Goal: Task Accomplishment & Management: Manage account settings

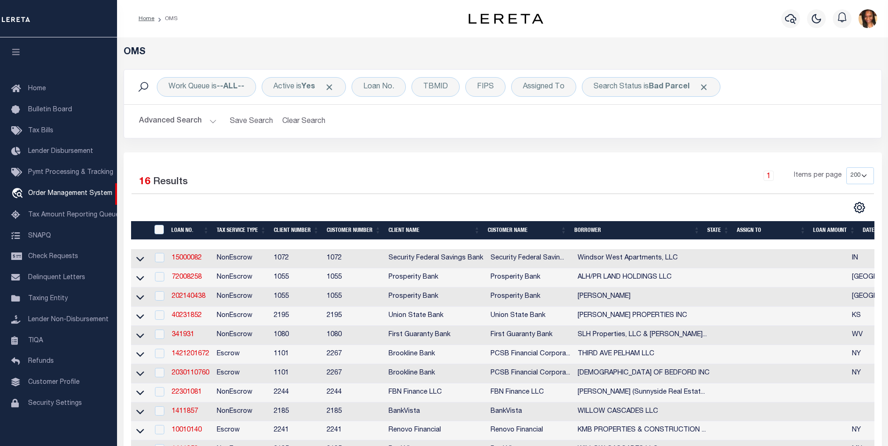
select select "200"
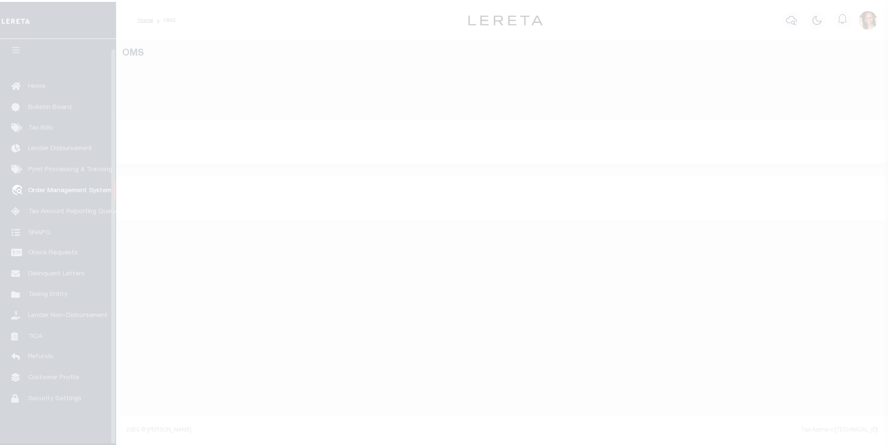
scroll to position [9, 0]
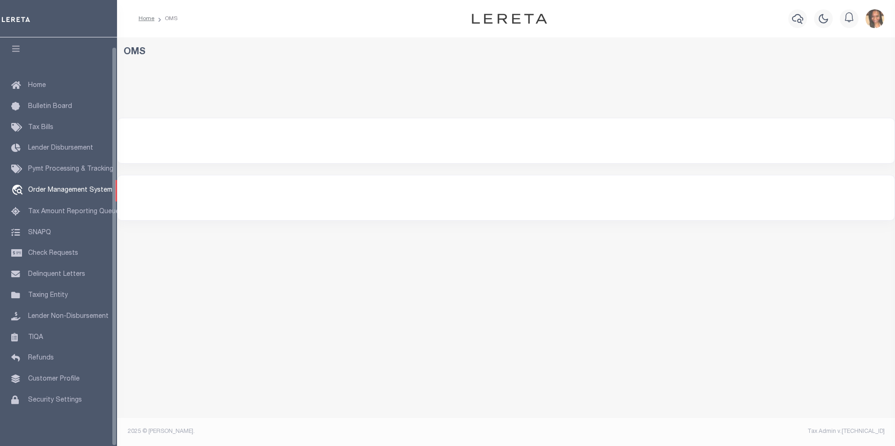
select select "200"
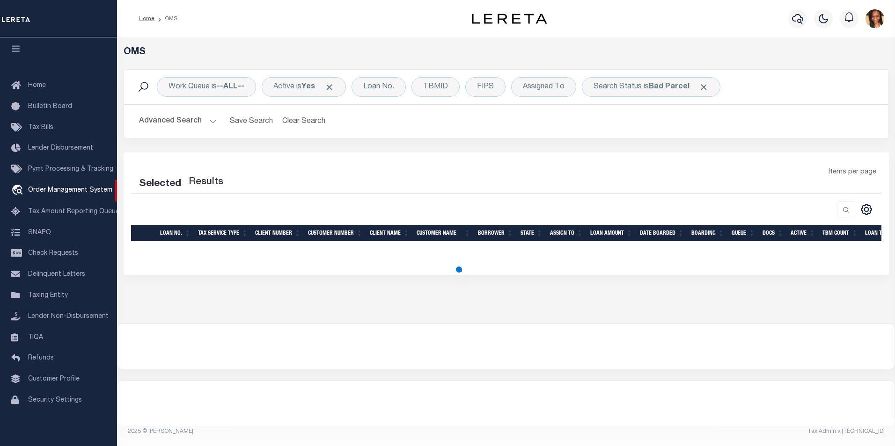
select select "200"
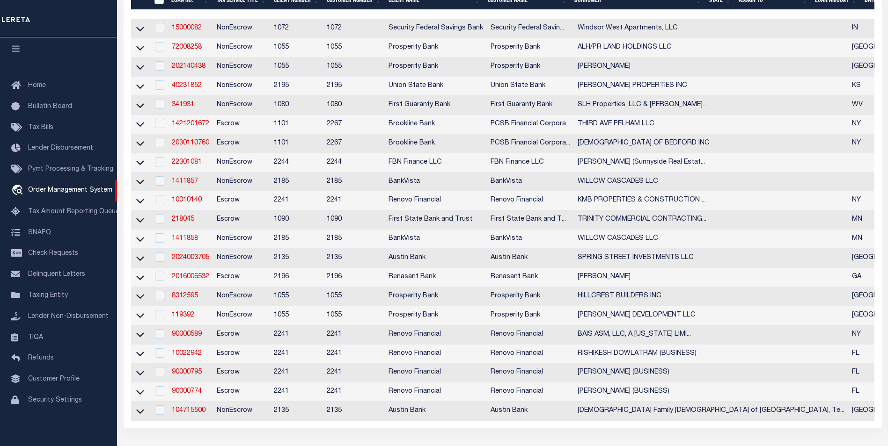
scroll to position [281, 0]
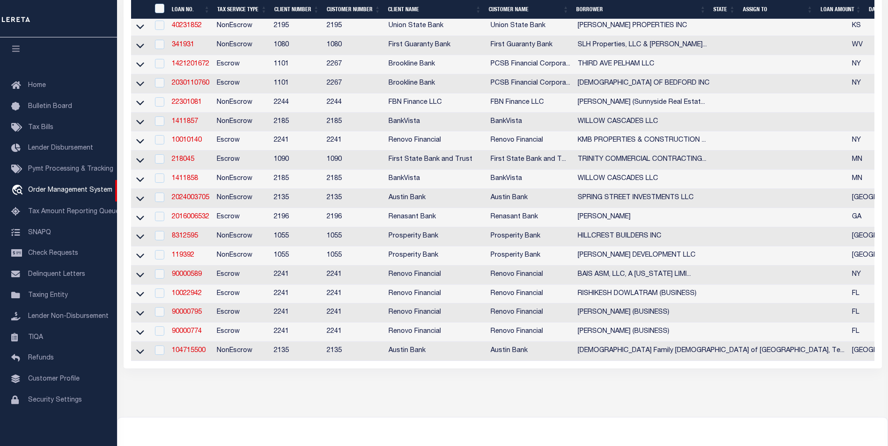
click at [721, 12] on th "State" at bounding box center [723, 9] width 29 height 19
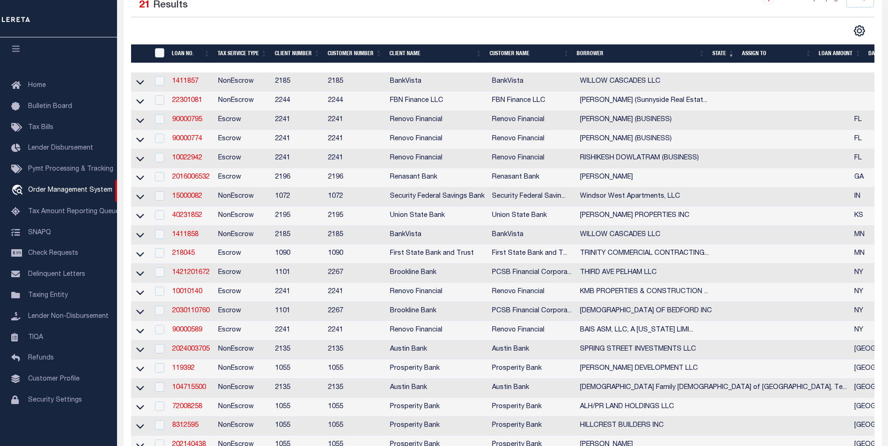
scroll to position [187, 0]
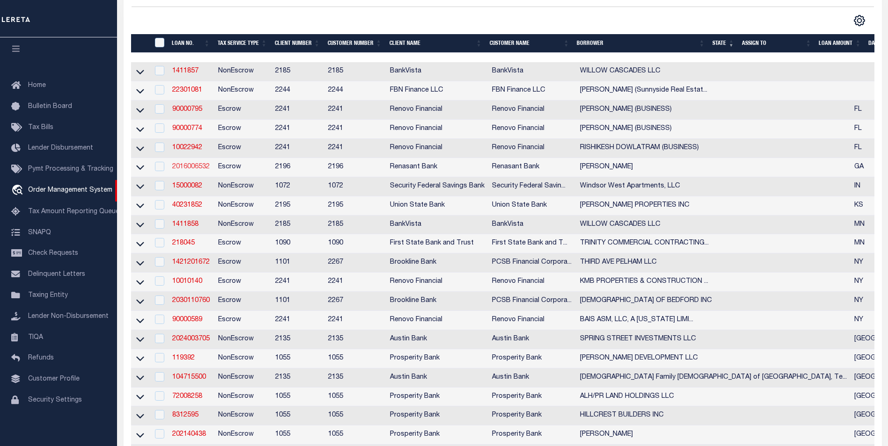
click at [202, 168] on link "2016006532" at bounding box center [190, 167] width 37 height 7
type input "2016006532"
type input "JOSEPH W HAYES"
select select
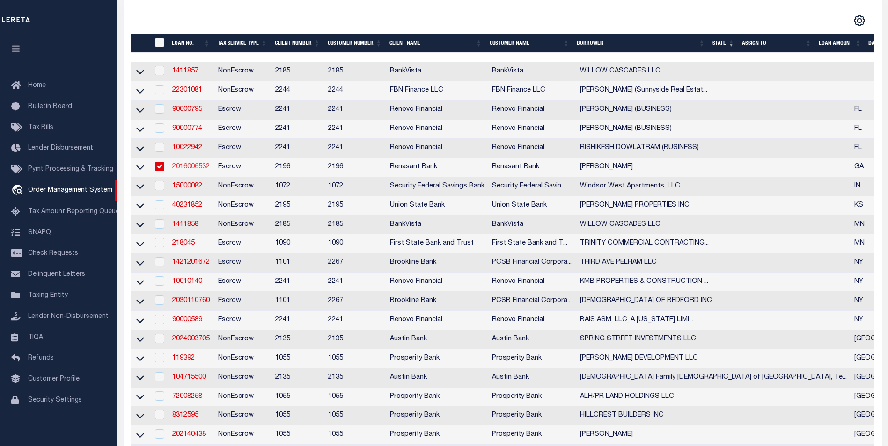
select select
select select "10"
select select
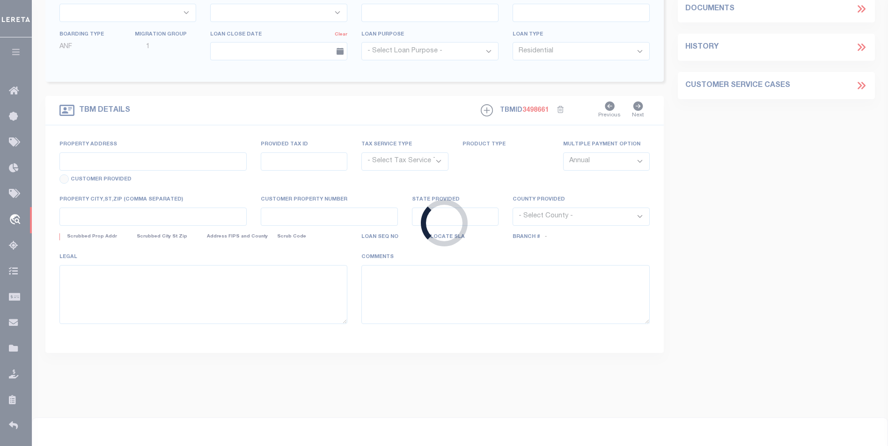
select select "4983"
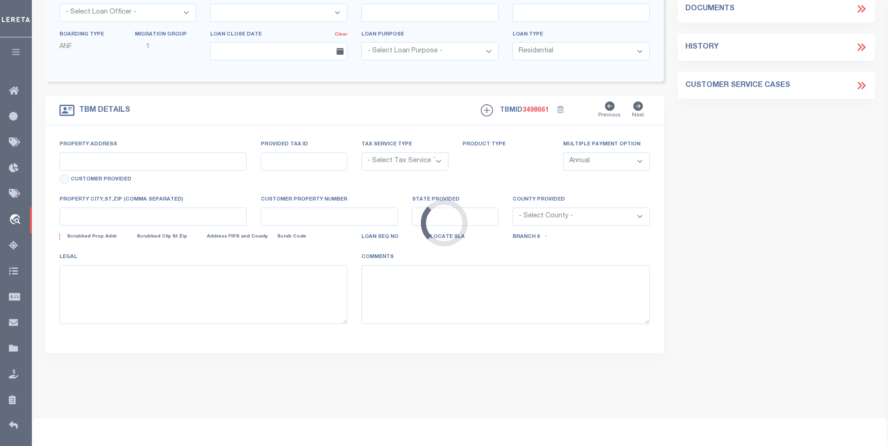
type input "2161 BEAR BRANCH RD"
radio input "true"
select select "Escrow"
select select
type input "JESUP GA 31545"
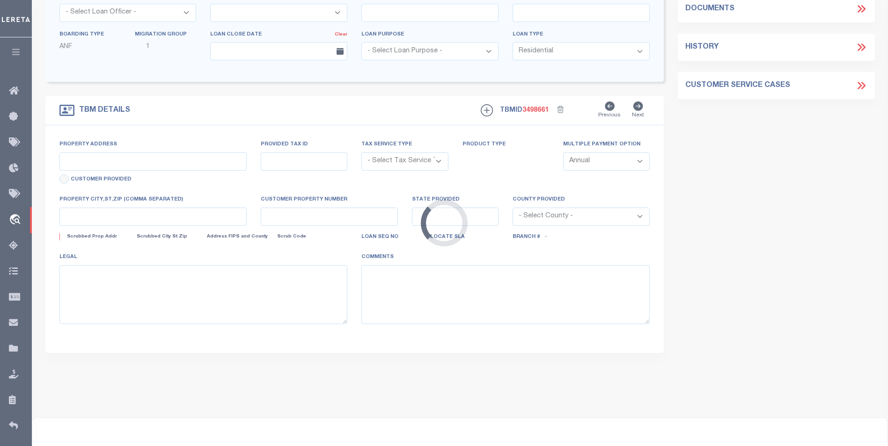
type input "2016006532"
type input "GA"
type textarea "PARCEL: 44 15 11"
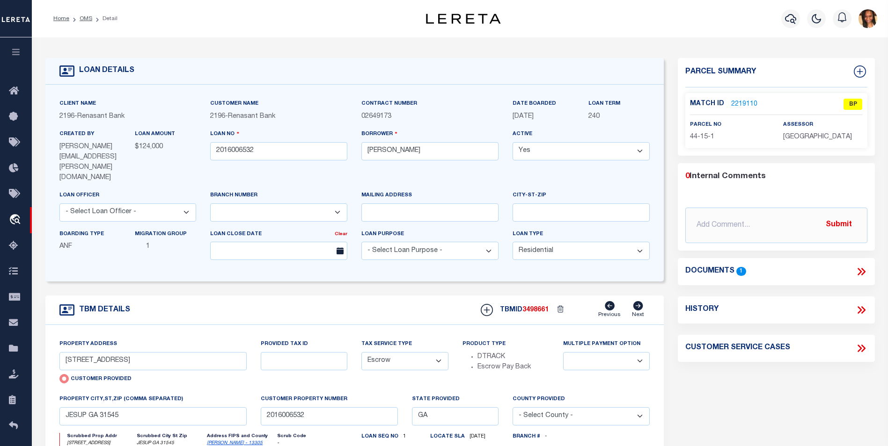
click at [745, 102] on link "2219110" at bounding box center [744, 105] width 26 height 10
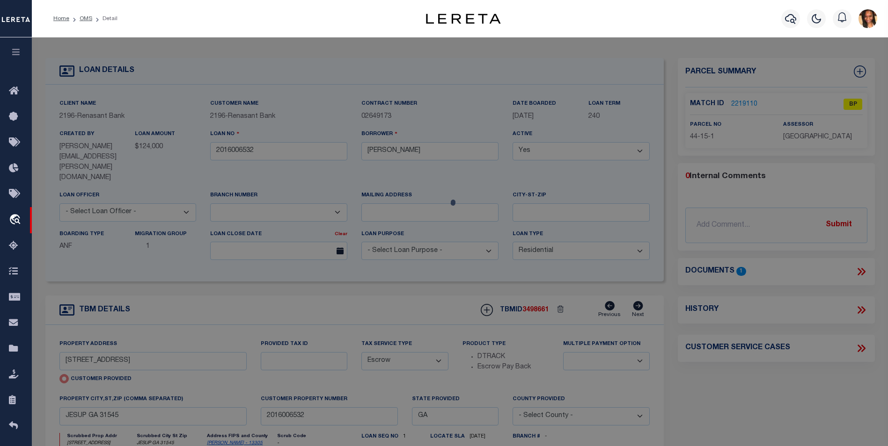
checkbox input "false"
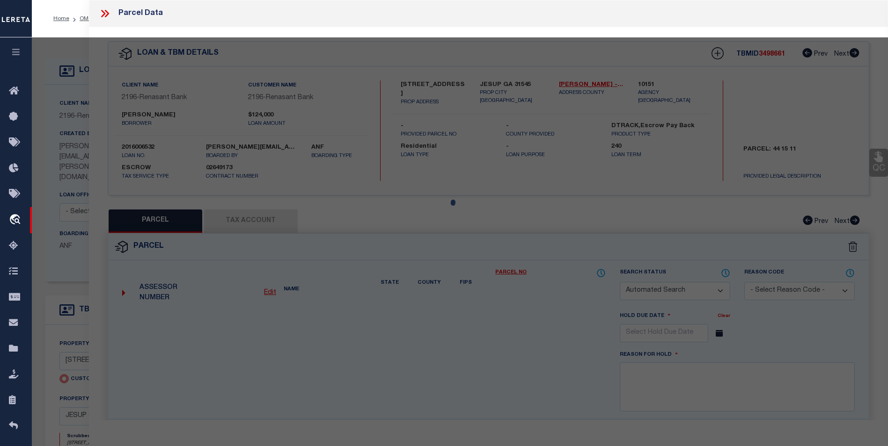
select select "BP"
type input "HAYES JOSEPH WAYNE & REBECCA P"
select select "AGW"
select select "LEG"
type input "2161 BEAR BRANCH RD"
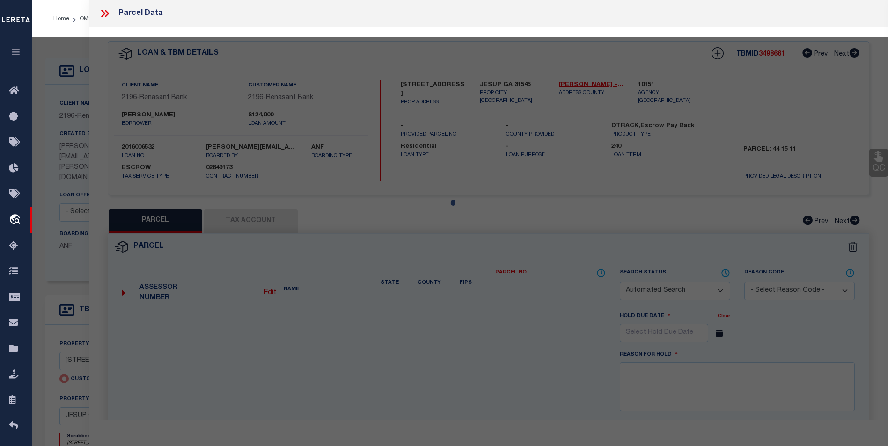
type input "JESUP GA 31545"
type textarea "59"
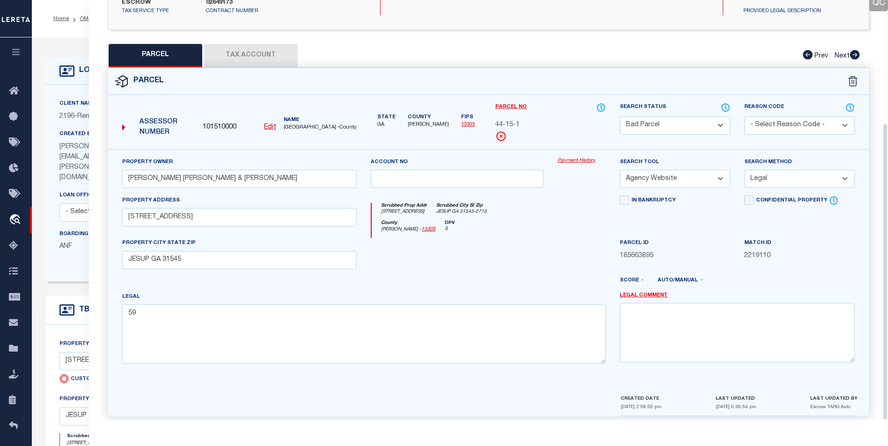
scroll to position [174, 0]
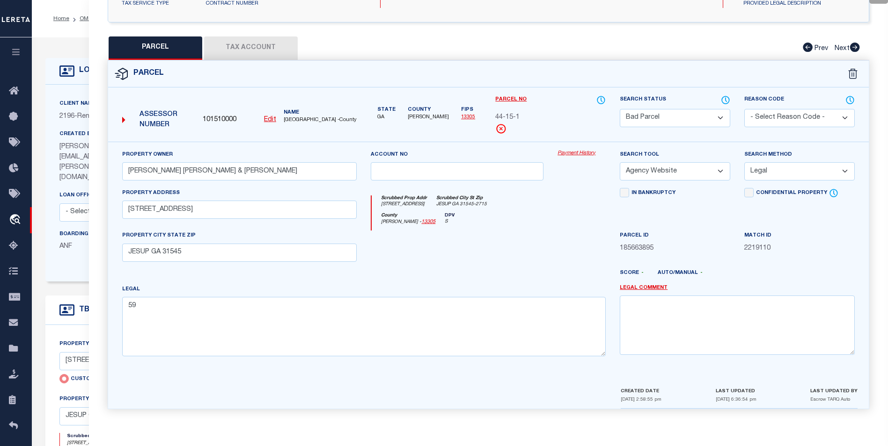
click at [270, 49] on button "Tax Account" at bounding box center [251, 47] width 94 height 23
select select "100"
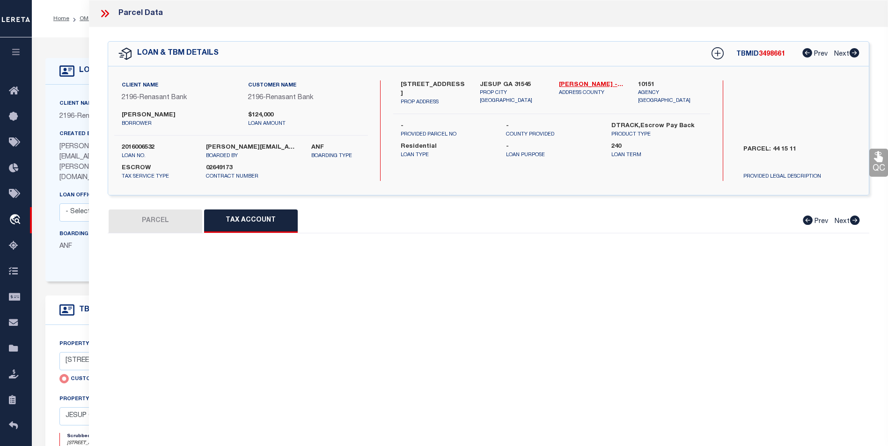
scroll to position [0, 0]
select select "100"
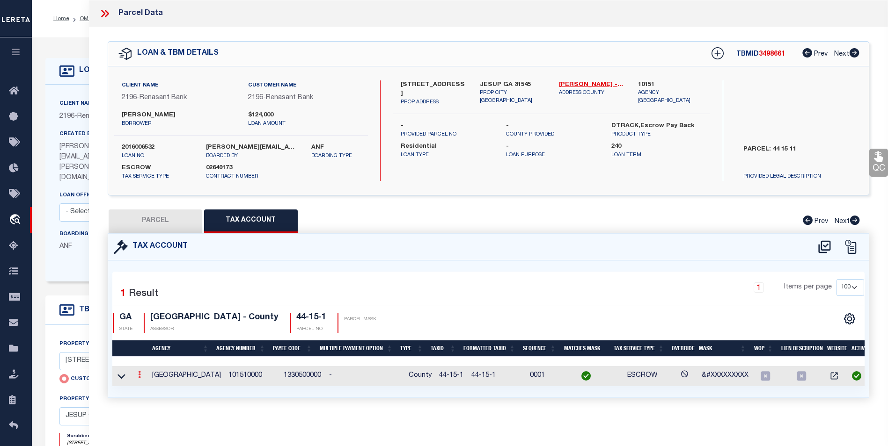
click at [137, 374] on link at bounding box center [139, 375] width 10 height 7
click at [150, 388] on icon "" at bounding box center [149, 389] width 7 height 7
type input "44-15-1"
type textarea "&#XXXXXXXXX"
checkbox input "true"
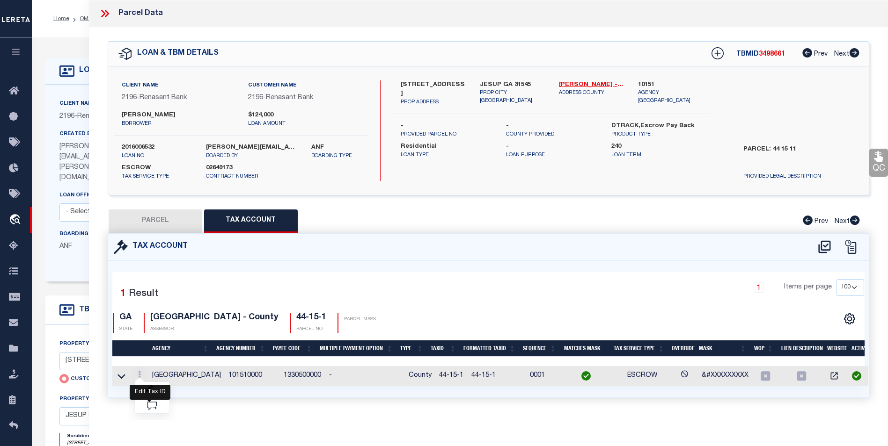
type input "XXXXXXXXXXX*"
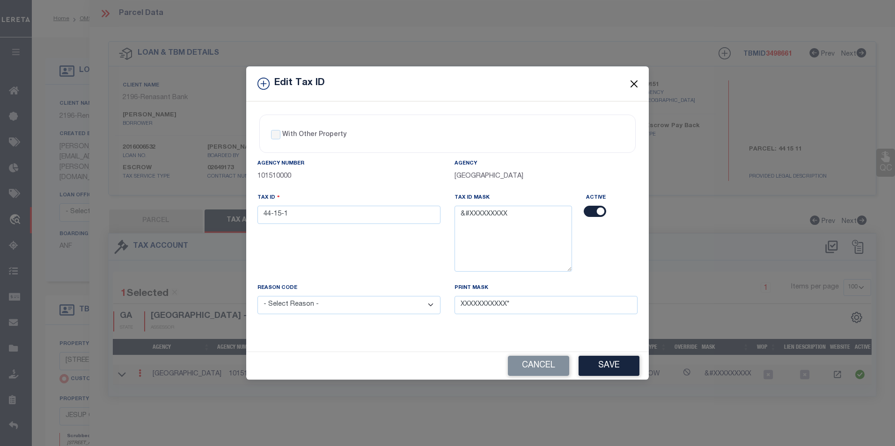
click at [630, 80] on button "Close" at bounding box center [634, 84] width 12 height 12
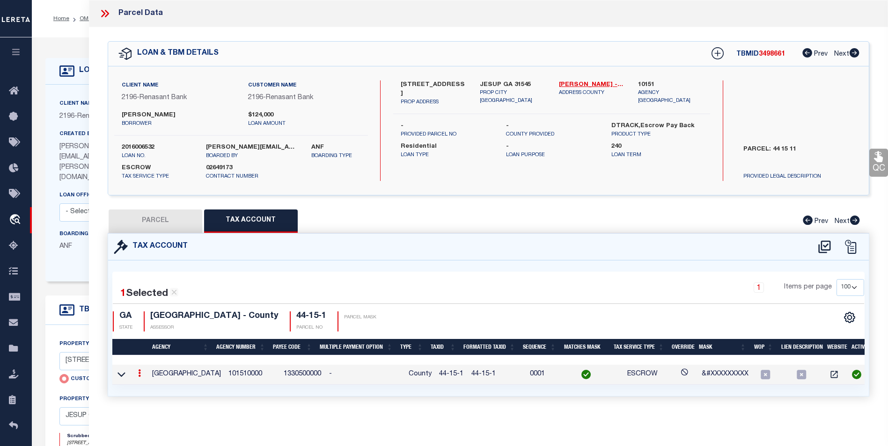
click at [138, 373] on icon at bounding box center [139, 373] width 3 height 7
click at [144, 386] on link at bounding box center [152, 388] width 35 height 15
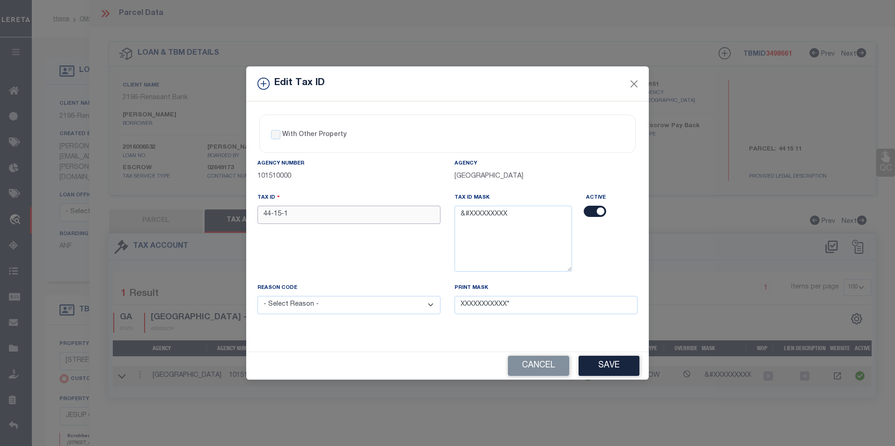
click at [275, 215] on input "44-15-1" at bounding box center [348, 215] width 183 height 18
click at [284, 215] on input "44 15-1" at bounding box center [348, 215] width 183 height 18
type input "44 15 1"
click at [410, 311] on select "- Select Reason - 099 - Other (Provide additional detail) ACT - Agency Changed …" at bounding box center [348, 305] width 183 height 18
select select "ACT"
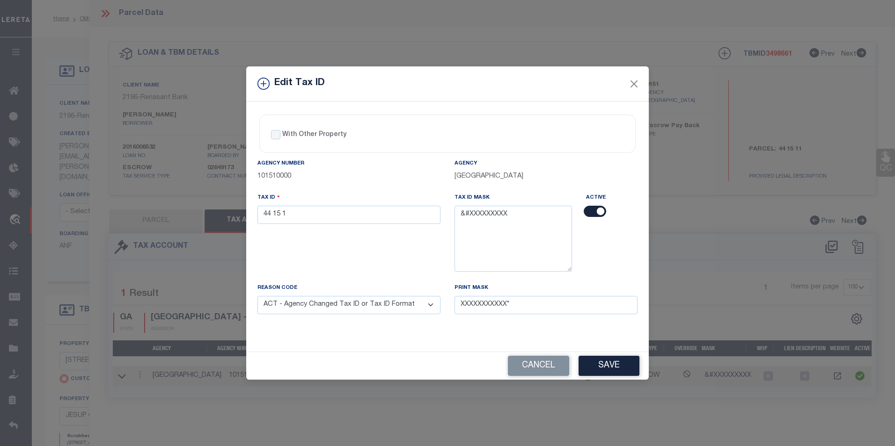
click at [257, 297] on select "- Select Reason - 099 - Other (Provide additional detail) ACT - Agency Changed …" at bounding box center [348, 305] width 183 height 18
click at [591, 367] on button "Save" at bounding box center [608, 366] width 61 height 20
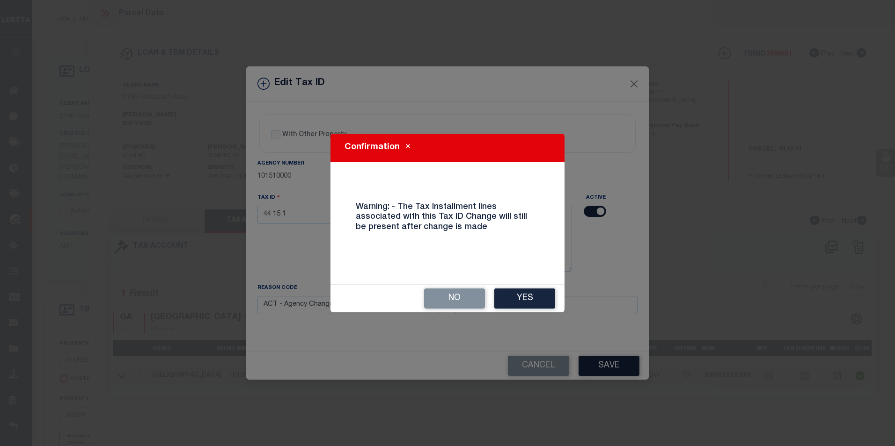
click at [540, 294] on button "Yes" at bounding box center [524, 299] width 61 height 20
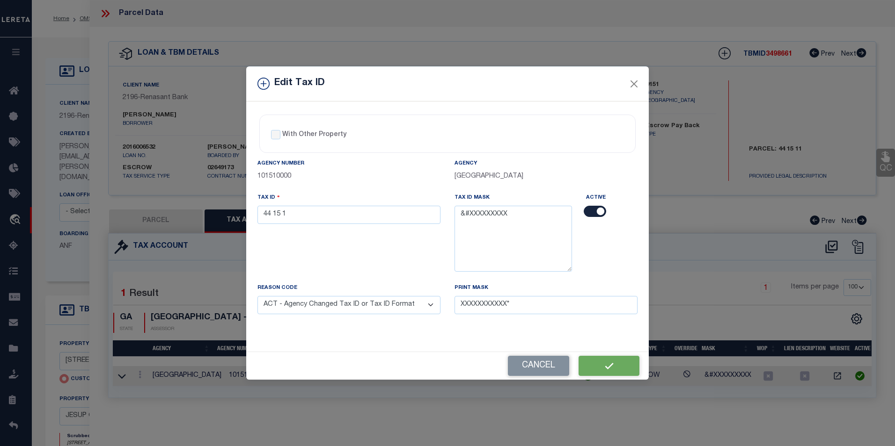
select select
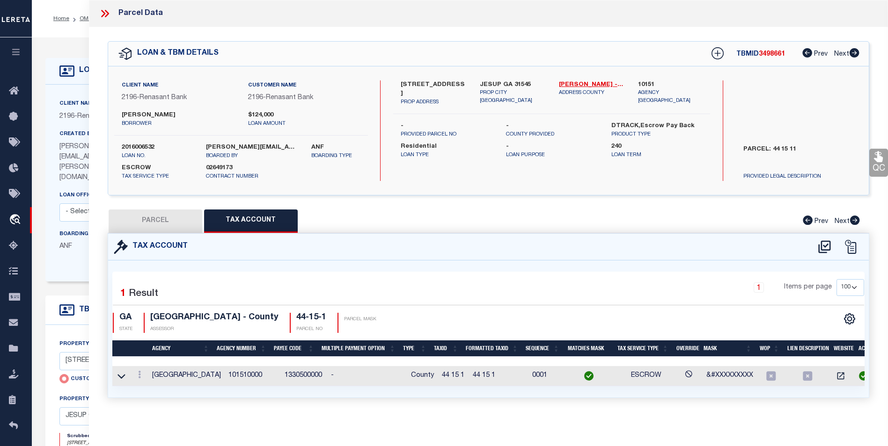
click at [165, 226] on button "PARCEL" at bounding box center [156, 221] width 94 height 23
select select "AS"
select select
checkbox input "false"
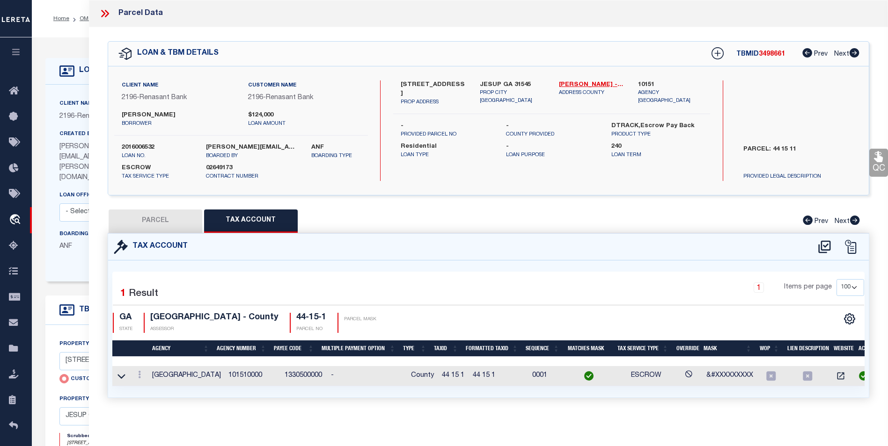
checkbox input "false"
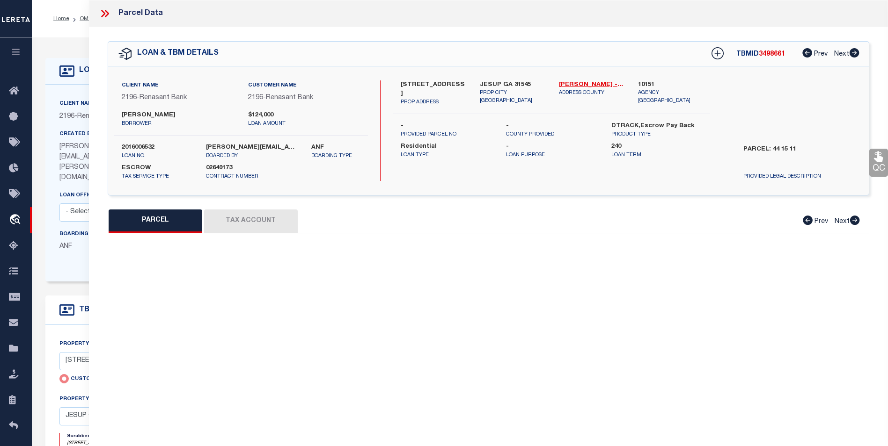
select select "BP"
type input "HAYES JOSEPH WAYNE & REBECCA P"
select select "AGW"
select select "LEG"
type input "2161 BEAR BRANCH RD"
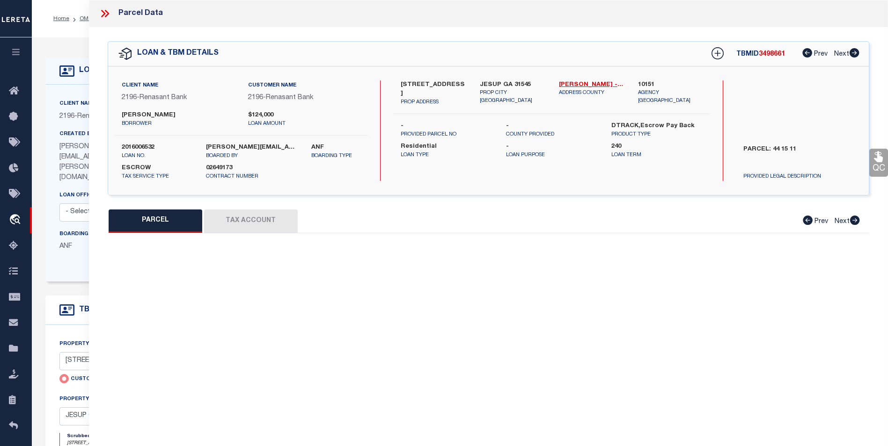
type input "JESUP GA 31545"
type textarea "59"
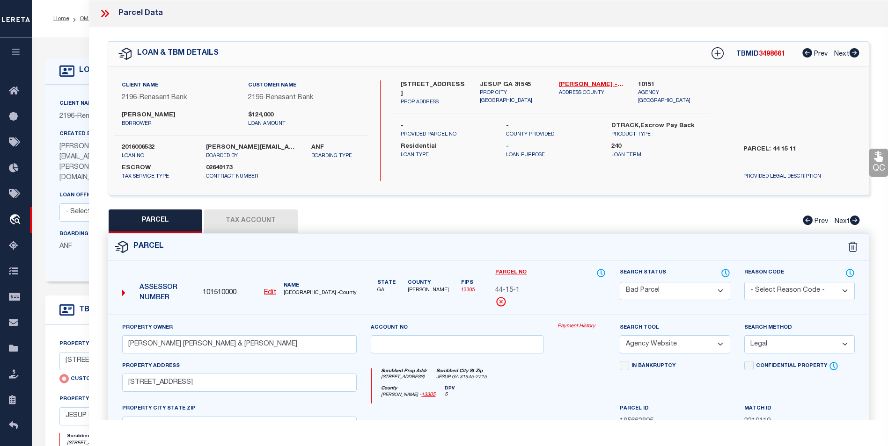
click at [670, 286] on select "Automated Search Bad Parcel Complete Duplicate Parcel High Dollar Reporting In …" at bounding box center [674, 291] width 110 height 18
click at [619, 282] on select "Automated Search Bad Parcel Complete Duplicate Parcel High Dollar Reporting In …" at bounding box center [674, 291] width 110 height 18
click at [656, 279] on div "Search Status Automated Search Bad Parcel Complete Duplicate Parcel High Dollar…" at bounding box center [674, 284] width 110 height 32
click at [656, 283] on select "Automated Search Bad Parcel Complete Duplicate Parcel High Dollar Reporting In …" at bounding box center [674, 291] width 110 height 18
click at [619, 282] on select "Automated Search Bad Parcel Complete Duplicate Parcel High Dollar Reporting In …" at bounding box center [674, 291] width 110 height 18
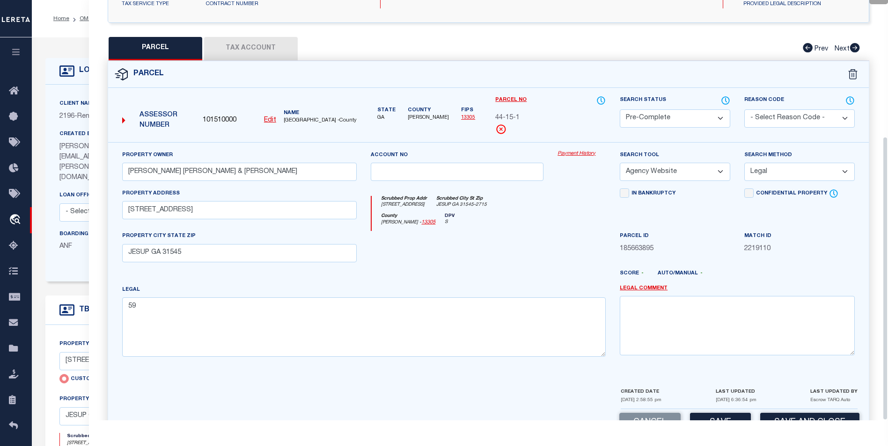
scroll to position [202, 0]
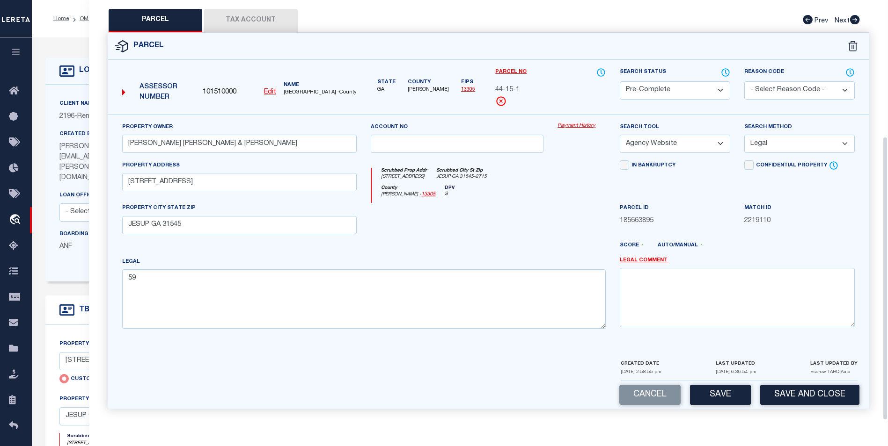
click at [724, 398] on button "Save" at bounding box center [720, 395] width 61 height 20
select select "AS"
select select
checkbox input "false"
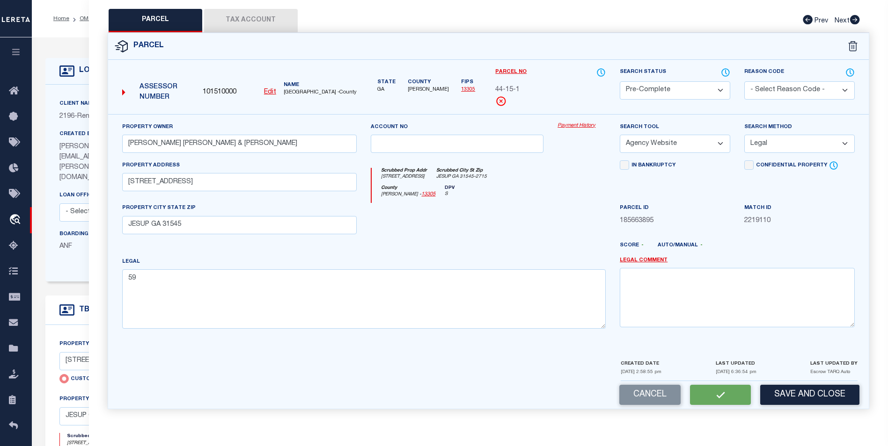
checkbox input "false"
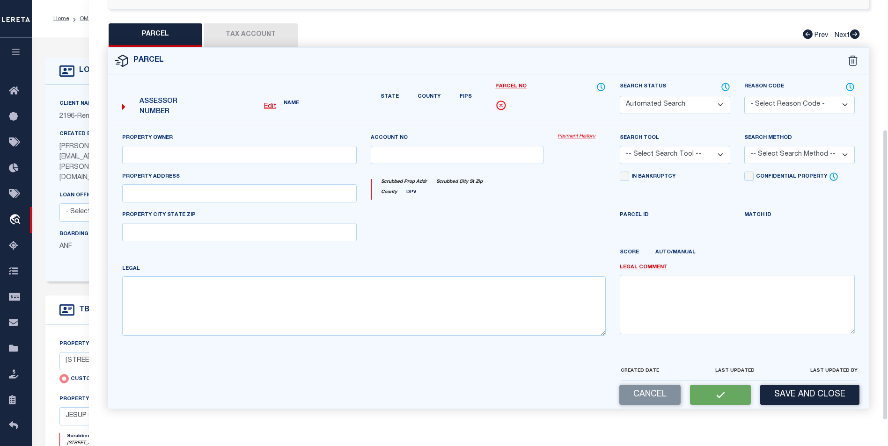
select select "PC"
type input "HAYES JOSEPH WAYNE & REBECCA P"
select select "AGW"
select select "LEG"
type input "2161 BEAR BRANCH RD"
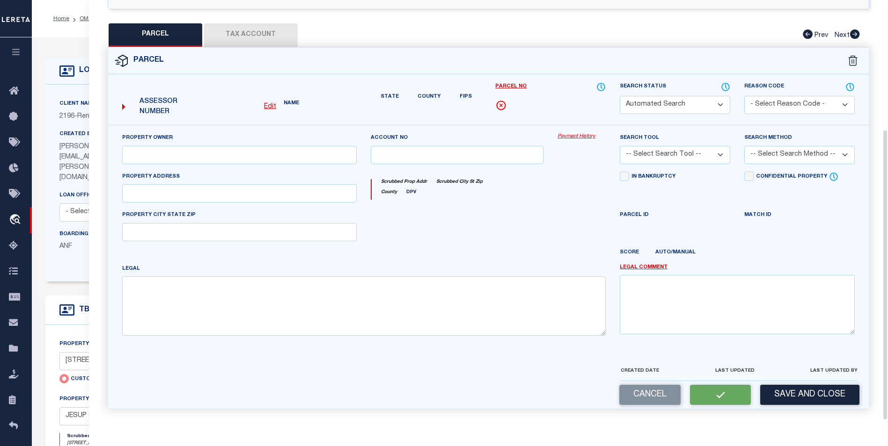
type input "JESUP GA 31545"
type textarea "59"
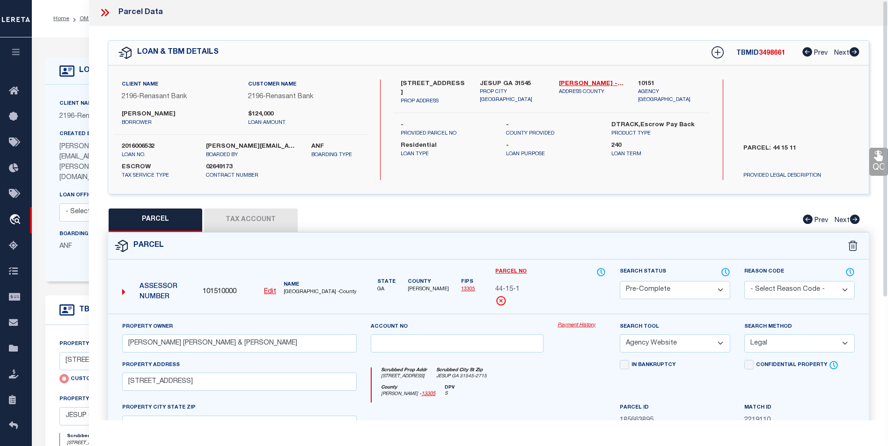
scroll to position [0, 0]
click at [103, 11] on icon at bounding box center [103, 13] width 4 height 7
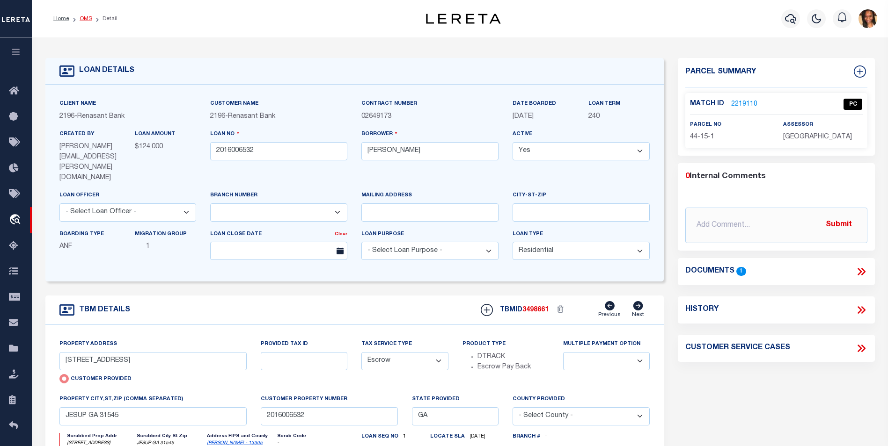
click at [87, 18] on link "OMS" at bounding box center [86, 19] width 13 height 6
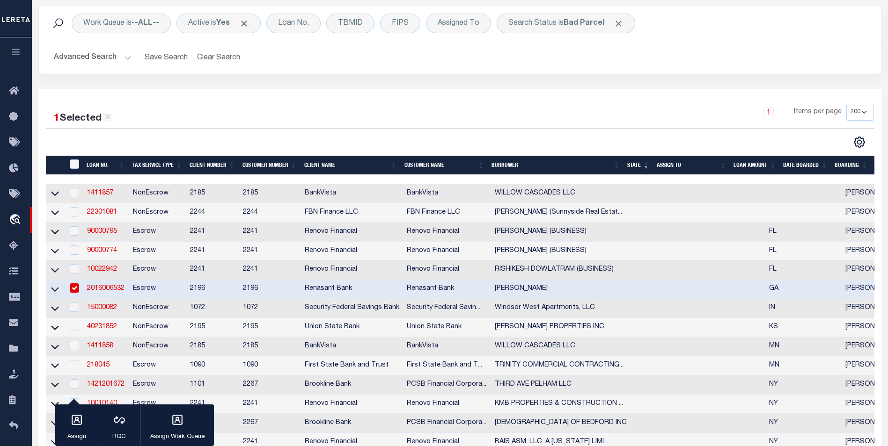
scroll to position [140, 0]
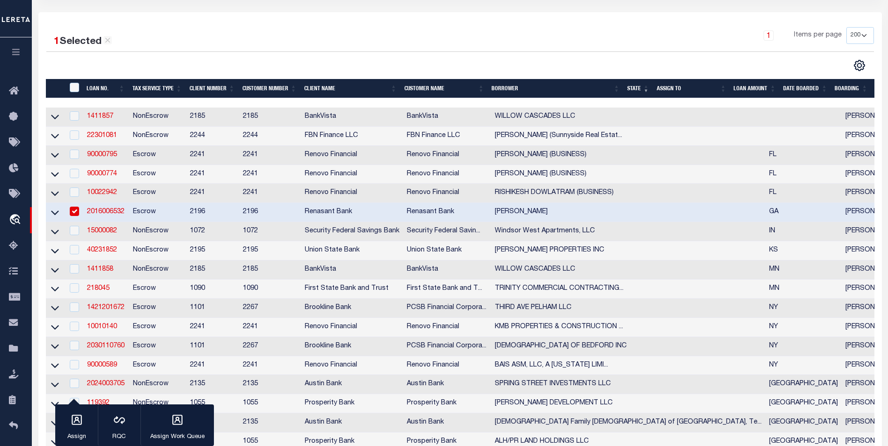
click at [117, 215] on link "2016006532" at bounding box center [105, 212] width 37 height 7
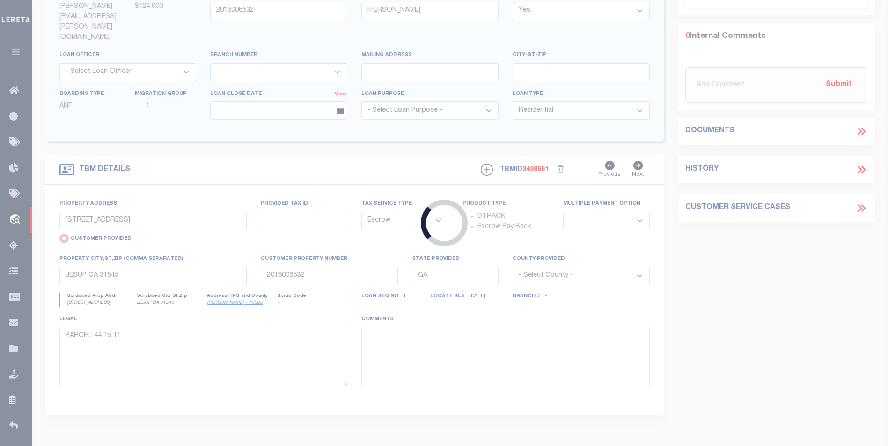
select select
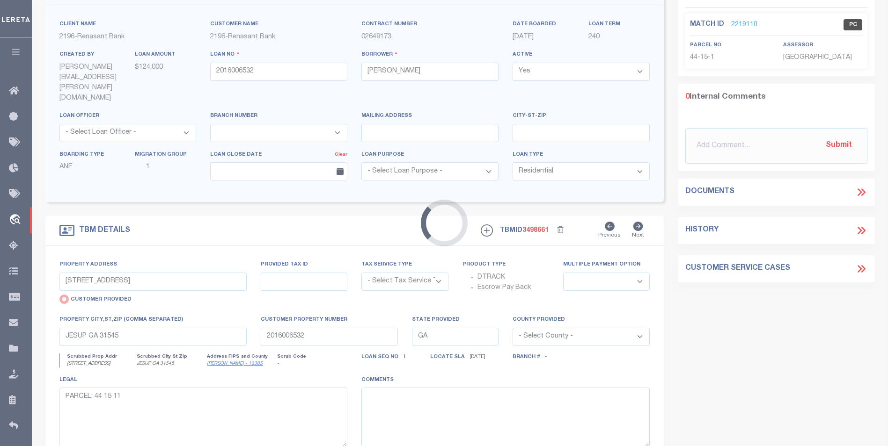
select select "Escrow"
select select
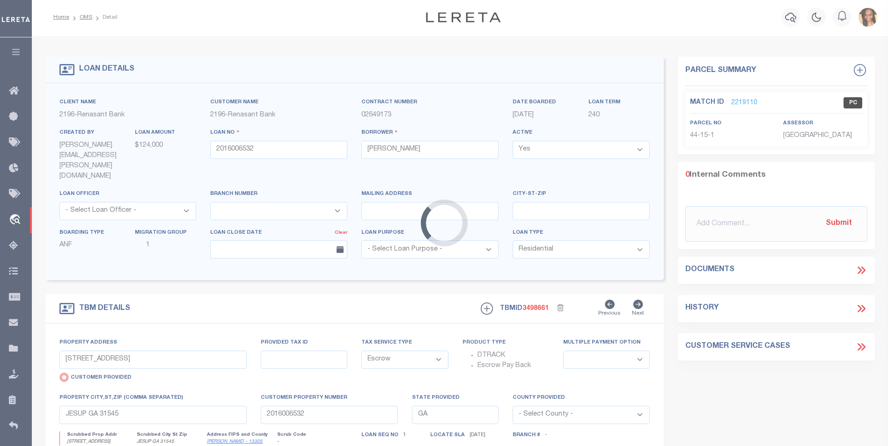
select select "4983"
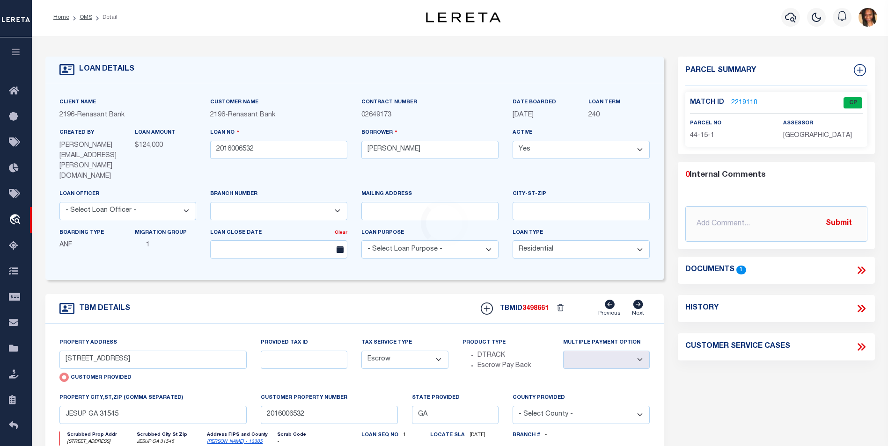
scroll to position [0, 0]
click at [64, 19] on link "Home" at bounding box center [61, 19] width 16 height 6
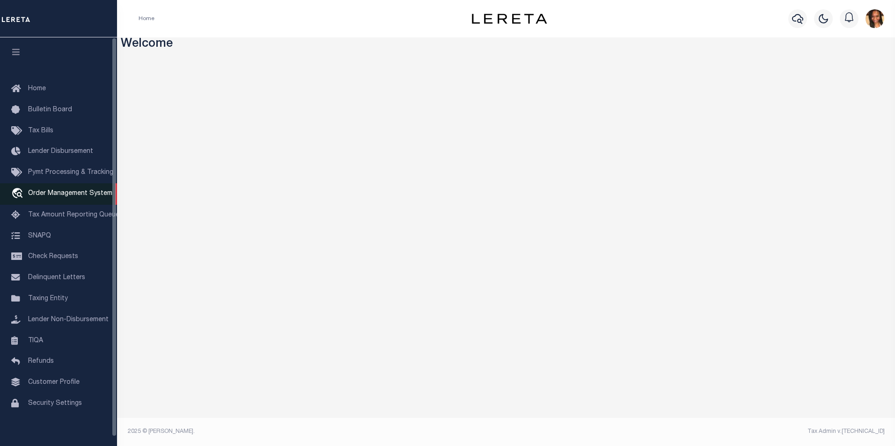
click at [75, 195] on span "Order Management System" at bounding box center [70, 193] width 84 height 7
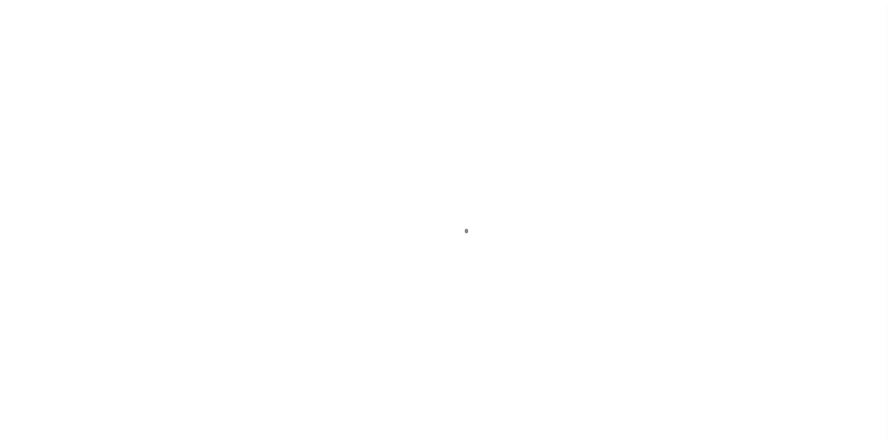
scroll to position [9, 0]
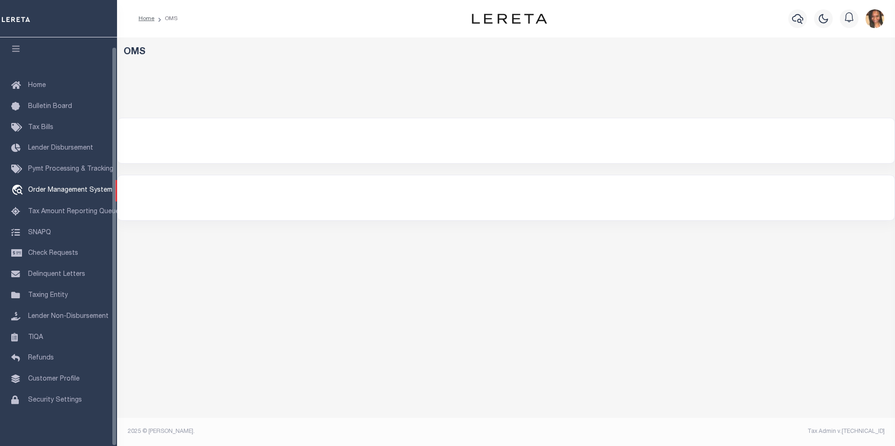
select select "200"
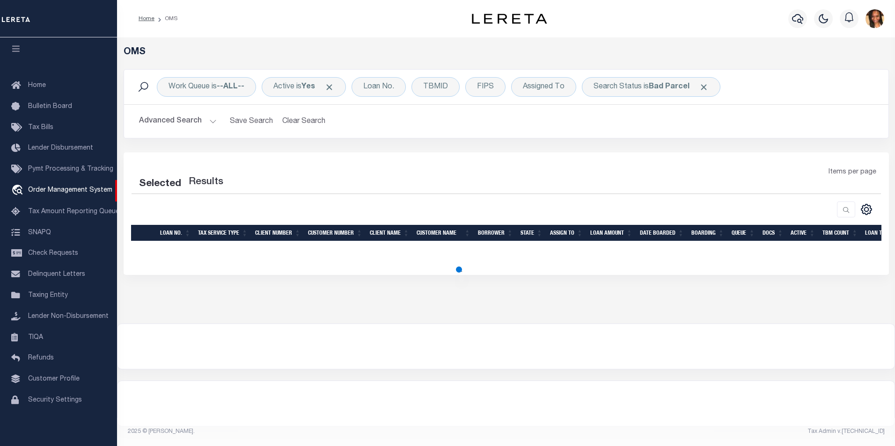
select select "200"
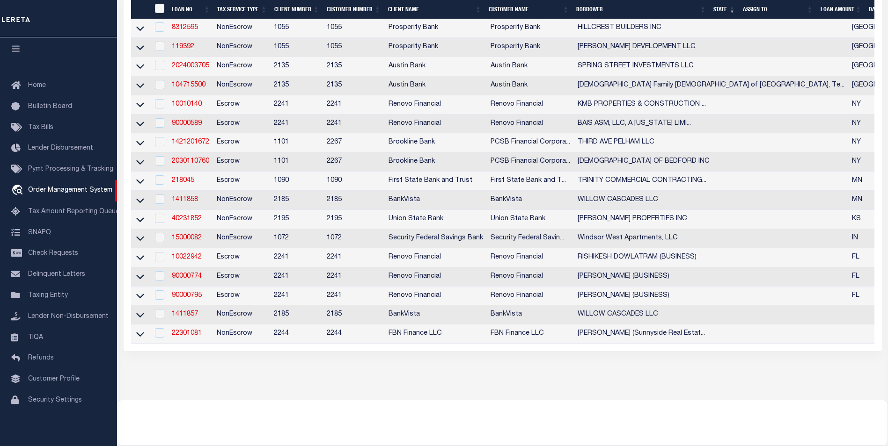
scroll to position [281, 0]
click at [192, 259] on link "10022942" at bounding box center [187, 255] width 30 height 7
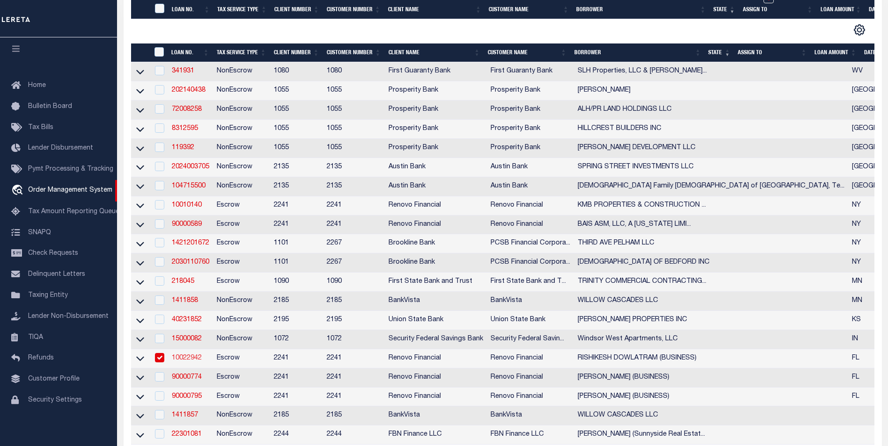
type input "10022942"
type input "RISHIKESH DOWLATRAM (BUSINESS)"
select select
select select "400"
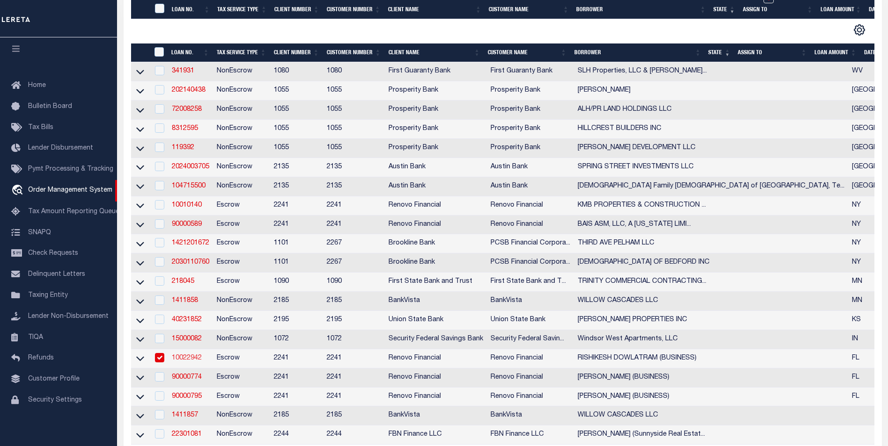
select select "Escrow"
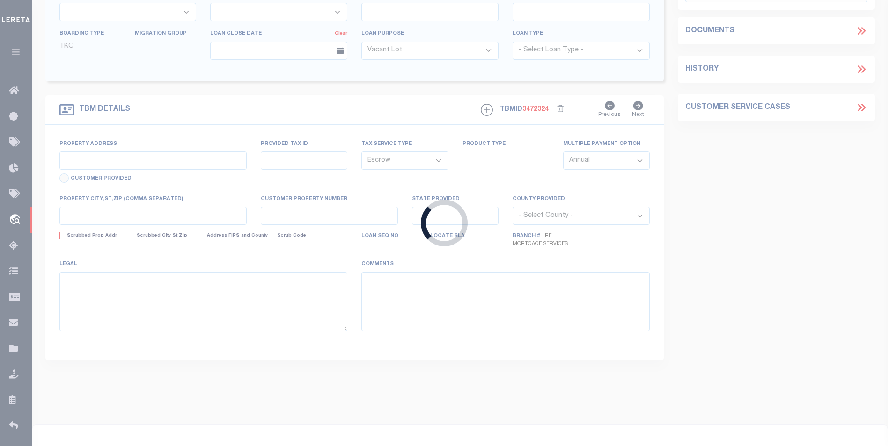
type input "6601 SW 81ST LOOP"
select select
type input "OCALA, FL 34476"
type input "a0kUS00000CO7z7"
type input "FL"
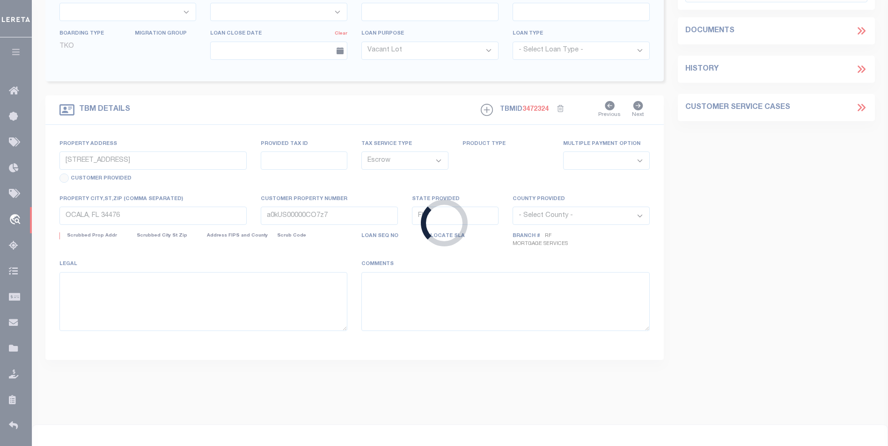
select select
select select "25067"
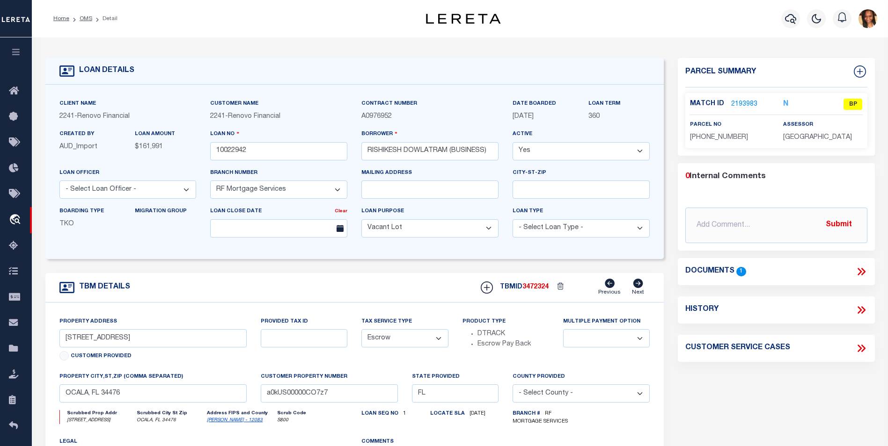
click at [740, 102] on link "2193983" at bounding box center [744, 105] width 26 height 10
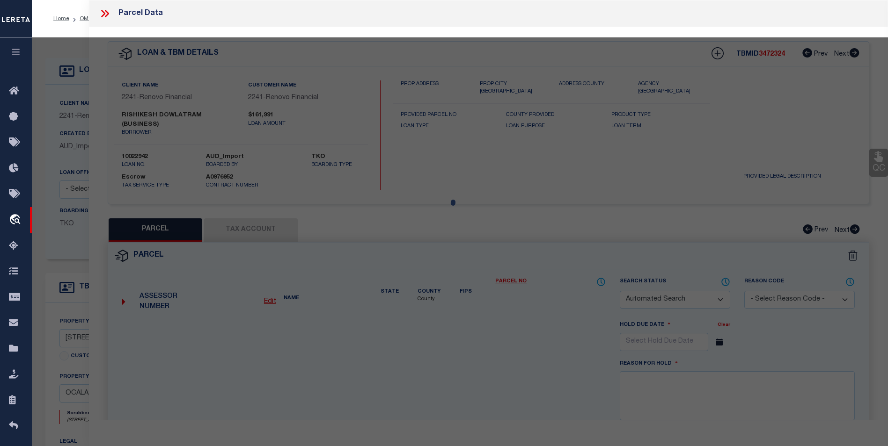
checkbox input "false"
select select "BP"
type input "DOWLATRAM RISHIKESH"
select select "AGW"
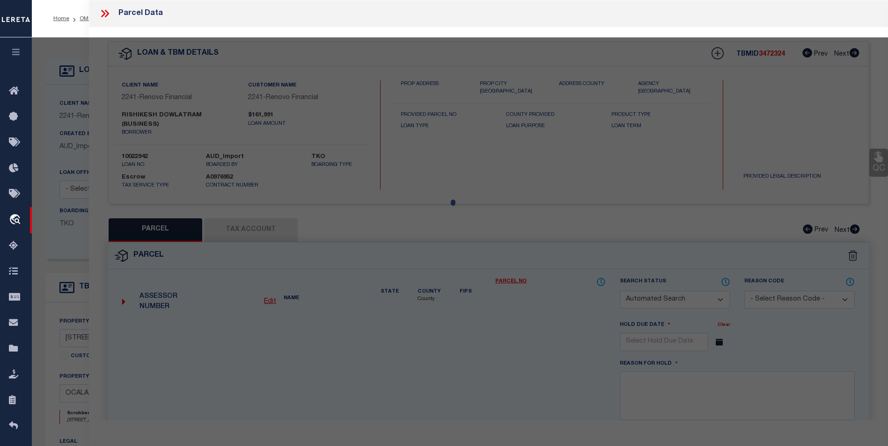
select select
type input "6601 SW 81ST LOOP"
checkbox input "false"
type input "OCALA, FL 34476"
type textarea "SEC 17 TWP 16 RGE 21 PLAT BOOK 015 PAGE 130 LAUREL COMMONS LOT 48"
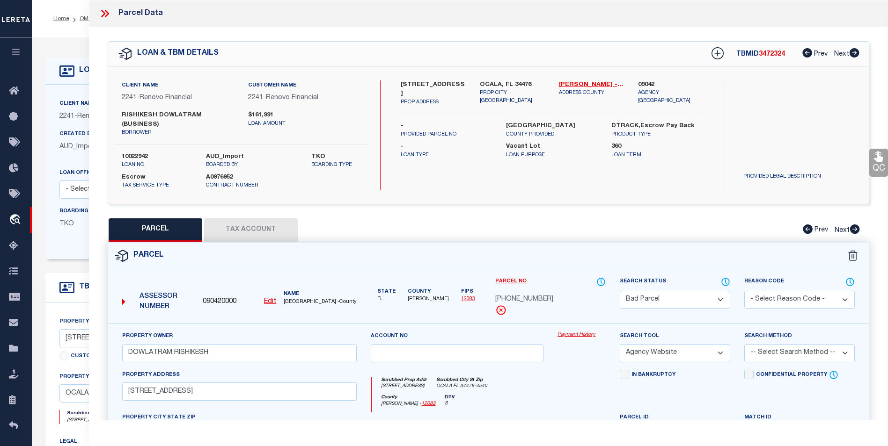
click at [270, 219] on button "Tax Account" at bounding box center [251, 230] width 94 height 23
select select "100"
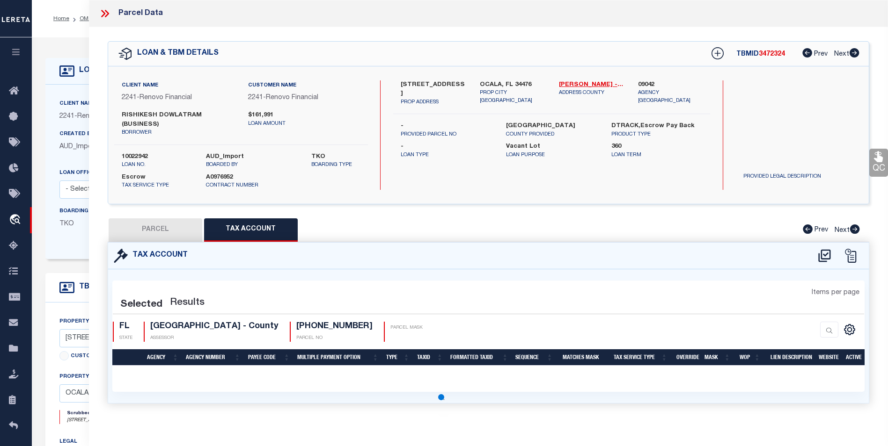
select select "100"
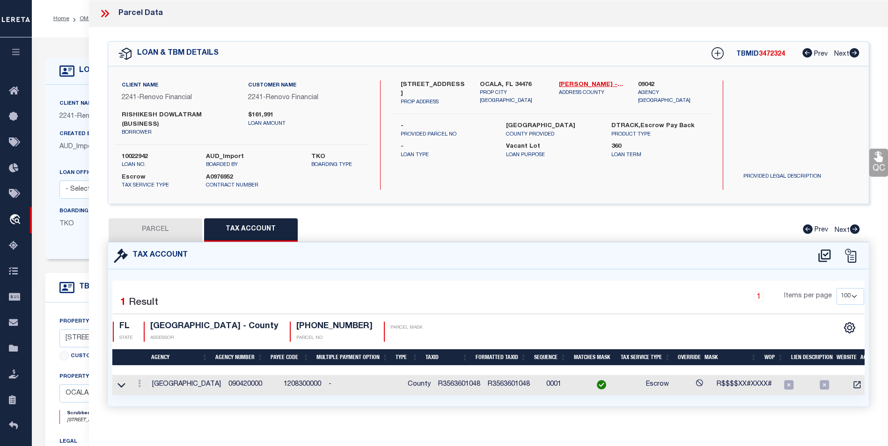
scroll to position [6, 0]
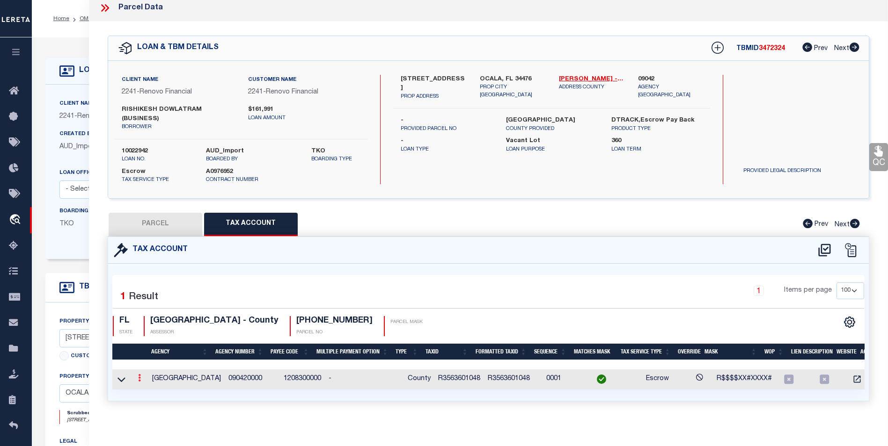
click at [136, 376] on link at bounding box center [139, 379] width 10 height 7
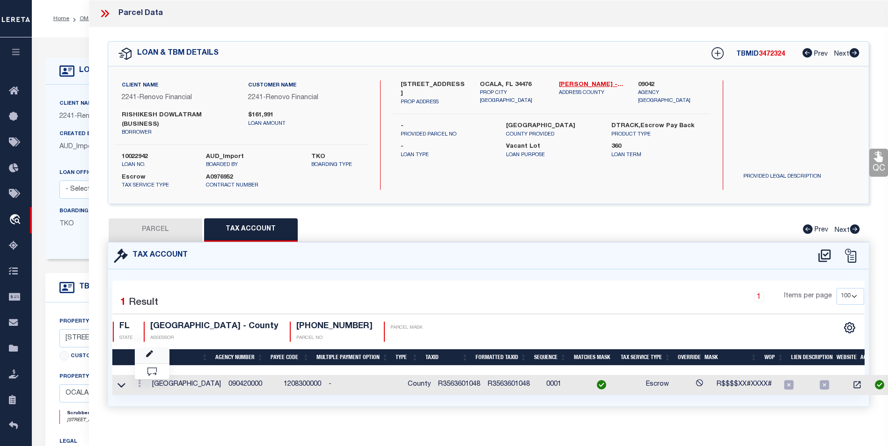
click at [146, 351] on icon at bounding box center [149, 354] width 7 height 7
type input "R3563601048"
type textarea "R$$$$XX#XXXX#"
checkbox input "true"
type input "XXXXXXXXXXXXX*"
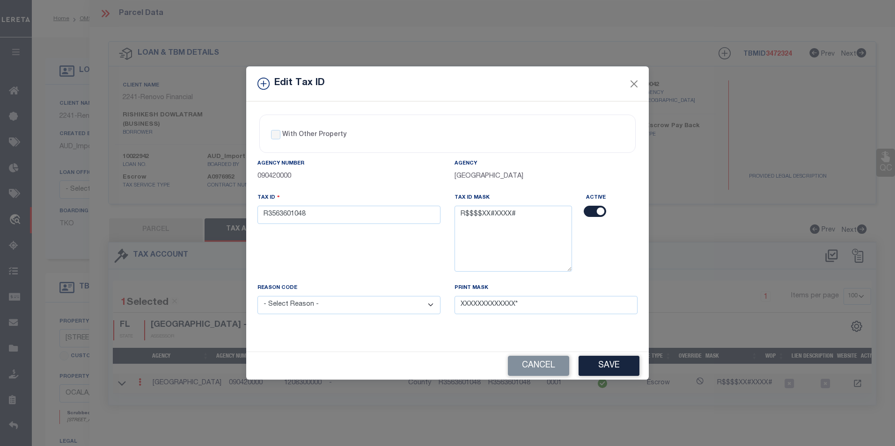
click at [148, 344] on div "Edit Tax ID With Other Property With Other Property Type Temporary" at bounding box center [447, 223] width 895 height 446
click at [638, 84] on button "Close" at bounding box center [634, 84] width 12 height 12
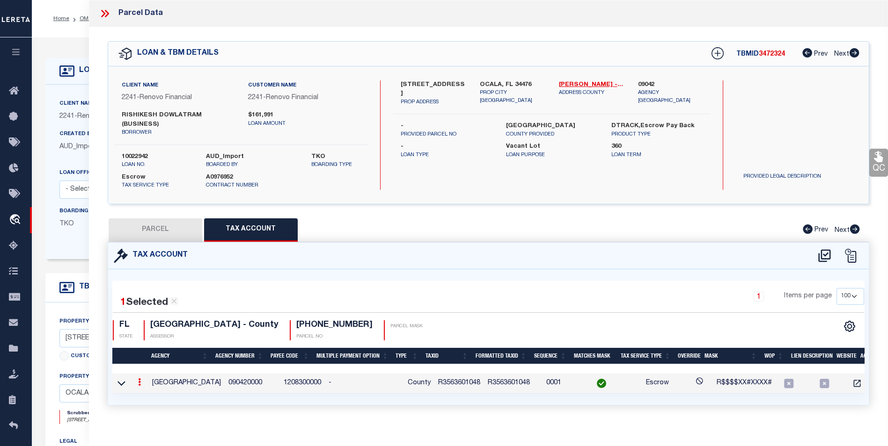
click at [139, 379] on icon at bounding box center [139, 382] width 3 height 7
click at [147, 393] on icon "" at bounding box center [149, 396] width 7 height 7
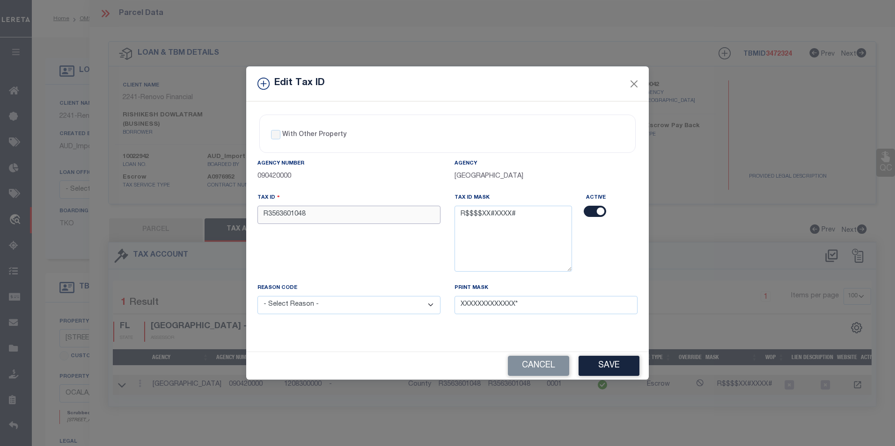
click at [288, 213] on input "R3563601048" at bounding box center [348, 215] width 183 height 18
click at [298, 218] on input "R35636-01048" at bounding box center [348, 215] width 183 height 18
type input "R35636-01-048"
click at [391, 307] on select "- Select Reason - 099 - Other (Provide additional detail) ACT - Agency Changed …" at bounding box center [348, 305] width 183 height 18
select select "ACT"
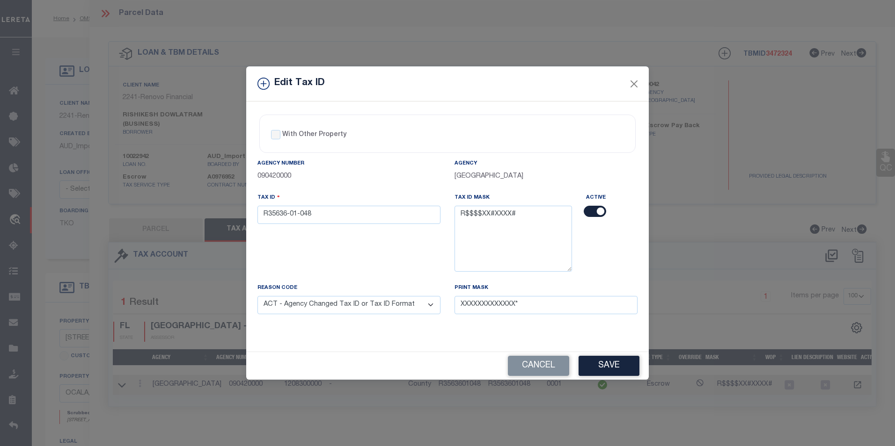
click at [257, 297] on select "- Select Reason - 099 - Other (Provide additional detail) ACT - Agency Changed …" at bounding box center [348, 305] width 183 height 18
click at [620, 369] on button "Save" at bounding box center [608, 366] width 61 height 20
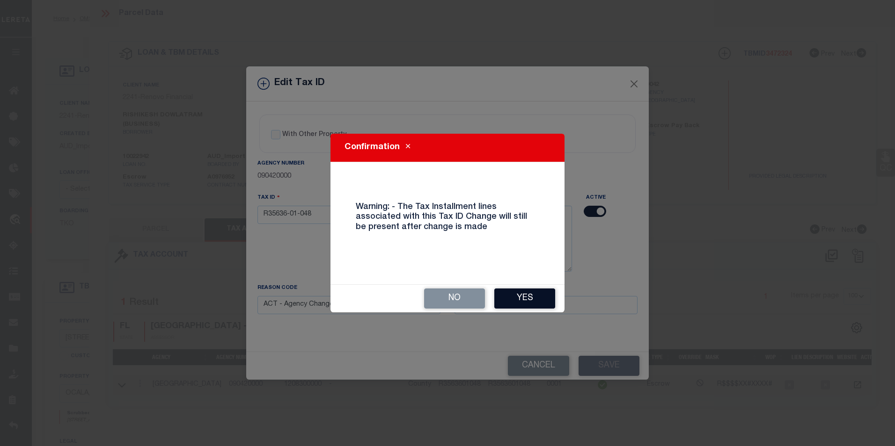
click at [528, 292] on button "Yes" at bounding box center [524, 299] width 61 height 20
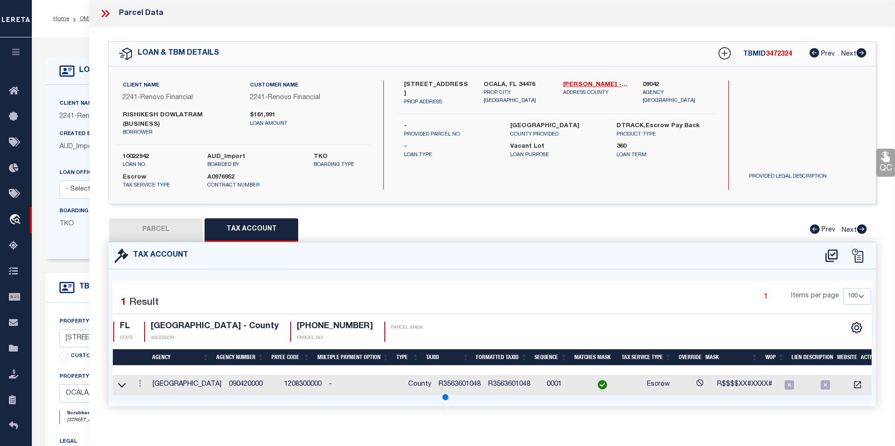
select select
click at [139, 380] on icon at bounding box center [139, 383] width 3 height 7
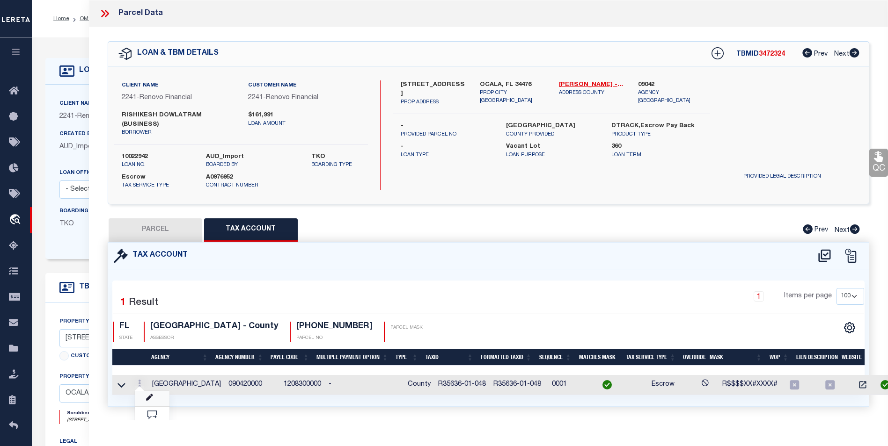
click at [146, 394] on icon at bounding box center [149, 397] width 7 height 7
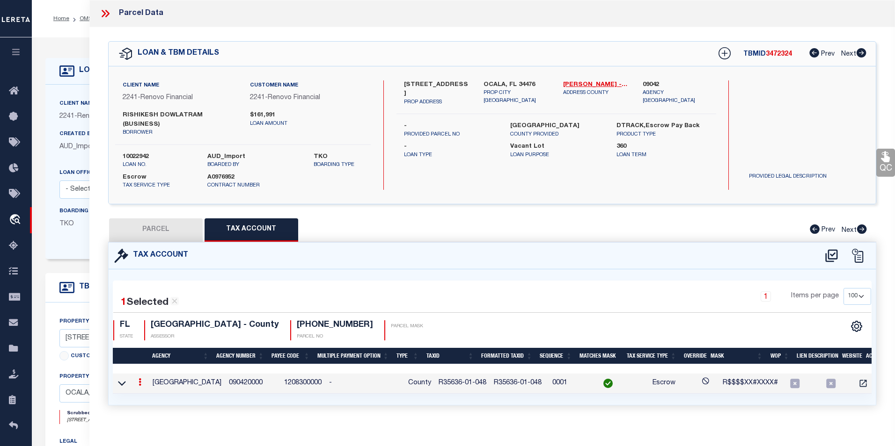
type input "R35636-01-048"
select select "ACT"
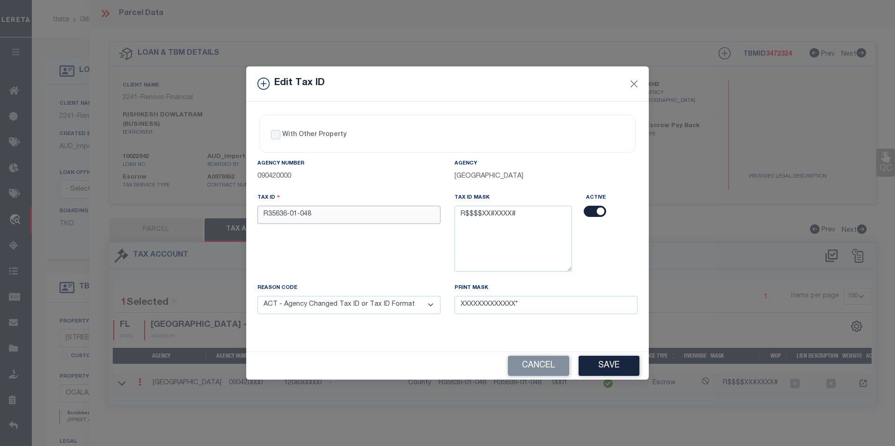
drag, startPoint x: 317, startPoint y: 219, endPoint x: 250, endPoint y: 213, distance: 67.6
click at [250, 213] on div "With Other Property With Other Property Type Temporary Permanent Parent Parcel …" at bounding box center [447, 227] width 402 height 250
click at [176, 229] on div "Edit Tax ID With Other Property With Other Property Type Temporary" at bounding box center [447, 223] width 895 height 446
click at [608, 371] on button "Save" at bounding box center [608, 366] width 61 height 20
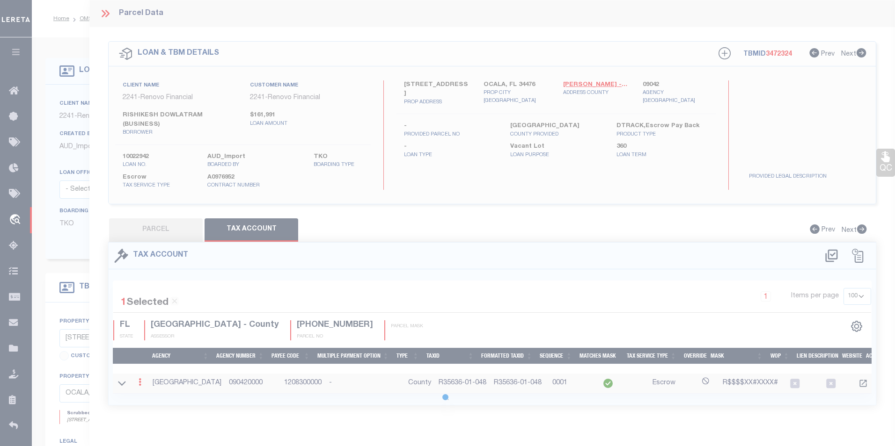
select select
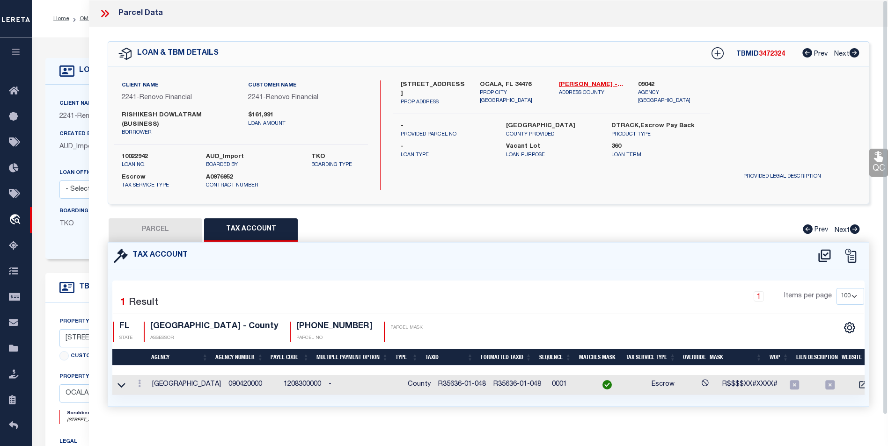
click at [173, 219] on button "PARCEL" at bounding box center [156, 230] width 94 height 23
select select "AS"
select select
checkbox input "false"
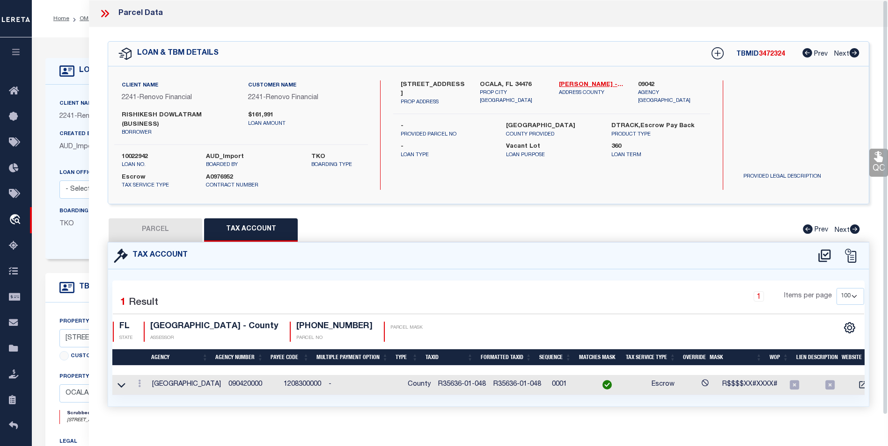
select select "BP"
type input "DOWLATRAM RISHIKESH"
select select "AGW"
select select
type input "6601 SW 81ST LOOP"
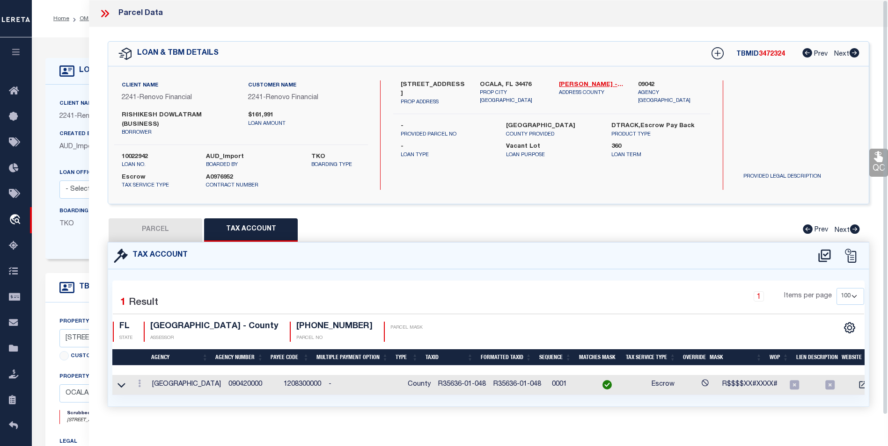
checkbox input "false"
type input "OCALA, FL 34476"
type textarea "SEC 17 TWP 16 RGE 21 PLAT BOOK 015 PAGE 130 LAUREL COMMONS LOT 48"
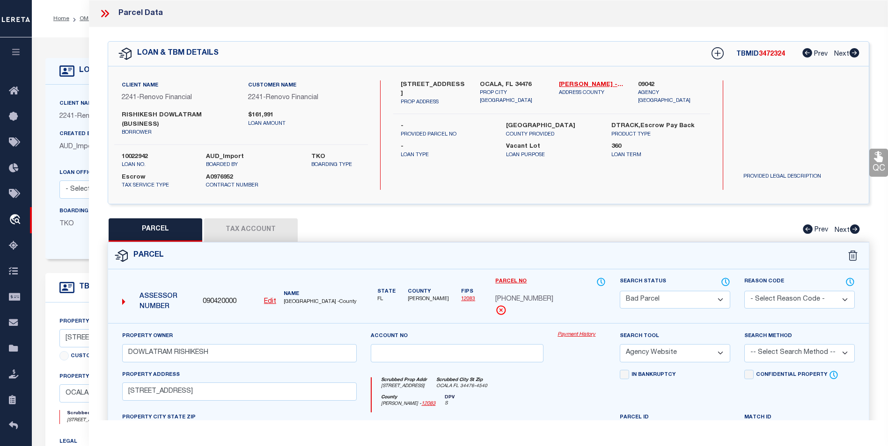
click at [278, 219] on button "Tax Account" at bounding box center [251, 230] width 94 height 23
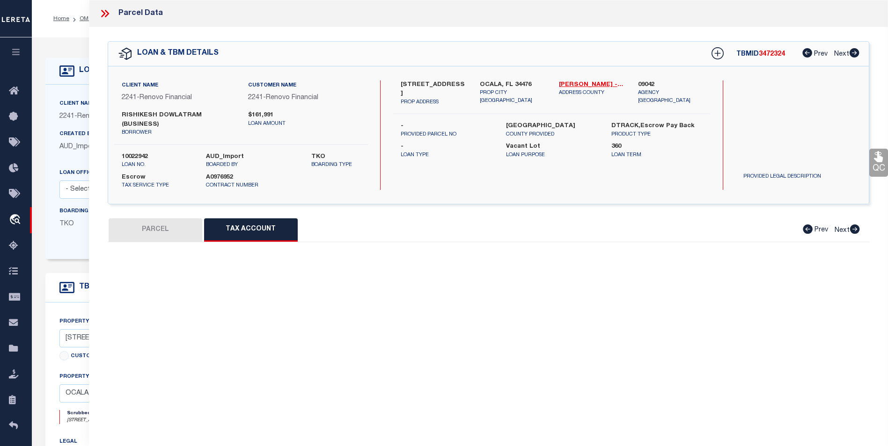
select select "100"
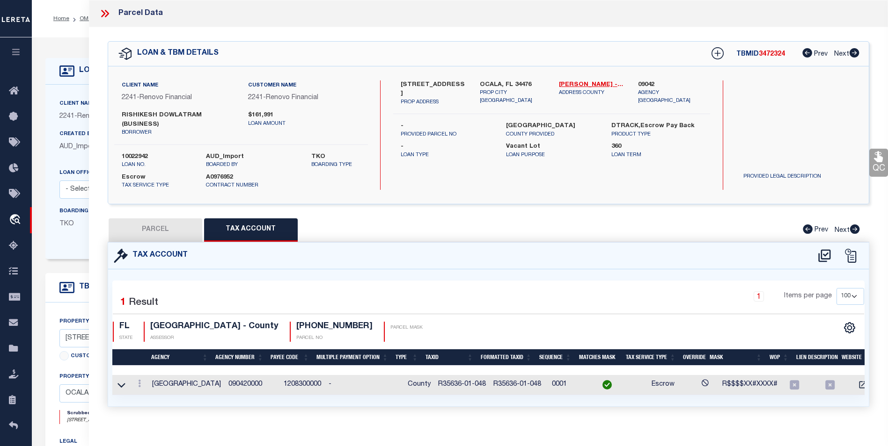
click at [182, 219] on button "PARCEL" at bounding box center [156, 230] width 94 height 23
select select "AS"
select select
checkbox input "false"
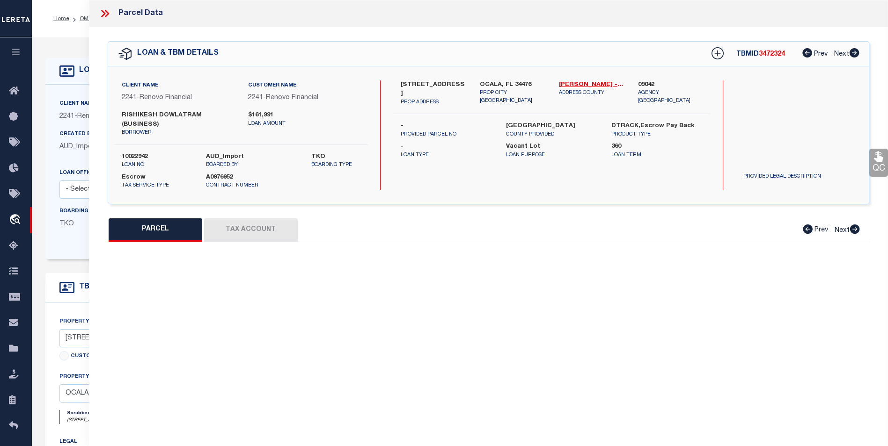
select select "BP"
type input "DOWLATRAM RISHIKESH"
select select "AGW"
select select
type input "6601 SW 81ST LOOP"
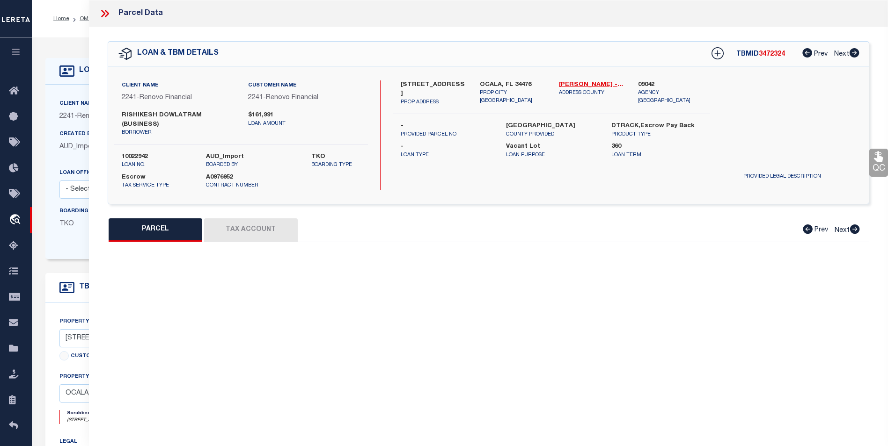
checkbox input "false"
type input "OCALA, FL 34476"
type textarea "SEC 17 TWP 16 RGE 21 PLAT BOOK 015 PAGE 130 LAUREL COMMONS LOT 48"
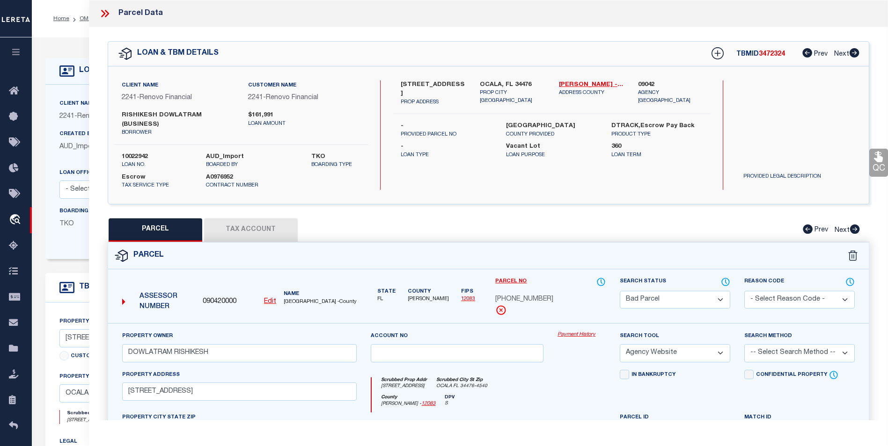
click at [274, 299] on u "Edit" at bounding box center [270, 302] width 12 height 7
type input "090420000"
type input "35636-01-048"
select select "BP"
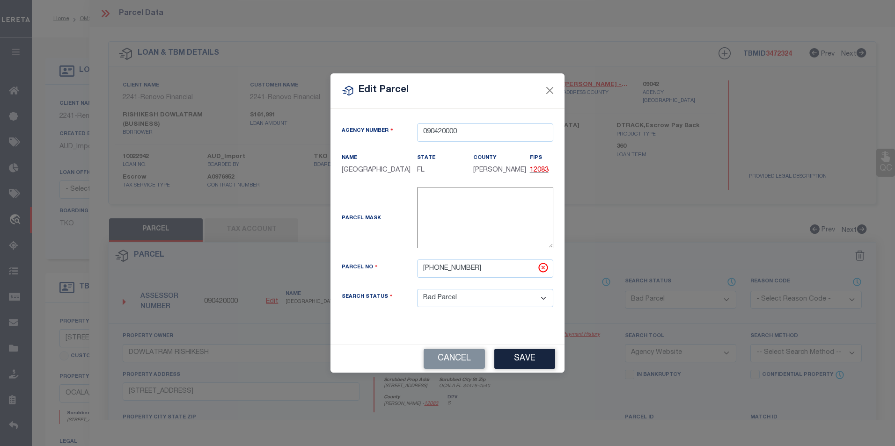
click at [553, 83] on div "Edit Parcel" at bounding box center [447, 90] width 234 height 35
click at [554, 95] on button "Close" at bounding box center [550, 91] width 12 height 12
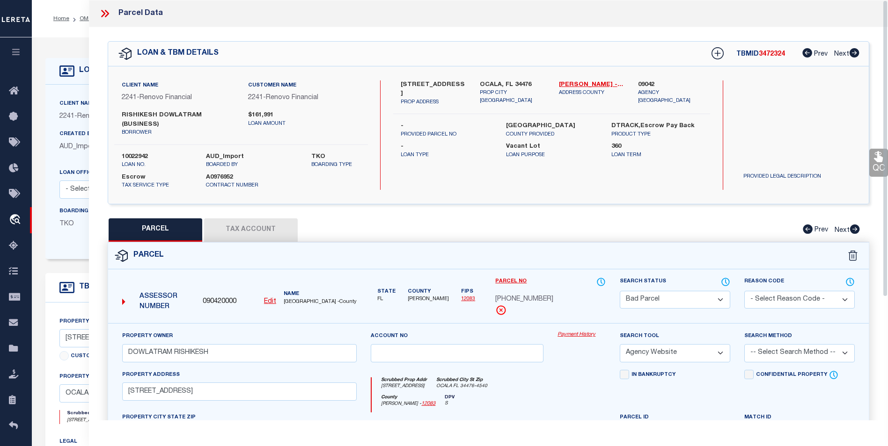
click at [671, 291] on select "Automated Search Bad Parcel Complete Duplicate Parcel High Dollar Reporting In …" at bounding box center [674, 300] width 110 height 18
select select "PC"
click at [619, 291] on select "Automated Search Bad Parcel Complete Duplicate Parcel High Dollar Reporting In …" at bounding box center [674, 300] width 110 height 18
click at [688, 344] on select "-- Select Search Tool -- 3rd Party Website Agency File Agency Website ATLS CNV-…" at bounding box center [674, 353] width 110 height 18
click at [619, 344] on select "-- Select Search Tool -- 3rd Party Website Agency File Agency Website ATLS CNV-…" at bounding box center [674, 353] width 110 height 18
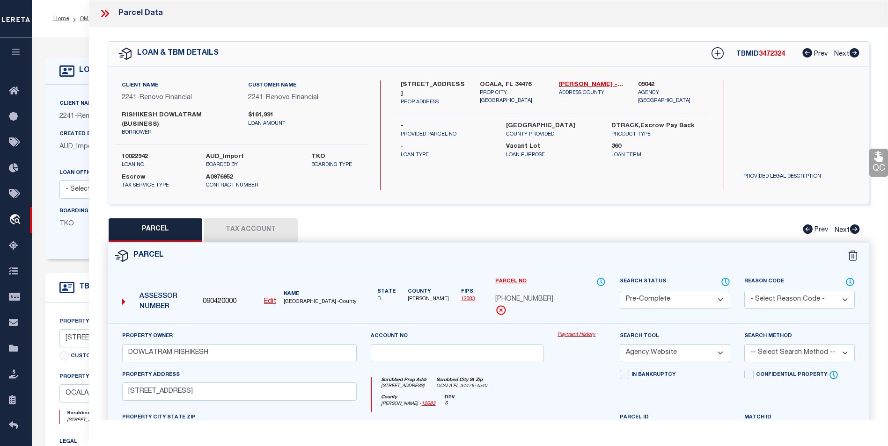
click at [770, 344] on select "-- Select Search Method -- Property Address Legal Liability Info Provided" at bounding box center [799, 353] width 110 height 18
select select "ADD"
click at [744, 344] on select "-- Select Search Method -- Property Address Legal Liability Info Provided" at bounding box center [799, 353] width 110 height 18
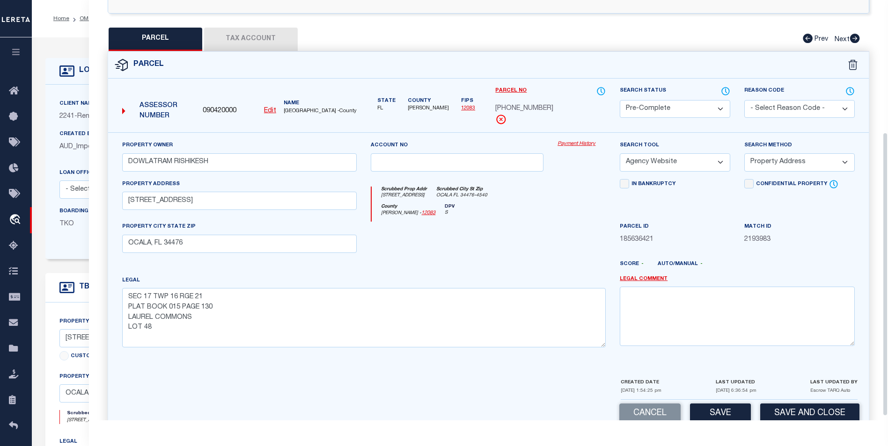
scroll to position [202, 0]
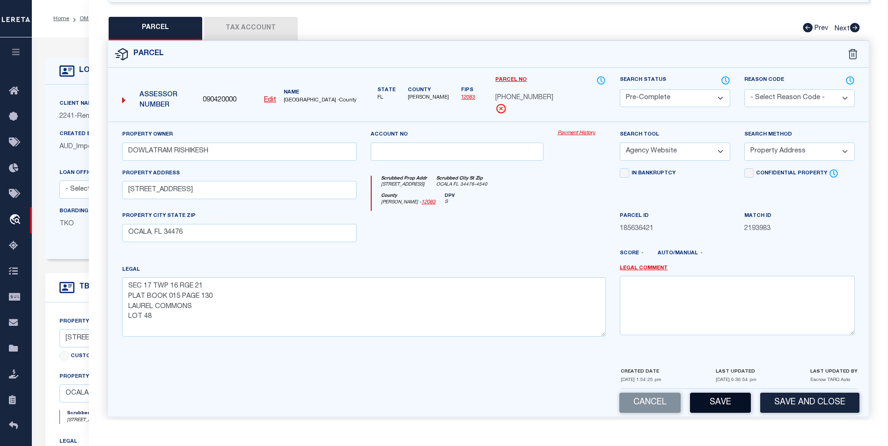
click at [703, 393] on button "Save" at bounding box center [720, 403] width 61 height 20
select select "AS"
select select
checkbox input "false"
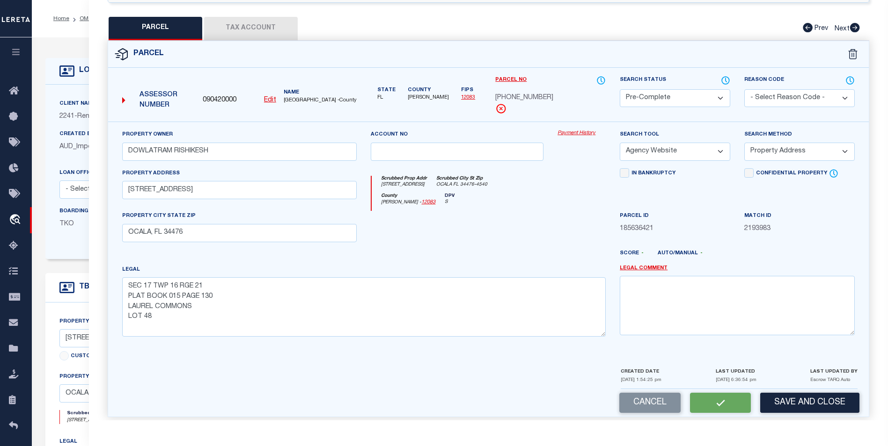
checkbox input "false"
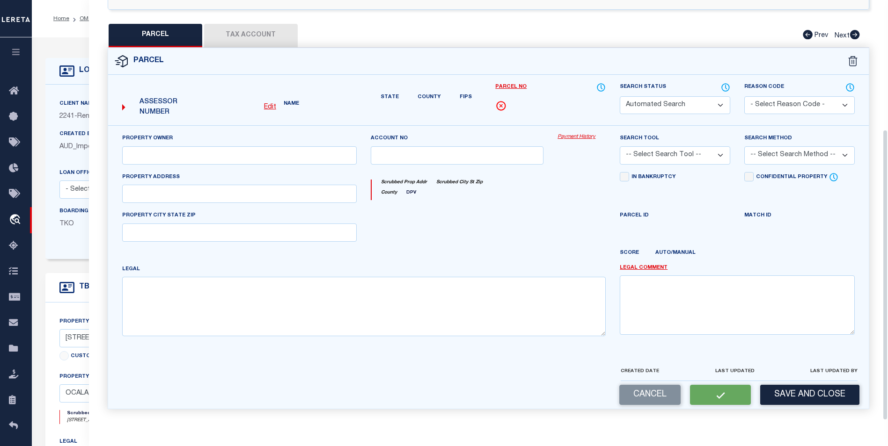
select select "PC"
type input "DOWLATRAM RISHIKESH"
select select "AGW"
select select "ADD"
type input "6601 SW 81ST LOOP"
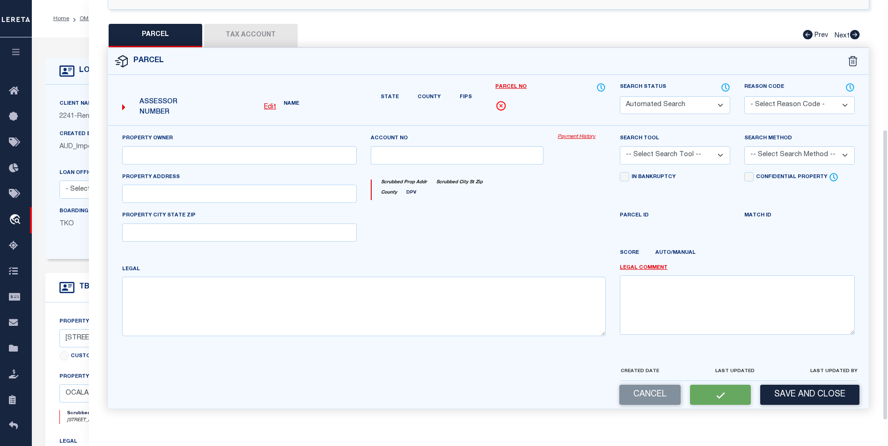
type input "OCALA, FL 34476"
type textarea "SEC 17 TWP 16 RGE 21 PLAT BOOK 015 PAGE 130 LAUREL COMMONS LOT 48"
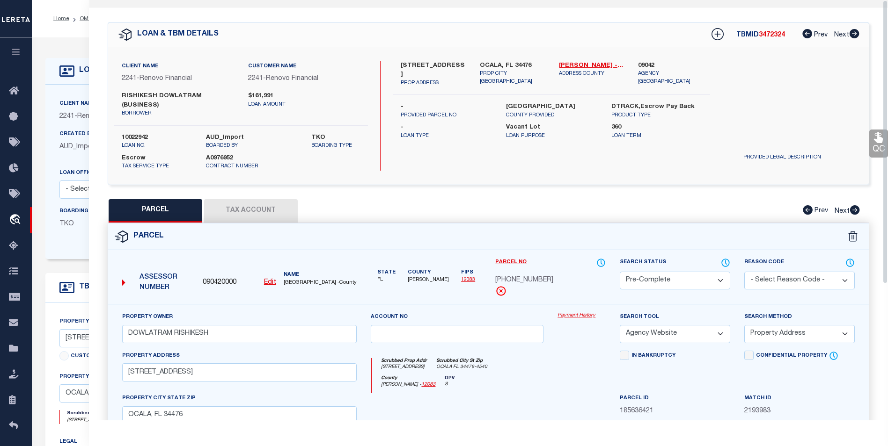
scroll to position [0, 0]
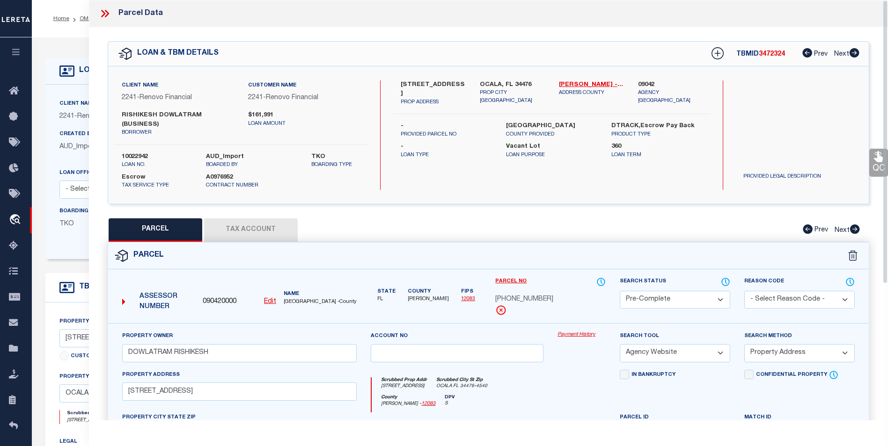
click at [109, 11] on icon at bounding box center [105, 13] width 12 height 12
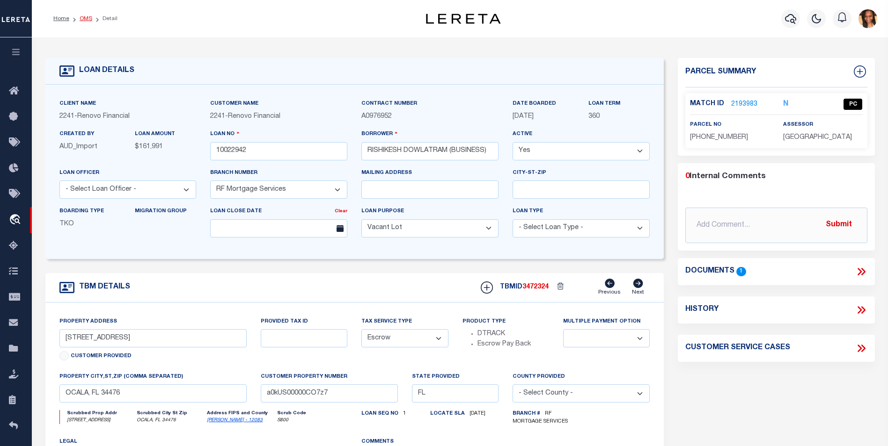
click at [87, 16] on link "OMS" at bounding box center [86, 19] width 13 height 6
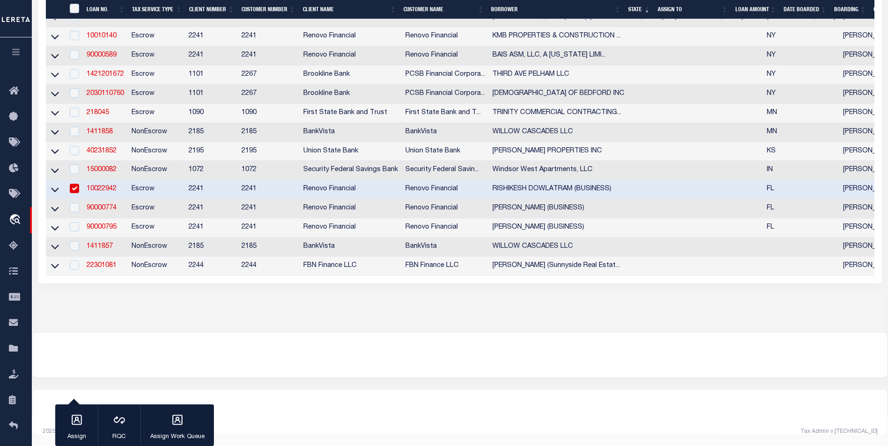
scroll to position [361, 0]
click at [107, 205] on link "90000774" at bounding box center [102, 208] width 30 height 7
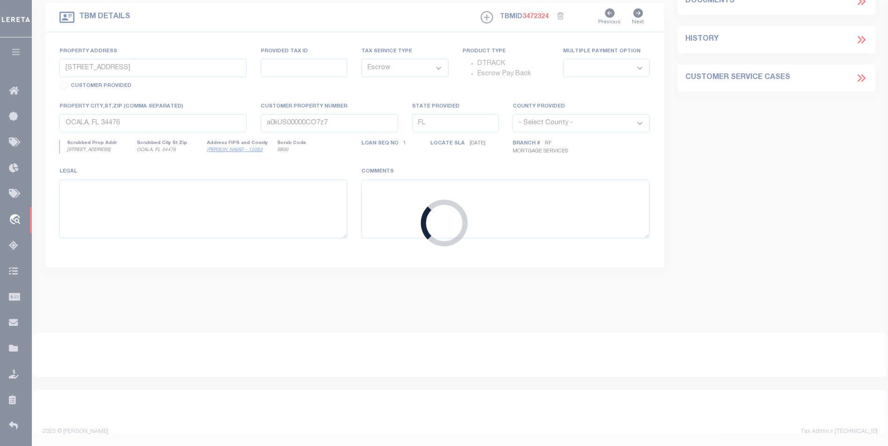
type input "90000774"
type input "NICOLYN BOWEN-SMITH (BUSINESS)"
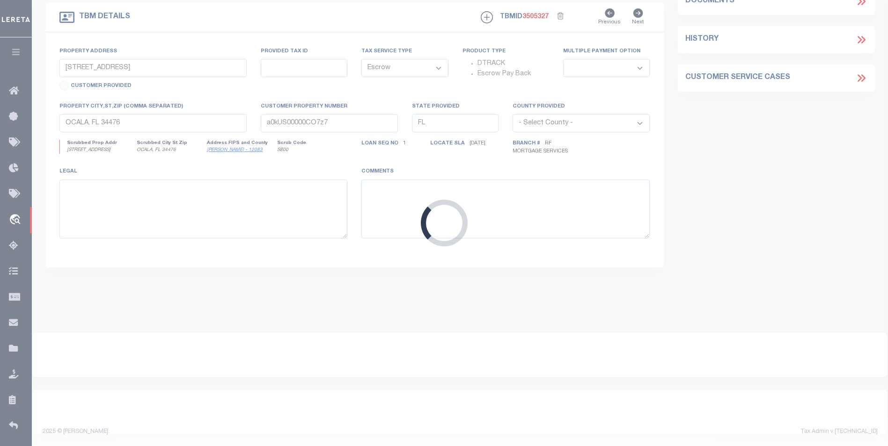
type input "8028 SW HIGHWAY 484"
type input "8012-1469-13"
select select
type input "OCALA, FL 34473"
type input "a0kUS00000CyW2v"
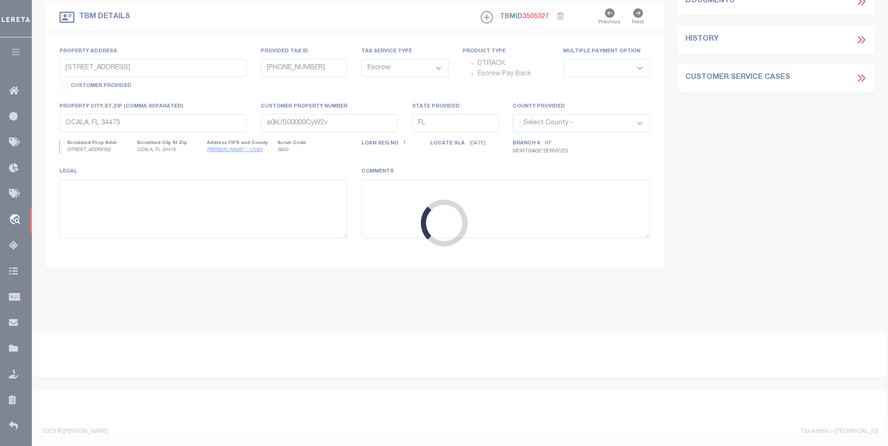
select select
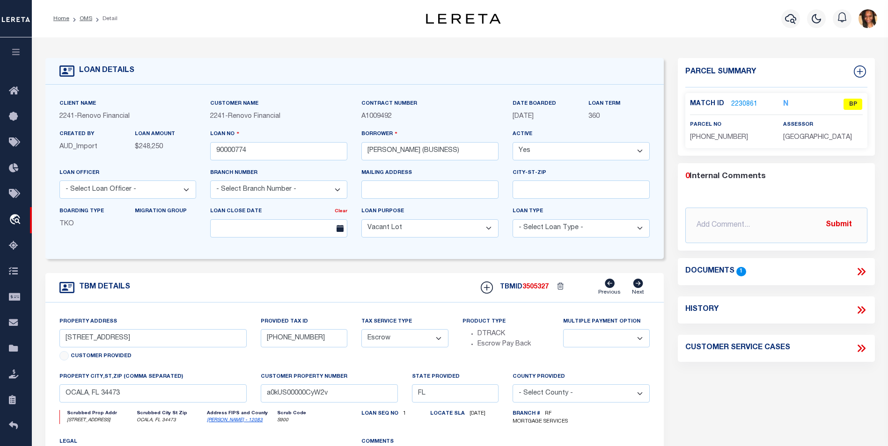
click at [740, 102] on link "2230861" at bounding box center [744, 105] width 26 height 10
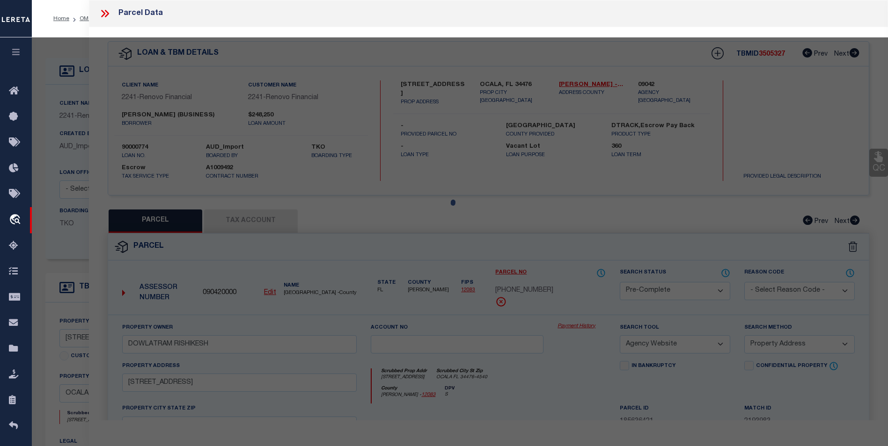
select select "AS"
select select
checkbox input "false"
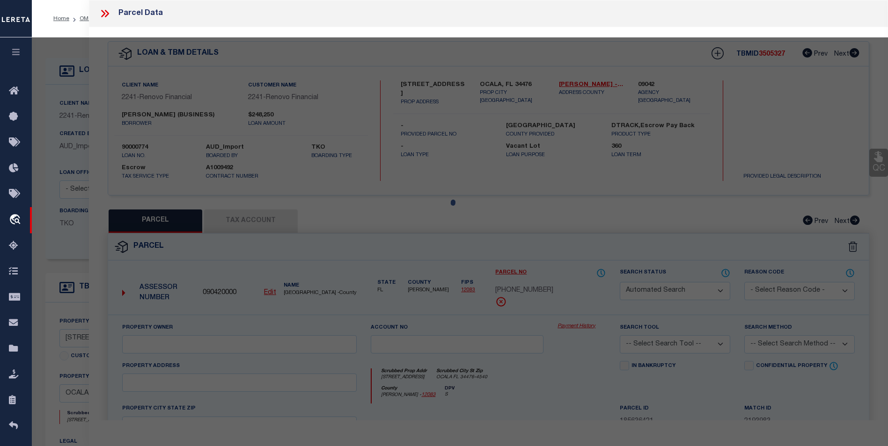
select select "BP"
type input "K HOVNANIAN ASPIRE AT MARION OAKS LLC"
select select "AGW"
select select
type input "8028 SW HWY 484"
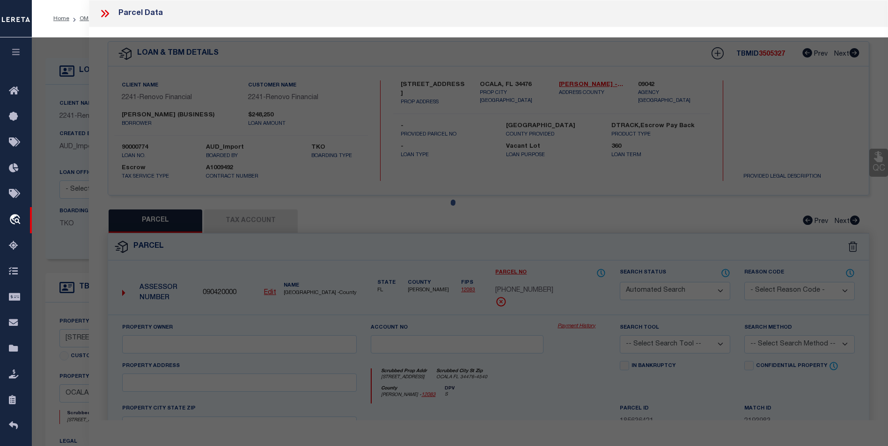
checkbox input "false"
type input "OCALA, FL 34473"
type textarea "SEC 12 TWP 17 RGE 20 PLAT BOOK O PAGE 225 MARION OAKS UNIT 12 BLK 1469 LOT 13"
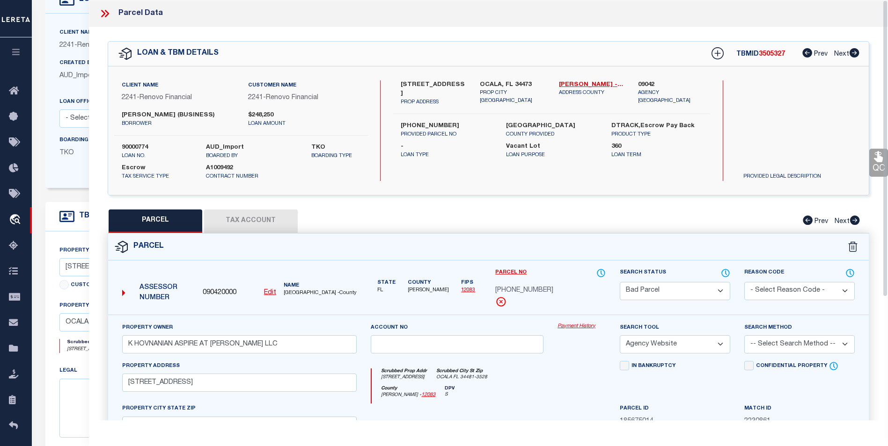
scroll to position [187, 0]
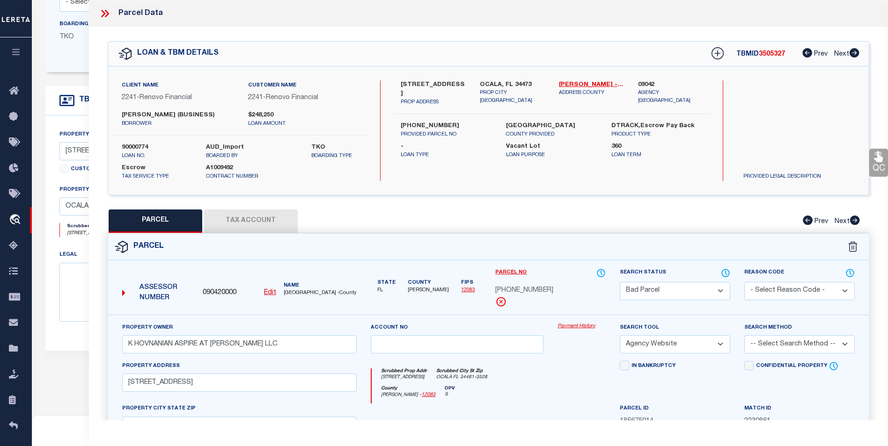
click at [240, 219] on button "Tax Account" at bounding box center [251, 221] width 94 height 23
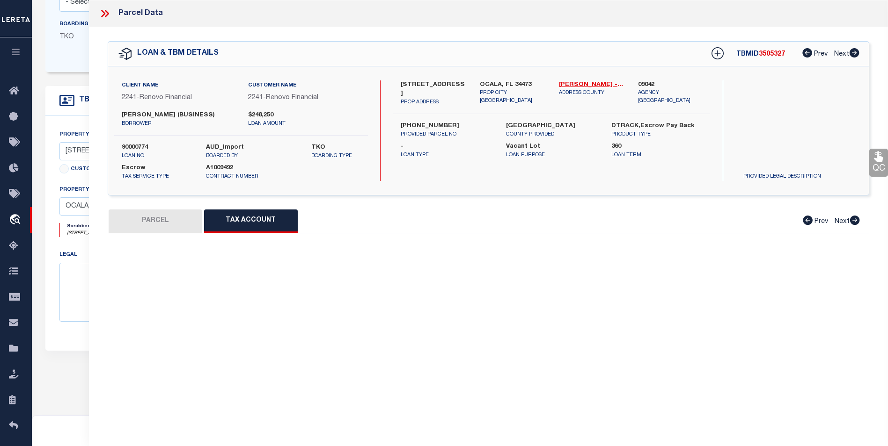
select select "100"
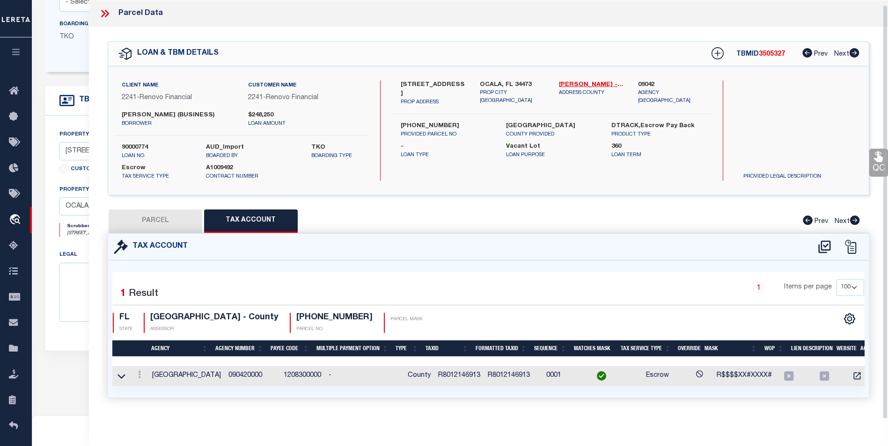
scroll to position [6, 0]
click at [137, 372] on link at bounding box center [139, 375] width 10 height 7
click at [153, 346] on link at bounding box center [152, 346] width 35 height 15
type input "R8012146913"
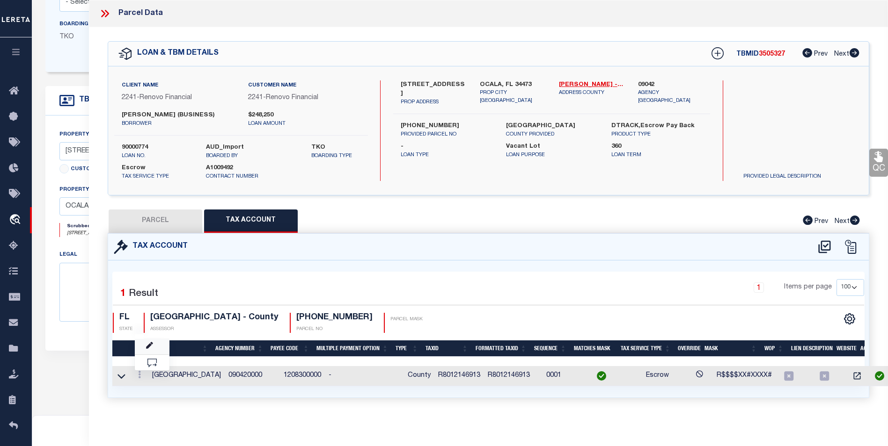
select select
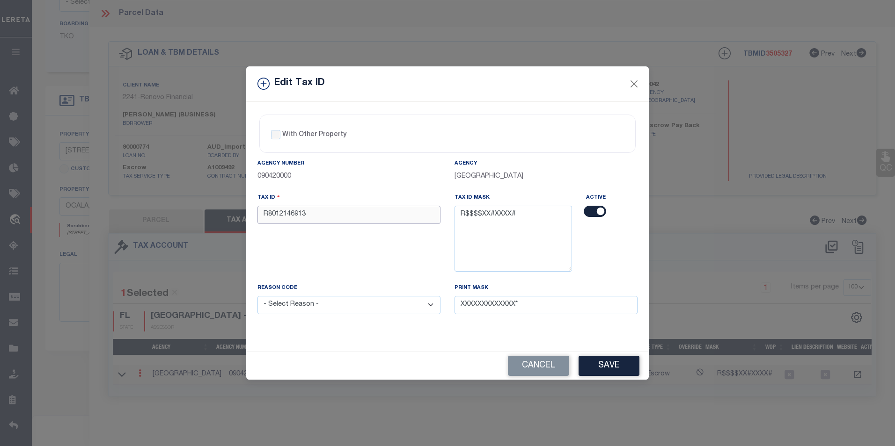
click at [299, 216] on input "R8012146913" at bounding box center [348, 215] width 183 height 18
click at [288, 214] on input "R80121469-13" at bounding box center [348, 215] width 183 height 18
drag, startPoint x: 320, startPoint y: 217, endPoint x: 259, endPoint y: 209, distance: 61.3
click at [259, 209] on input "R80121-469-13" at bounding box center [348, 215] width 183 height 18
type input "R80121-469-13"
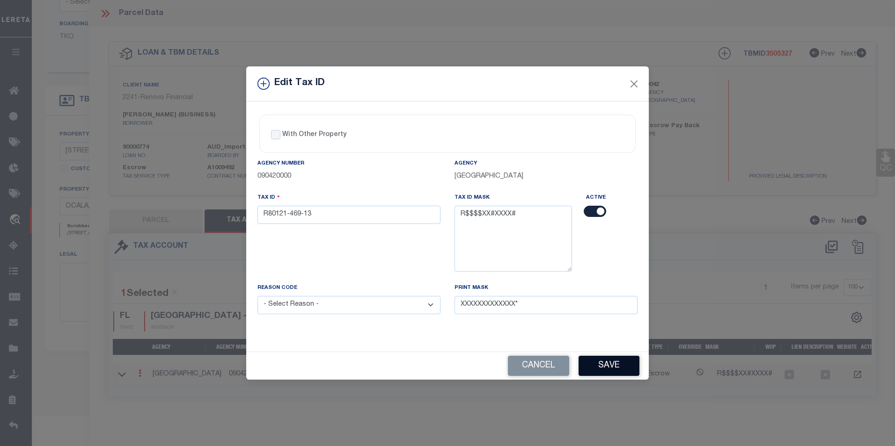
click at [615, 364] on button "Save" at bounding box center [608, 366] width 61 height 20
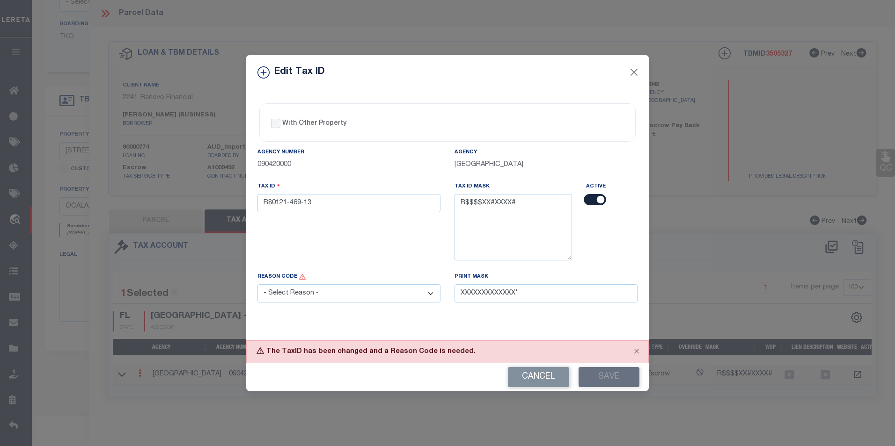
click at [362, 296] on select "- Select Reason - 099 - Other (Provide additional detail) ACT - Agency Changed …" at bounding box center [348, 293] width 183 height 18
select select "ACT"
click at [257, 285] on select "- Select Reason - 099 - Other (Provide additional detail) ACT - Agency Changed …" at bounding box center [348, 293] width 183 height 18
click at [603, 375] on button "Save" at bounding box center [608, 377] width 61 height 20
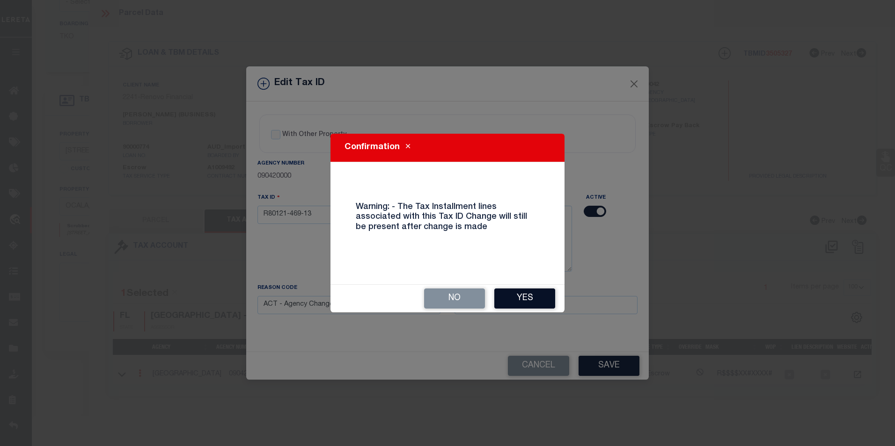
click at [526, 294] on button "Yes" at bounding box center [524, 299] width 61 height 20
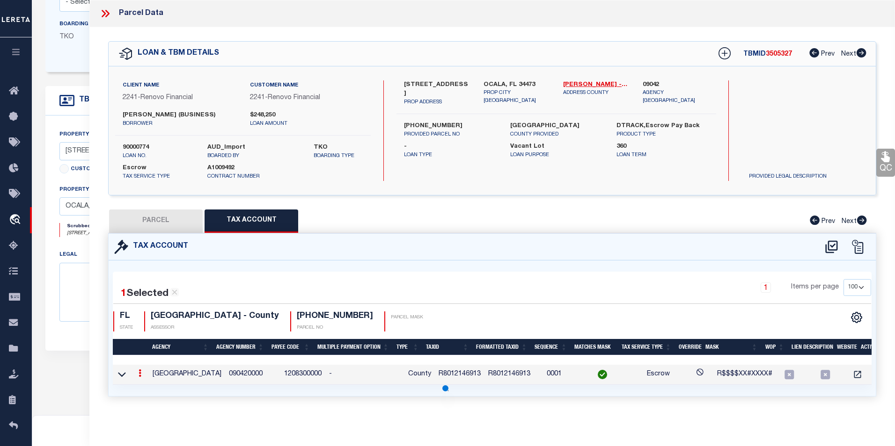
select select
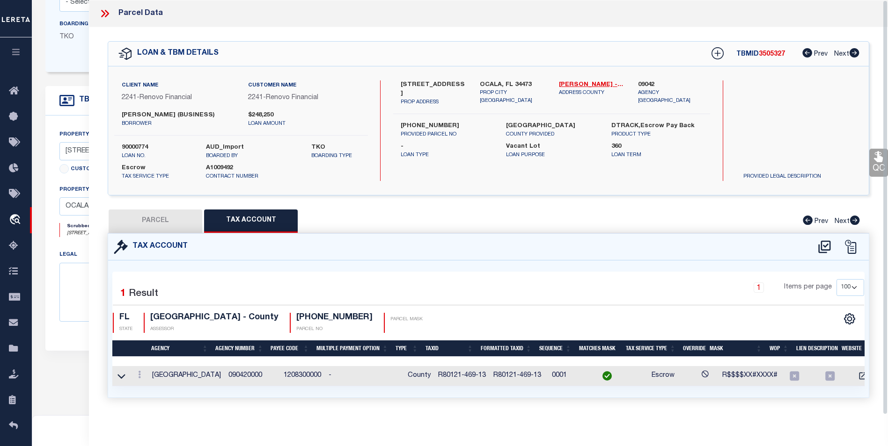
click at [153, 227] on button "PARCEL" at bounding box center [156, 221] width 94 height 23
select select "AS"
select select
checkbox input "false"
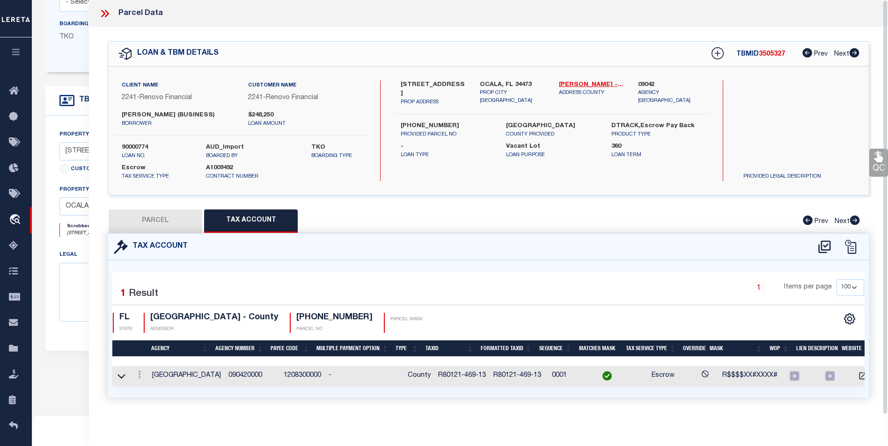
select select "BP"
type input "K HOVNANIAN ASPIRE AT MARION OAKS LLC"
select select "AGW"
select select
type input "8028 SW HWY 484"
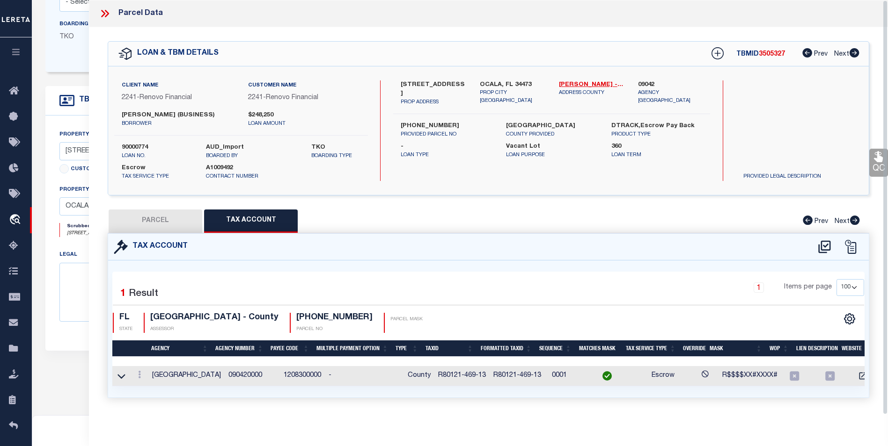
checkbox input "false"
type input "OCALA, FL 34473"
type textarea "SEC 12 TWP 17 RGE 20 PLAT BOOK O PAGE 225 MARION OAKS UNIT 12 BLK 1469 LOT 13"
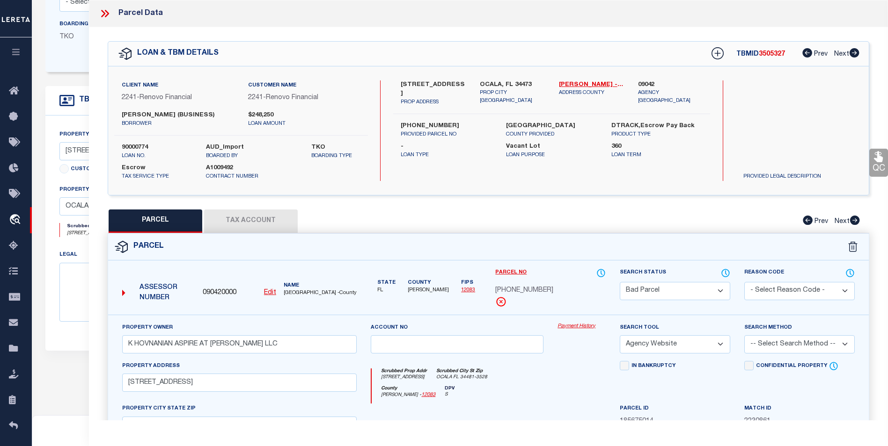
click at [691, 293] on select "Automated Search Bad Parcel Complete Duplicate Parcel High Dollar Reporting In …" at bounding box center [674, 291] width 110 height 18
select select "PC"
click at [619, 282] on select "Automated Search Bad Parcel Complete Duplicate Parcel High Dollar Reporting In …" at bounding box center [674, 291] width 110 height 18
click at [806, 350] on select "-- Select Search Method -- Property Address Legal Liability Info Provided" at bounding box center [799, 344] width 110 height 18
select select "ADD"
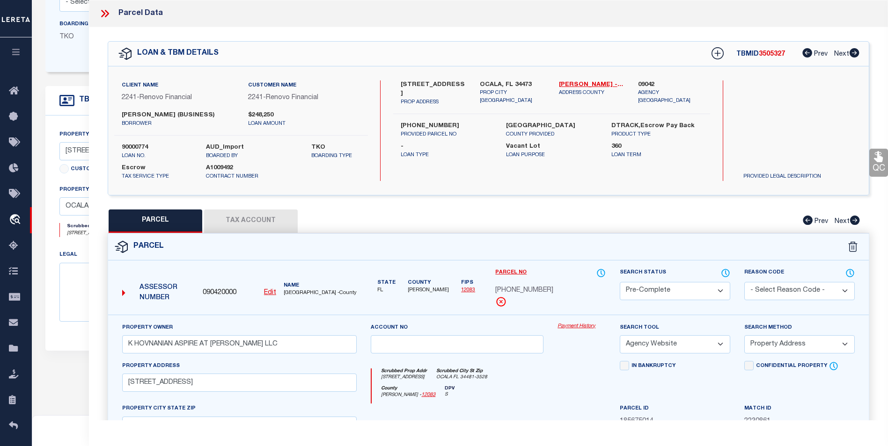
click at [744, 335] on select "-- Select Search Method -- Property Address Legal Liability Info Provided" at bounding box center [799, 344] width 110 height 18
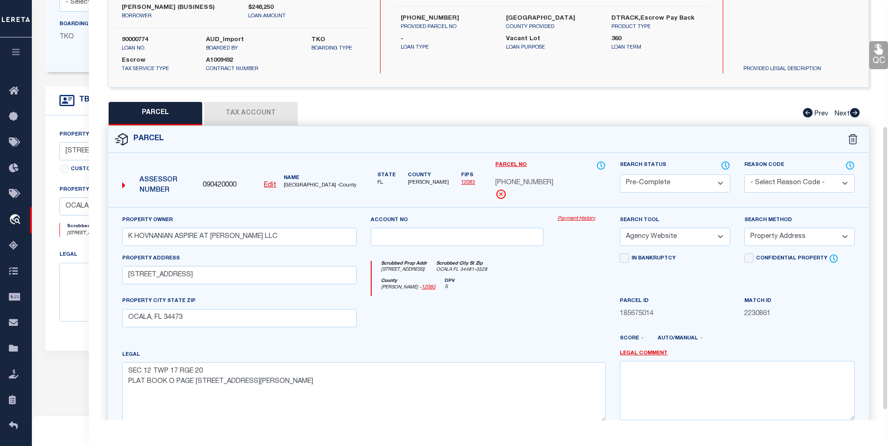
scroll to position [187, 0]
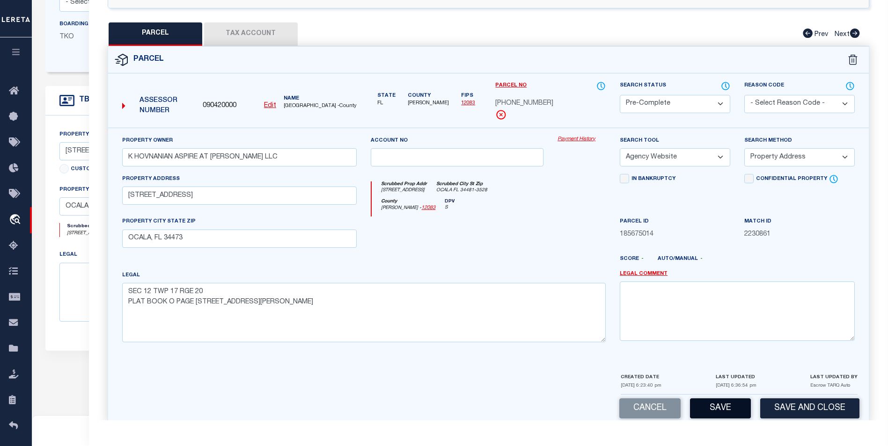
click at [715, 402] on button "Save" at bounding box center [720, 409] width 61 height 20
select select "AS"
select select
checkbox input "false"
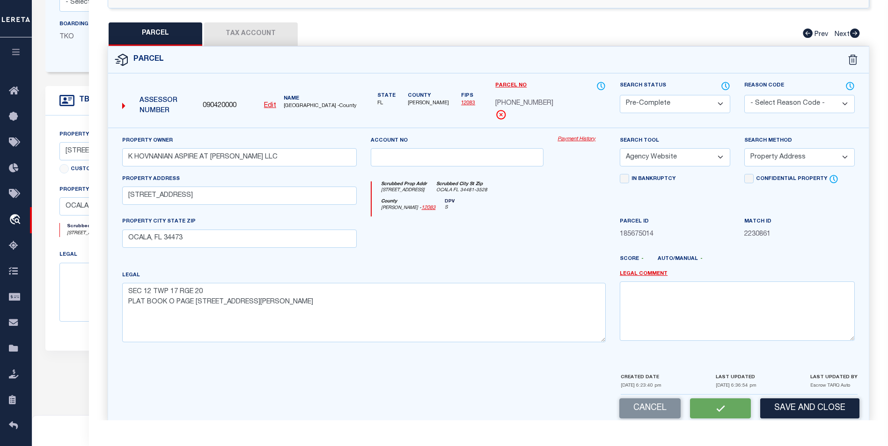
checkbox input "false"
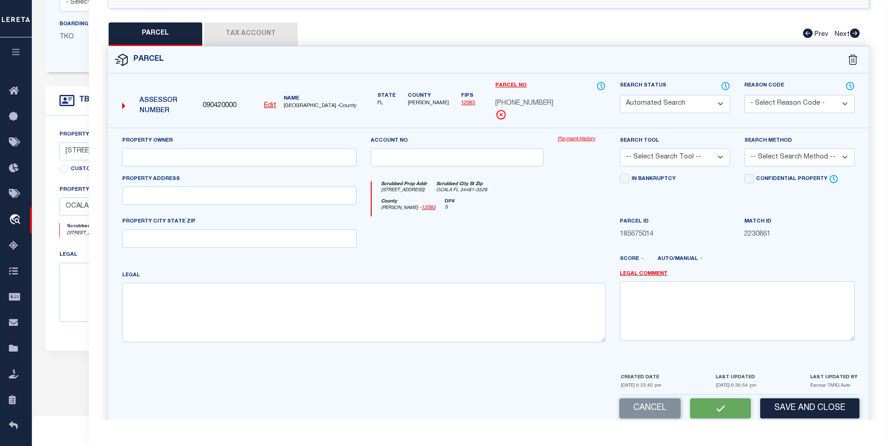
select select "PC"
type input "K HOVNANIAN ASPIRE AT MARION OAKS LLC"
select select "AGW"
select select "ADD"
type input "8028 SW HWY 484"
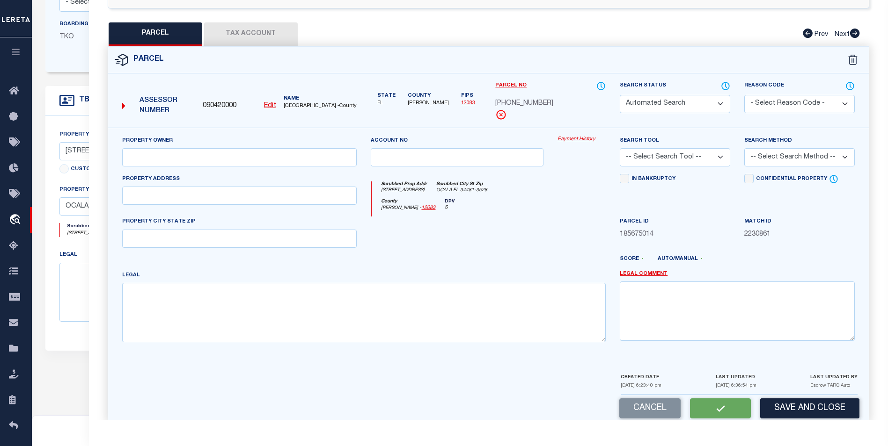
type input "OCALA, FL 34473"
type textarea "SEC 12 TWP 17 RGE 20 PLAT BOOK O PAGE 225 MARION OAKS UNIT 12 BLK 1469 LOT 13"
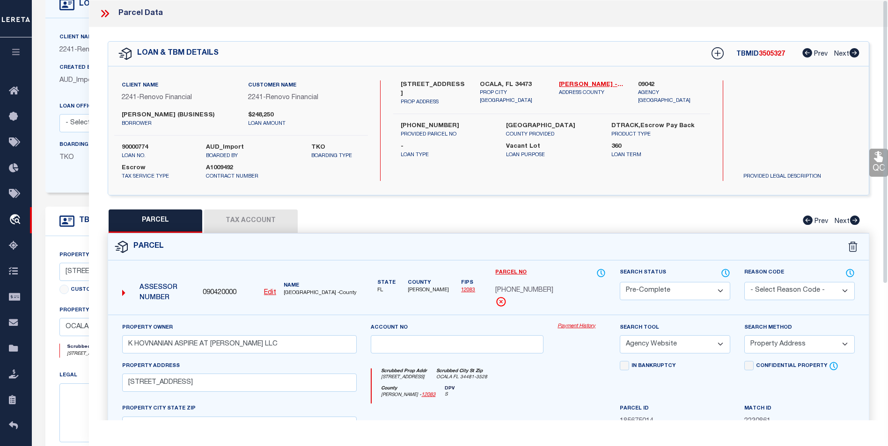
scroll to position [0, 0]
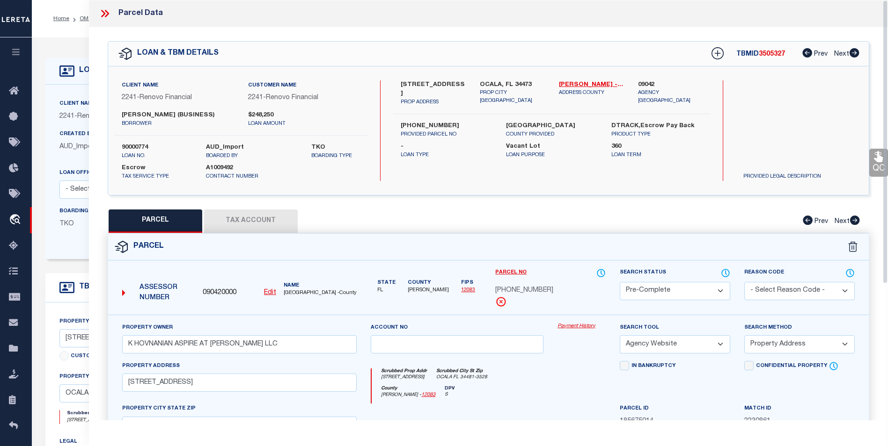
click at [102, 12] on icon at bounding box center [103, 13] width 4 height 7
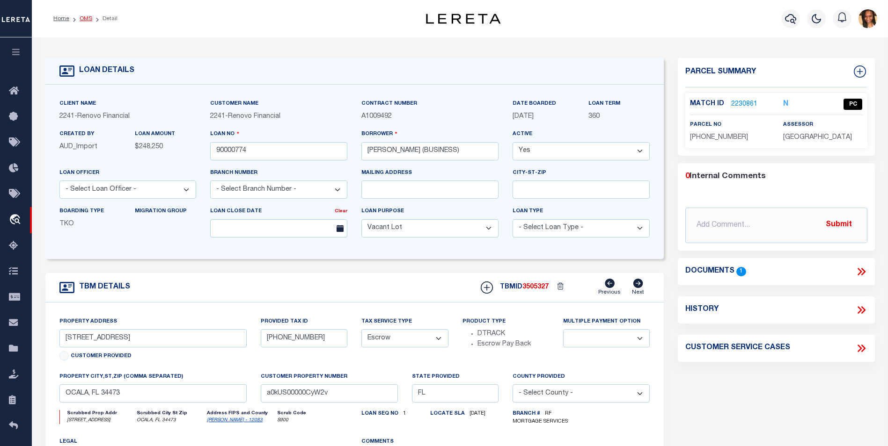
click at [84, 19] on link "OMS" at bounding box center [86, 19] width 13 height 6
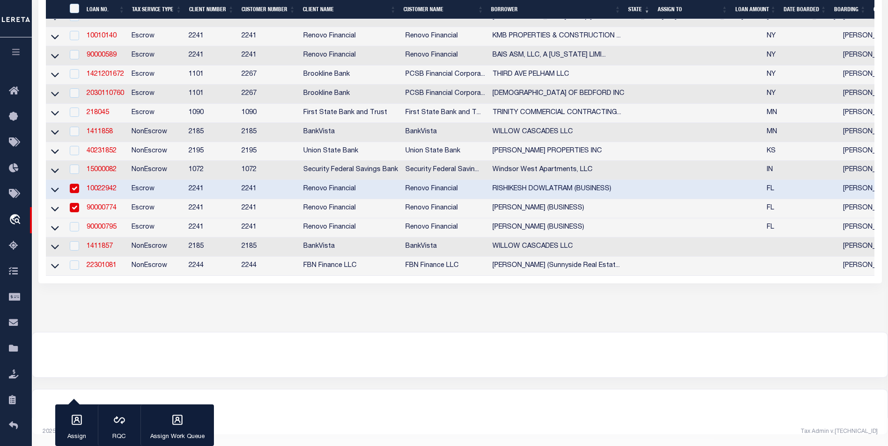
scroll to position [361, 0]
click at [103, 224] on link "90000795" at bounding box center [102, 227] width 30 height 7
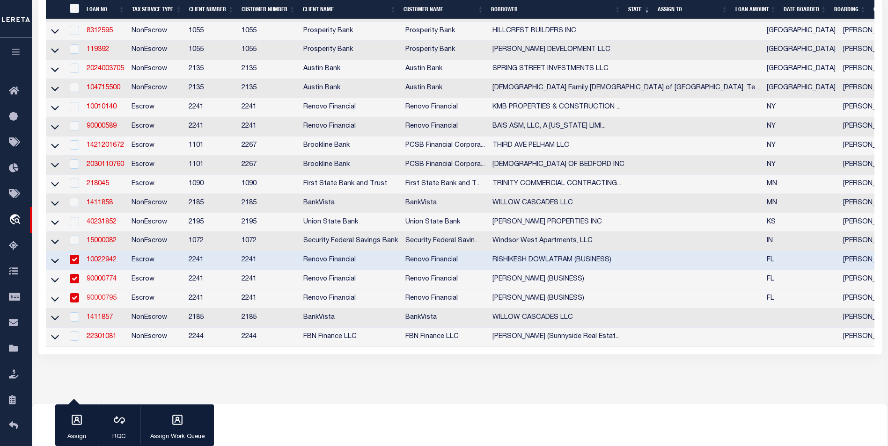
type input "90000795"
type input "CHARLES TEASENFITZ (BUSINESS)"
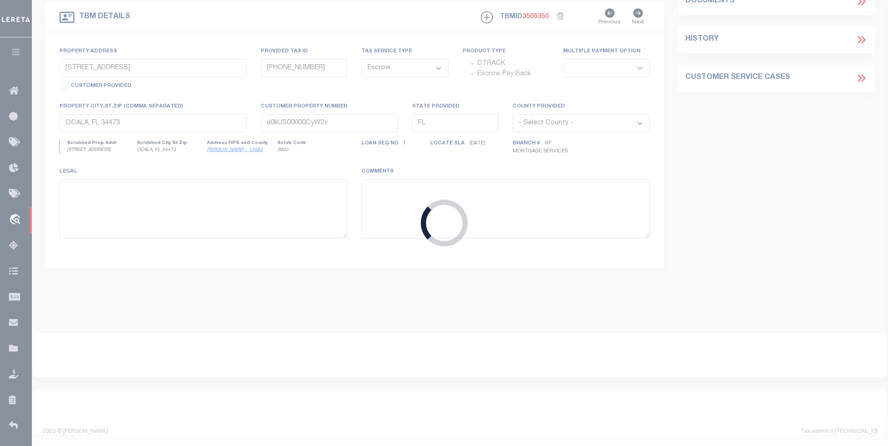
type input "6587 SW 81ST LOOP"
type input "35636-01-042"
select select
type input "OCALA, FL 34476"
type input "a0kUS00000CyYPh"
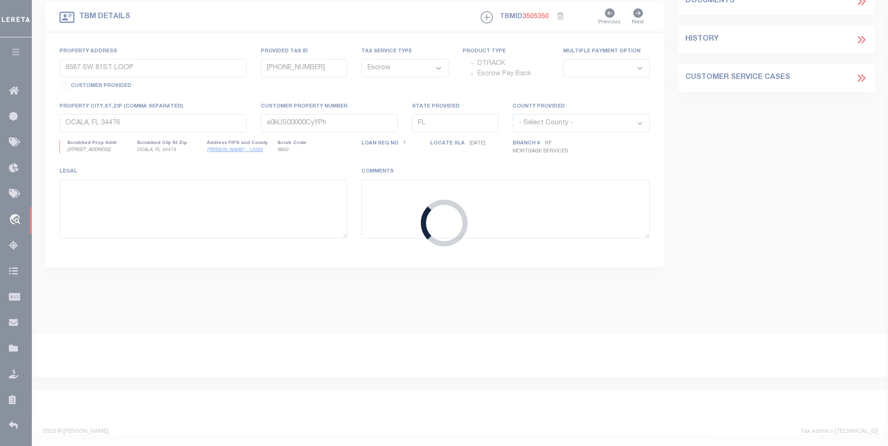
select select
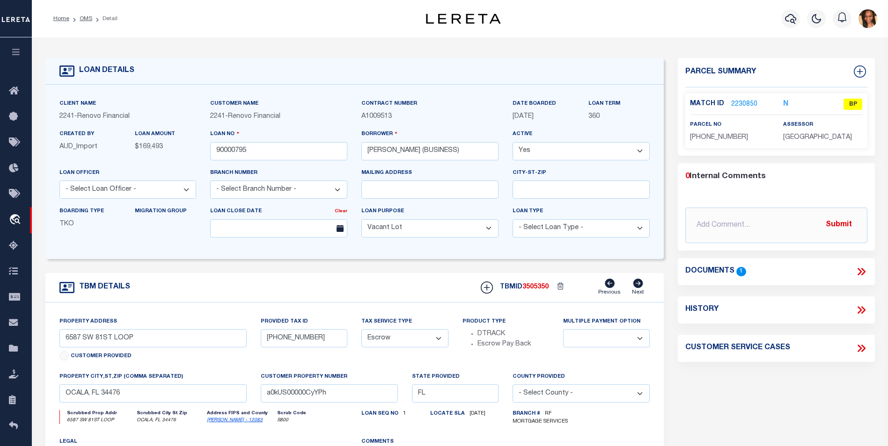
click at [748, 100] on link "2230850" at bounding box center [744, 105] width 26 height 10
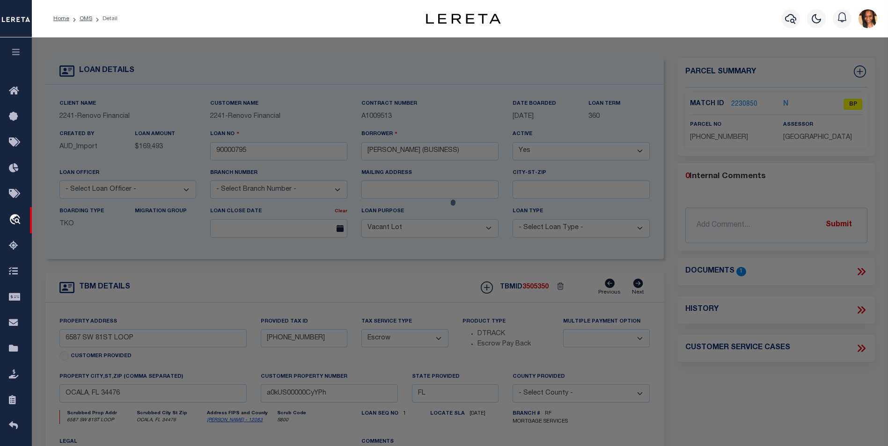
select select "AS"
select select
checkbox input "false"
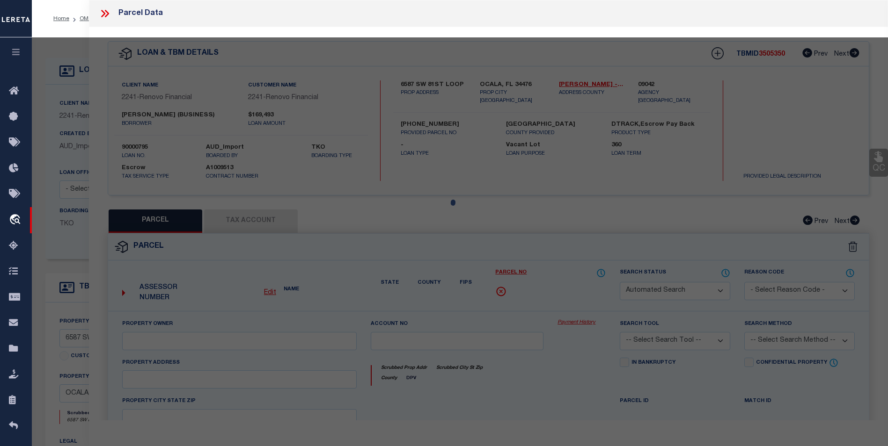
select select "BP"
type input "TEASENFITZ CHARLES PHILLIPS II"
select select "AGW"
select select
type input "6587 SW 81ST LOOP"
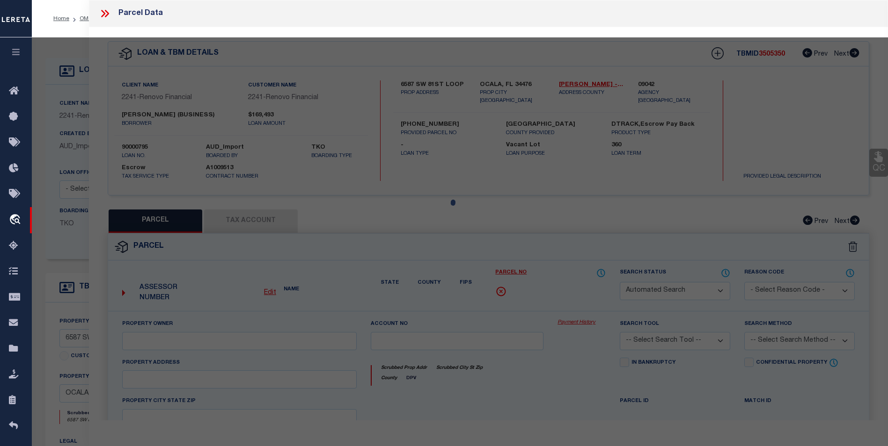
checkbox input "false"
type input "OCALA, FL 34476"
type textarea "SEC 17 TWP 16 RGE 21 PLAT BOOK 015 PAGE 130 LAUREL COMMONS LOT 42"
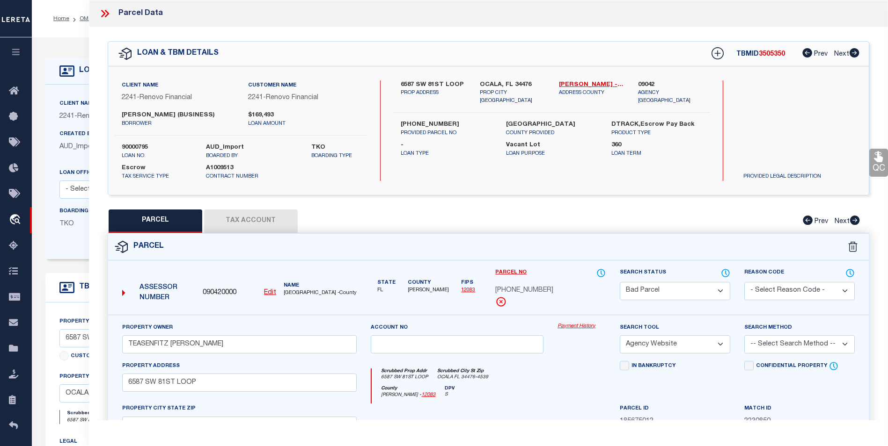
click at [249, 224] on button "Tax Account" at bounding box center [251, 221] width 94 height 23
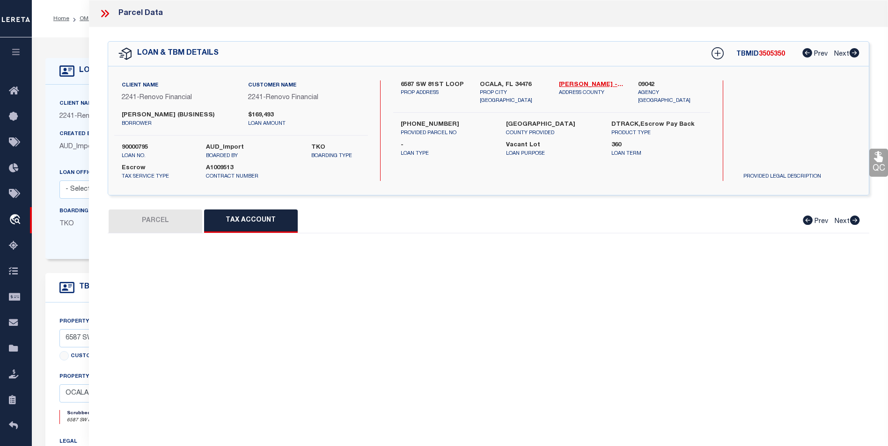
select select "100"
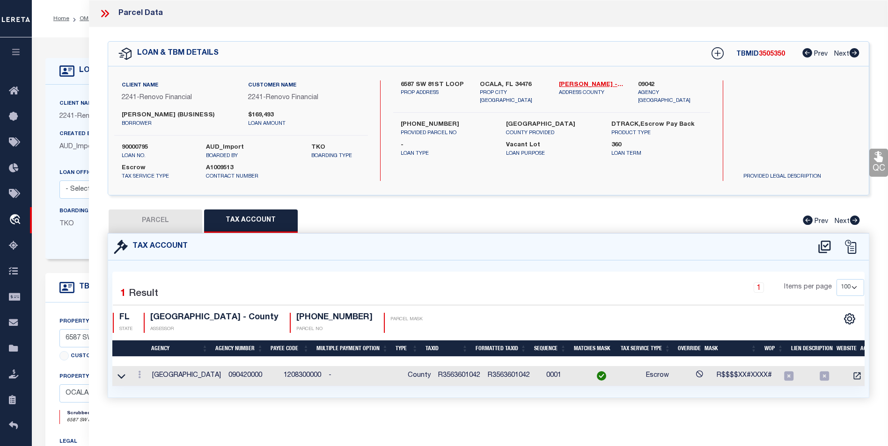
click at [141, 369] on td at bounding box center [140, 376] width 18 height 20
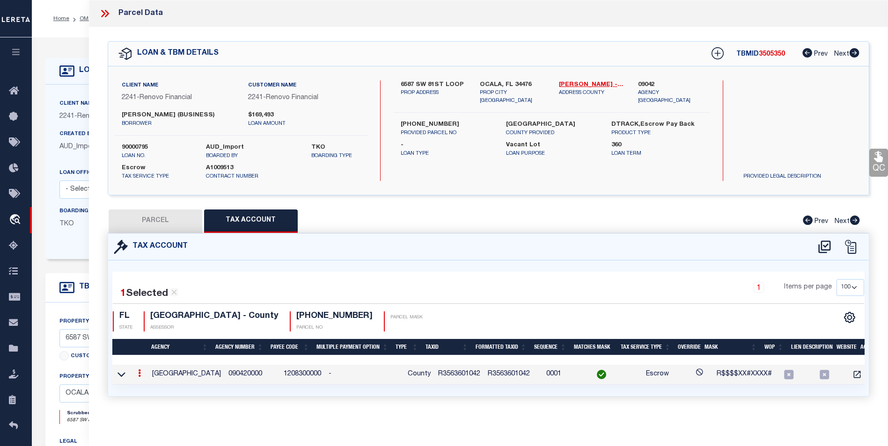
click at [141, 371] on link at bounding box center [139, 374] width 10 height 7
click at [151, 386] on icon "" at bounding box center [149, 387] width 7 height 7
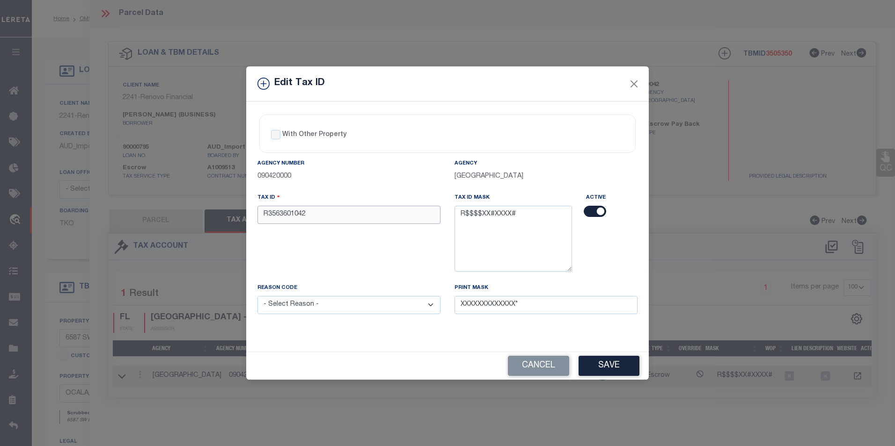
click at [297, 219] on input "R3563601042" at bounding box center [348, 215] width 183 height 18
click at [299, 216] on input "R3563601042" at bounding box center [348, 215] width 183 height 18
click at [291, 217] on input "R35636010-42" at bounding box center [348, 215] width 183 height 18
click at [301, 214] on input "R35636010-42" at bounding box center [348, 215] width 183 height 18
click at [293, 215] on input "R3563601042" at bounding box center [348, 215] width 183 height 18
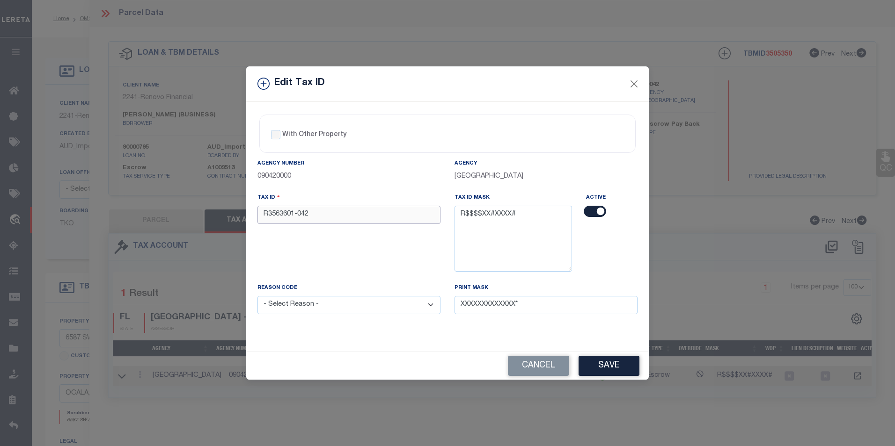
click at [287, 215] on input "R3563601-042" at bounding box center [348, 215] width 183 height 18
type input "R35636-01-042"
click at [372, 306] on select "- Select Reason - 099 - Other (Provide additional detail) ACT - Agency Changed …" at bounding box center [348, 305] width 183 height 18
select select "ACT"
click at [257, 297] on select "- Select Reason - 099 - Other (Provide additional detail) ACT - Agency Changed …" at bounding box center [348, 305] width 183 height 18
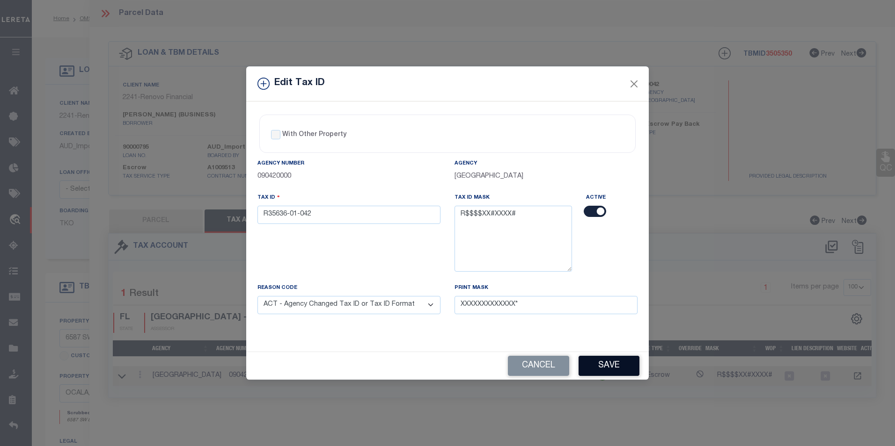
click at [603, 362] on button "Save" at bounding box center [608, 366] width 61 height 20
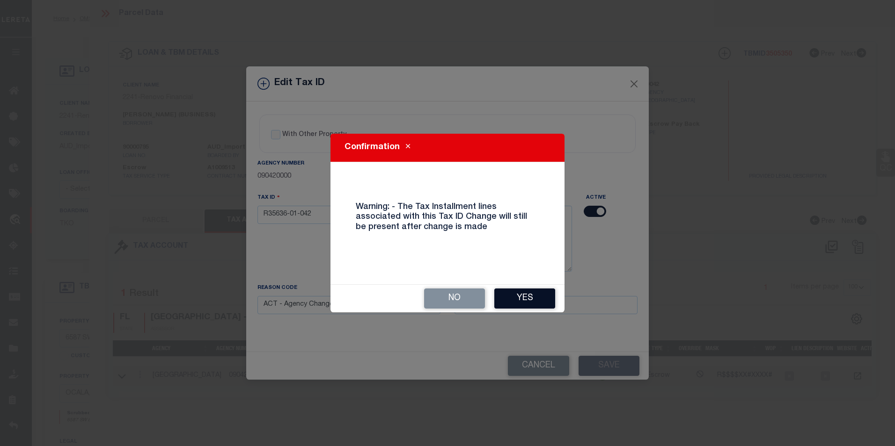
click at [519, 296] on button "Yes" at bounding box center [524, 299] width 61 height 20
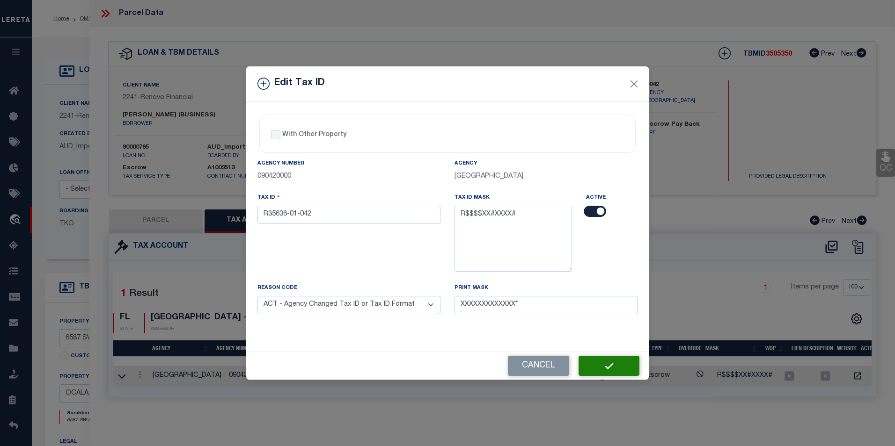
select select
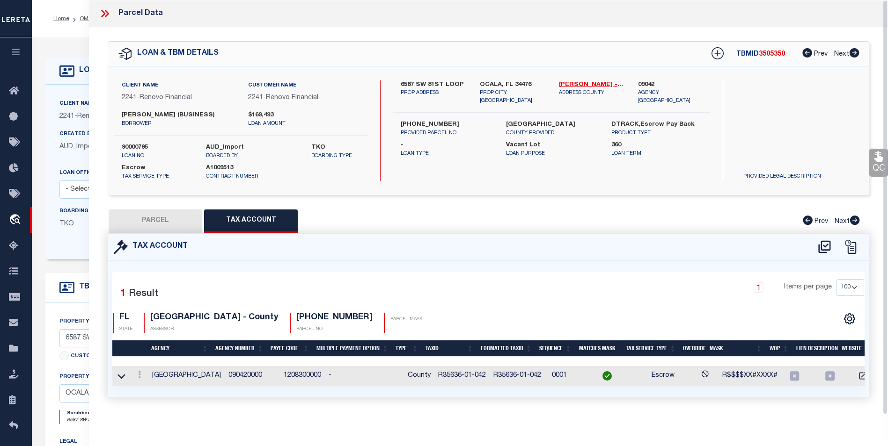
click at [185, 218] on button "PARCEL" at bounding box center [156, 221] width 94 height 23
select select "AS"
select select
checkbox input "false"
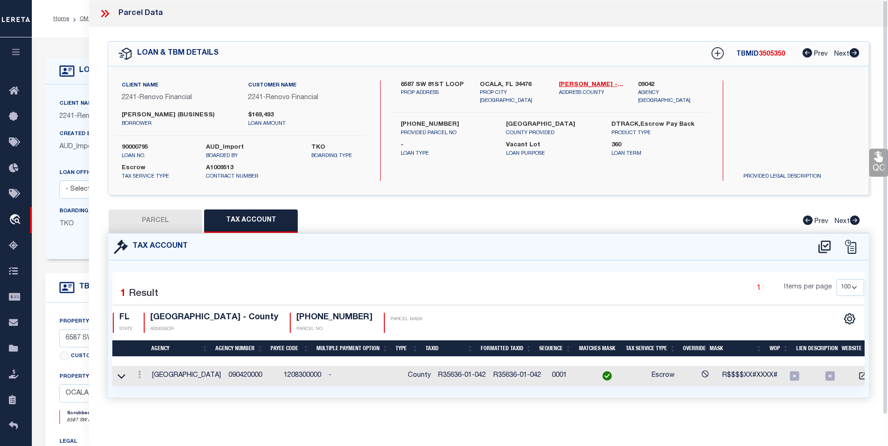
select select "BP"
type input "TEASENFITZ CHARLES PHILLIPS II"
select select "AGW"
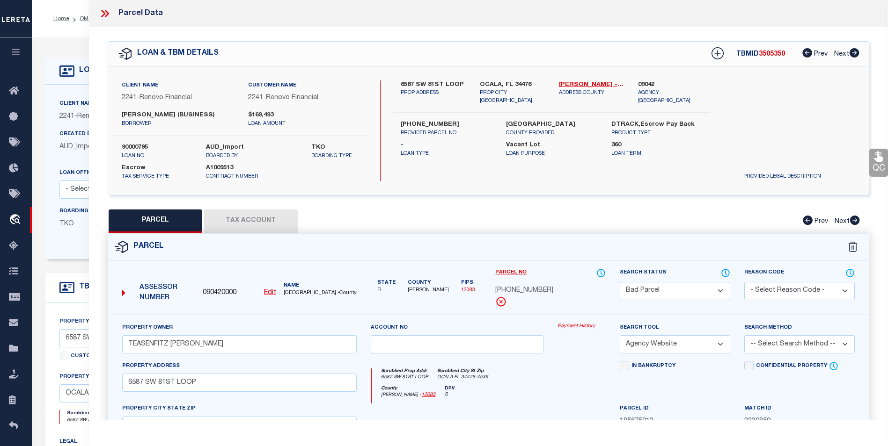
click at [699, 293] on select "Automated Search Bad Parcel Complete Duplicate Parcel High Dollar Reporting In …" at bounding box center [674, 291] width 110 height 18
click at [619, 282] on select "Automated Search Bad Parcel Complete Duplicate Parcel High Dollar Reporting In …" at bounding box center [674, 291] width 110 height 18
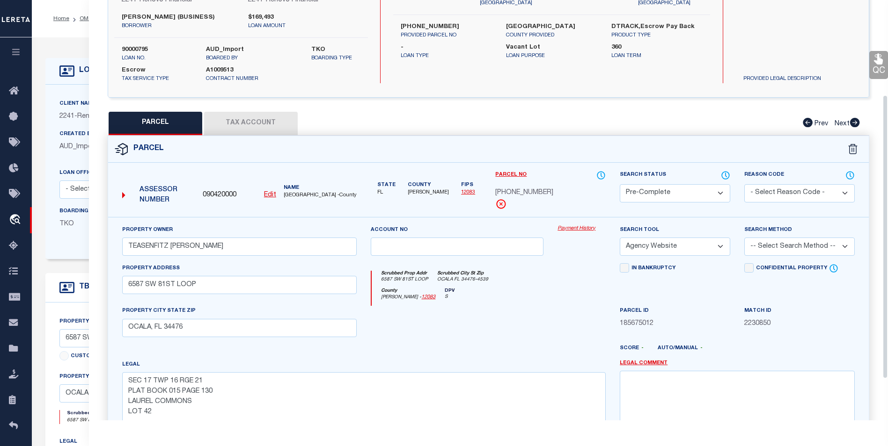
scroll to position [140, 0]
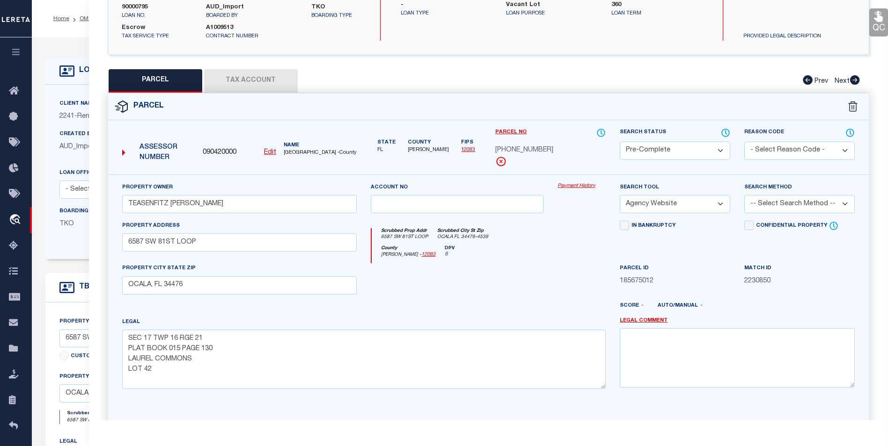
click at [780, 157] on select "- Select Reason Code - 099 - Other (Provide additional detail) ACT - Agency Cha…" at bounding box center [799, 151] width 110 height 18
click at [570, 189] on link "Payment History" at bounding box center [581, 186] width 48 height 8
click at [766, 209] on select "-- Select Search Method -- Property Address Legal Liability Info Provided" at bounding box center [799, 204] width 110 height 18
click at [744, 195] on select "-- Select Search Method -- Property Address Legal Liability Info Provided" at bounding box center [799, 204] width 110 height 18
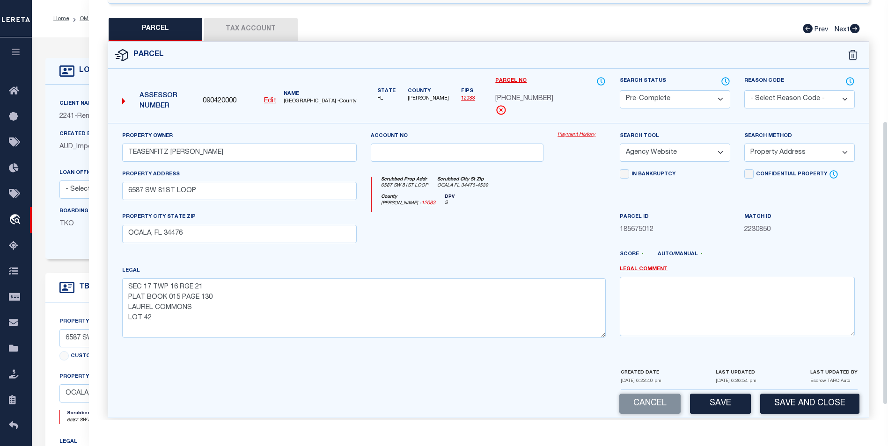
scroll to position [202, 0]
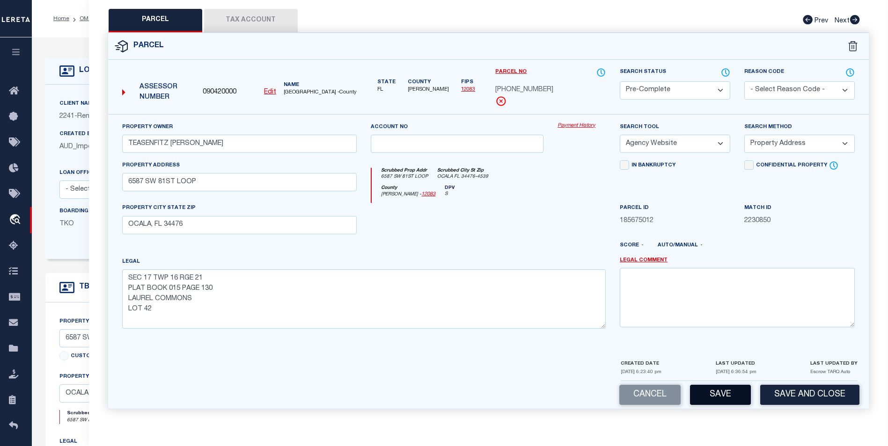
click at [718, 395] on button "Save" at bounding box center [720, 395] width 61 height 20
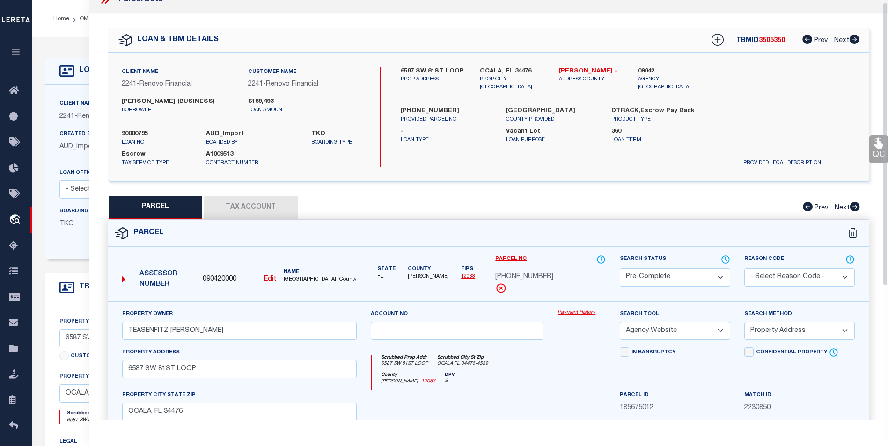
scroll to position [0, 0]
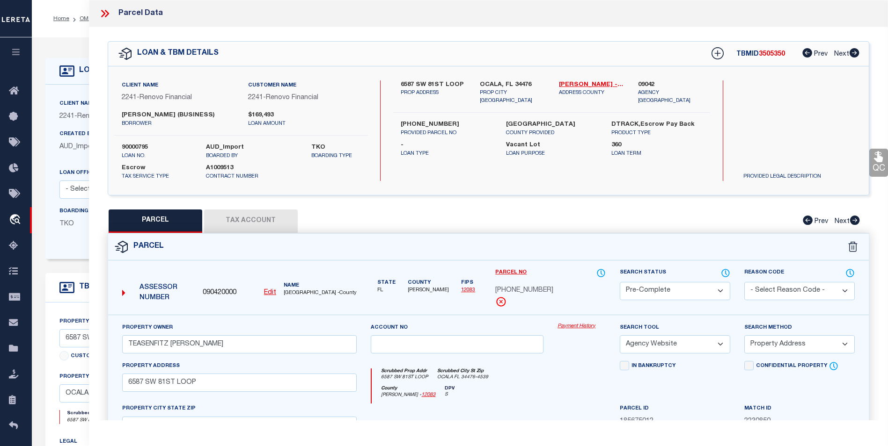
click at [106, 10] on icon at bounding box center [107, 13] width 4 height 7
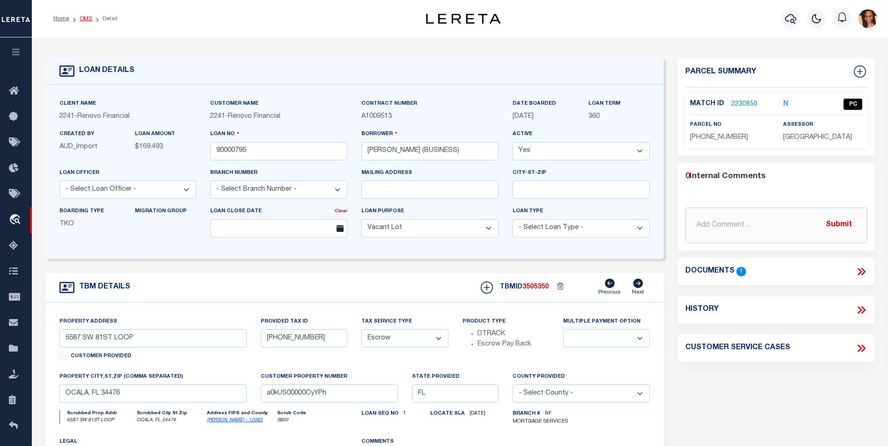
click at [84, 17] on link "OMS" at bounding box center [86, 19] width 13 height 6
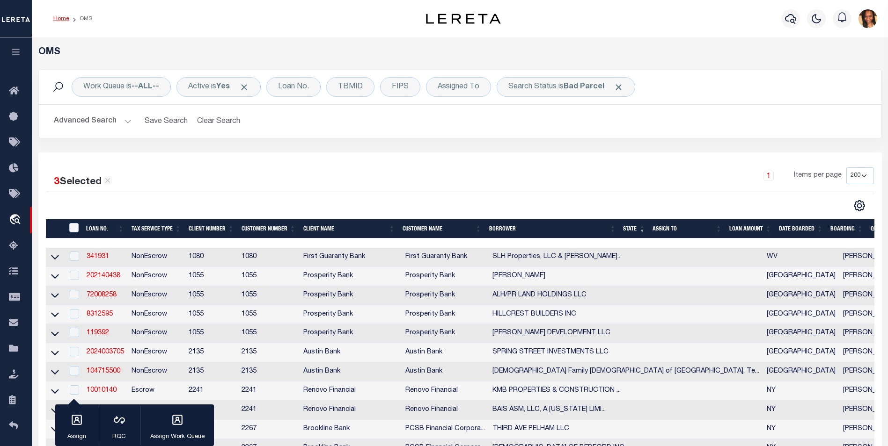
click at [66, 20] on link "Home" at bounding box center [61, 19] width 16 height 6
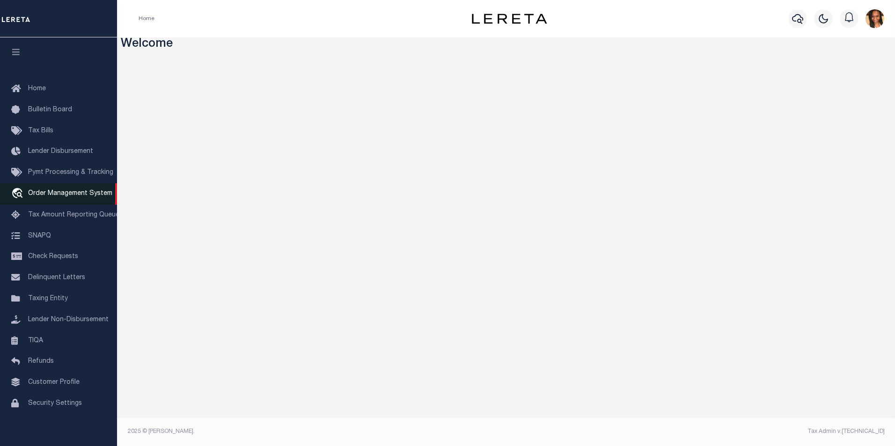
click at [58, 195] on span "Order Management System" at bounding box center [70, 193] width 84 height 7
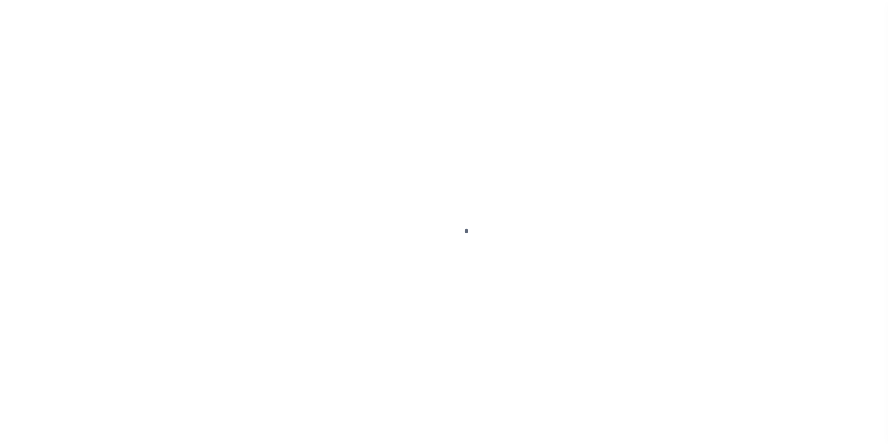
scroll to position [9, 0]
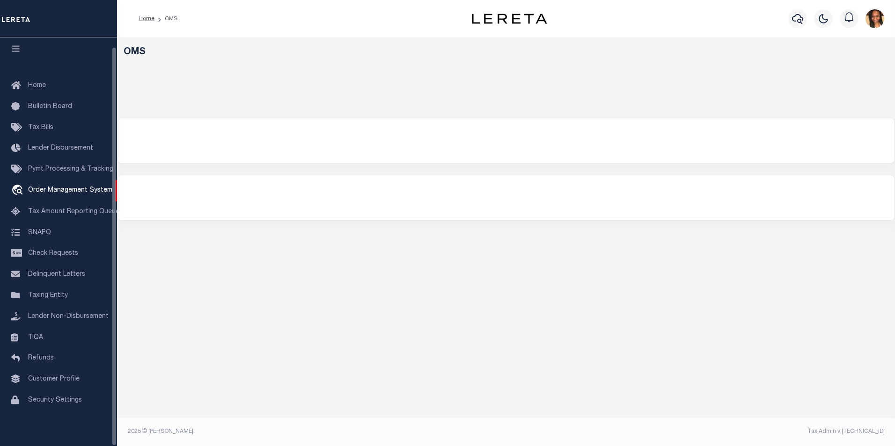
select select "200"
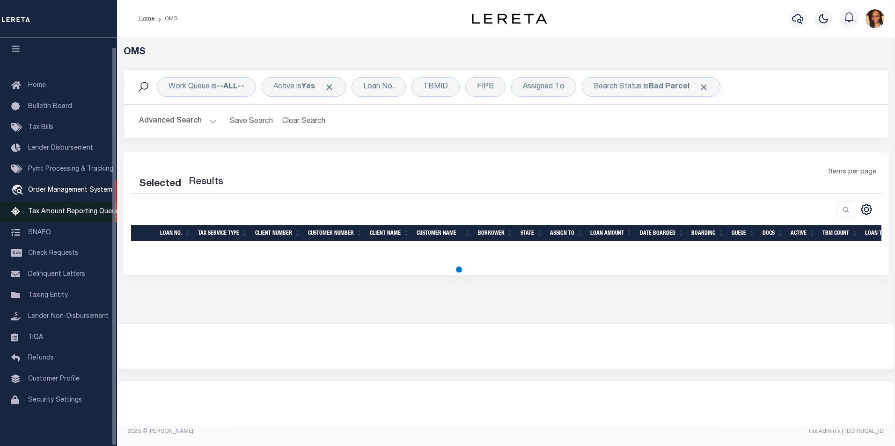
select select "200"
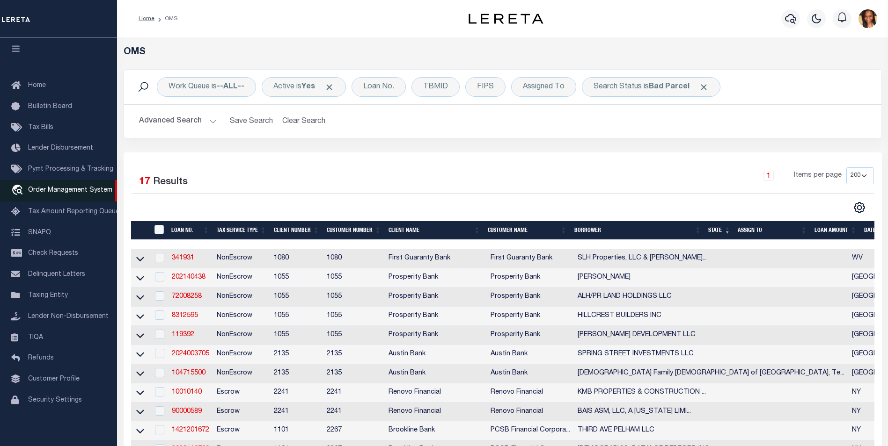
click at [68, 190] on link "travel_explore Order Management System" at bounding box center [58, 191] width 117 height 22
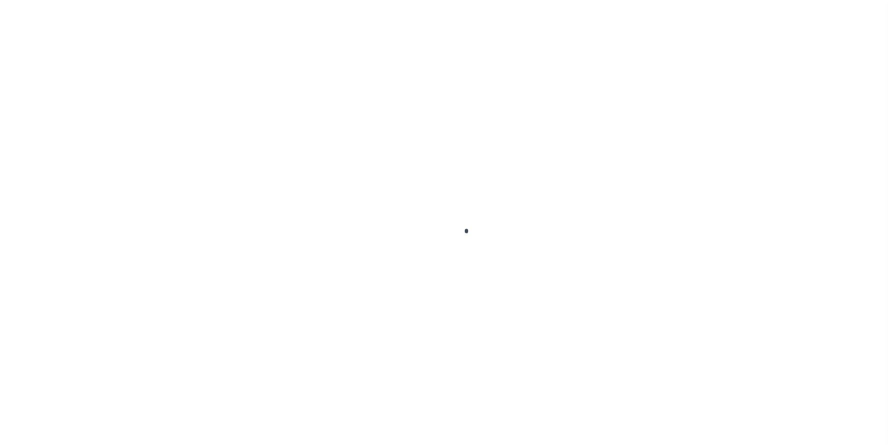
scroll to position [9, 0]
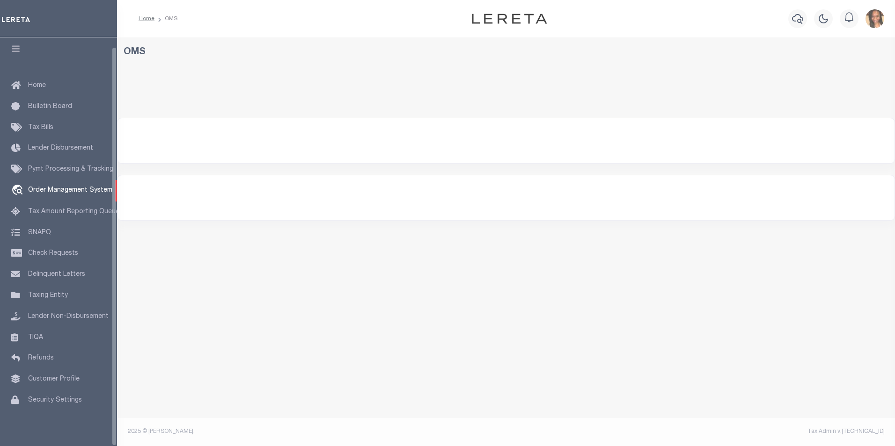
select select "200"
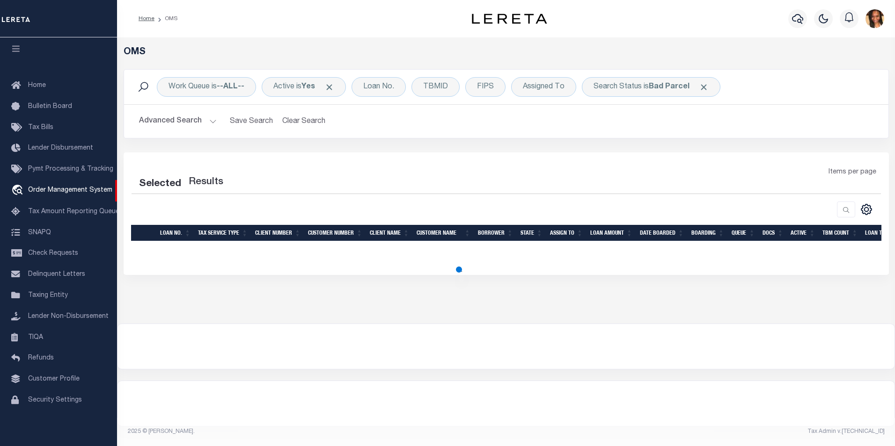
select select "200"
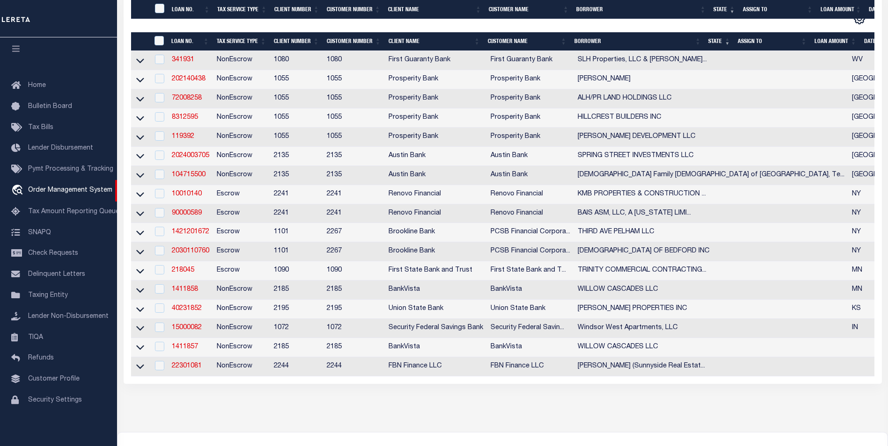
scroll to position [305, 0]
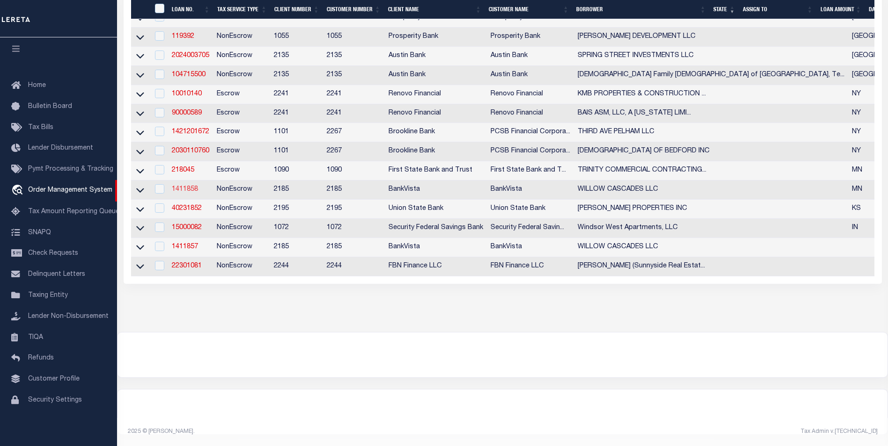
click at [191, 186] on link "1411858" at bounding box center [185, 189] width 26 height 7
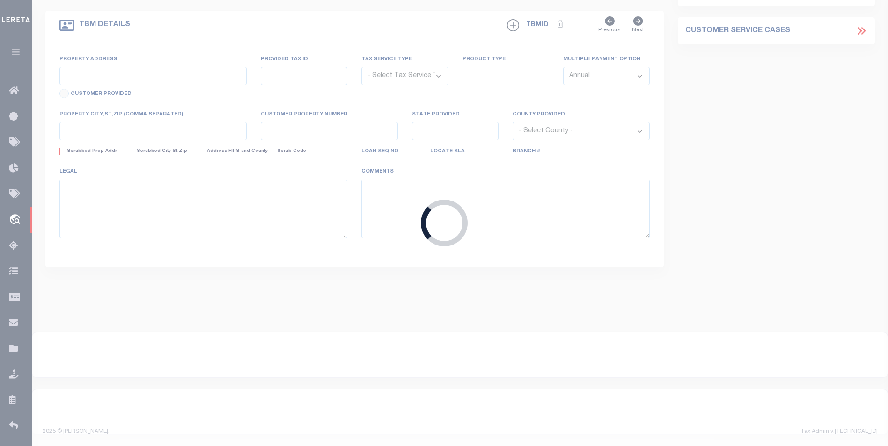
type input "1411858"
type input "WILLOW CASCADES LLC"
select select
type input "60727 230TH ST"
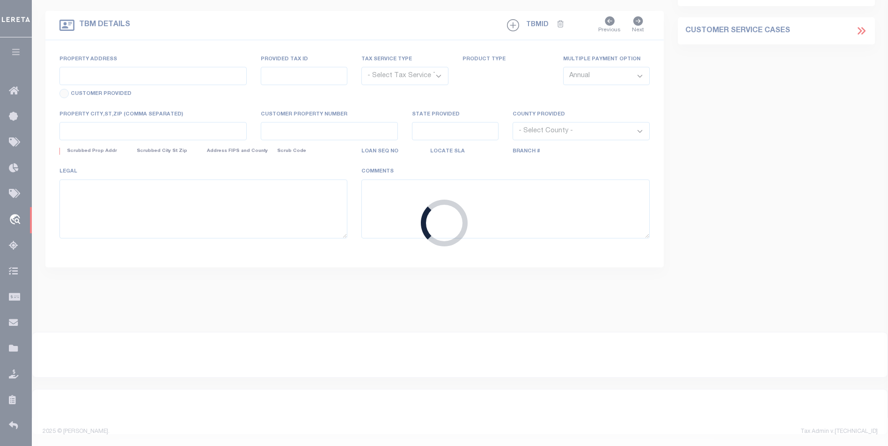
type input "MADISON LAKE, MN 56063"
select select "NonEscrow"
select select "12348"
select select "4781"
type input "101, 105, 109 & 113 WILLOW CASCADES TRAIL"
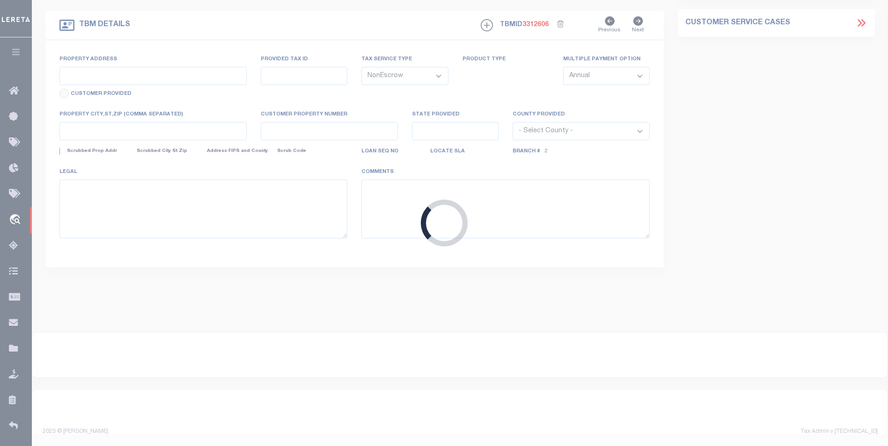
type input "R01-09-21-351-022"
select select
type input "MANKATO MN 56001"
type input "16064"
type input "MN"
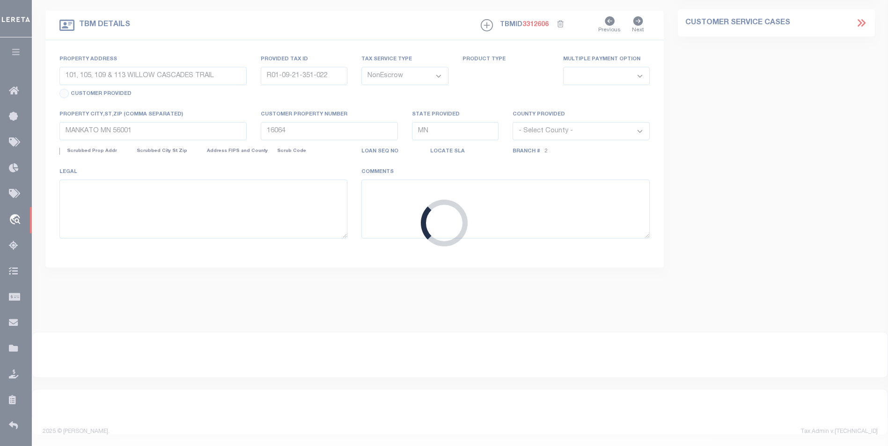
select select
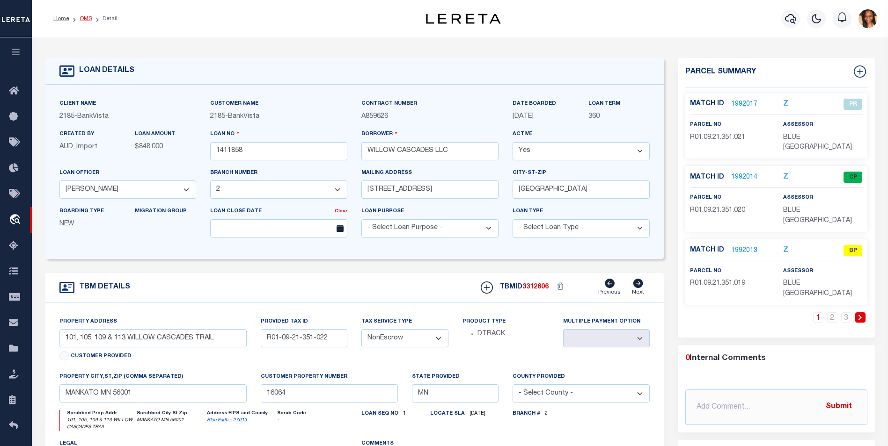
click at [87, 19] on link "OMS" at bounding box center [86, 19] width 13 height 6
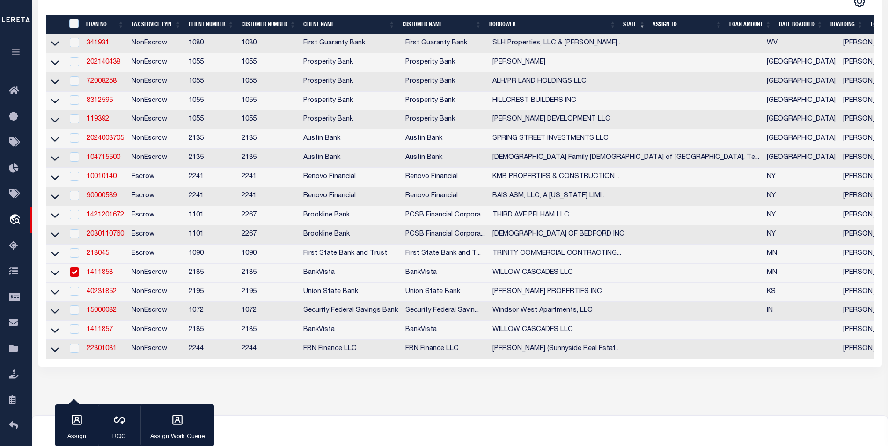
scroll to position [162, 0]
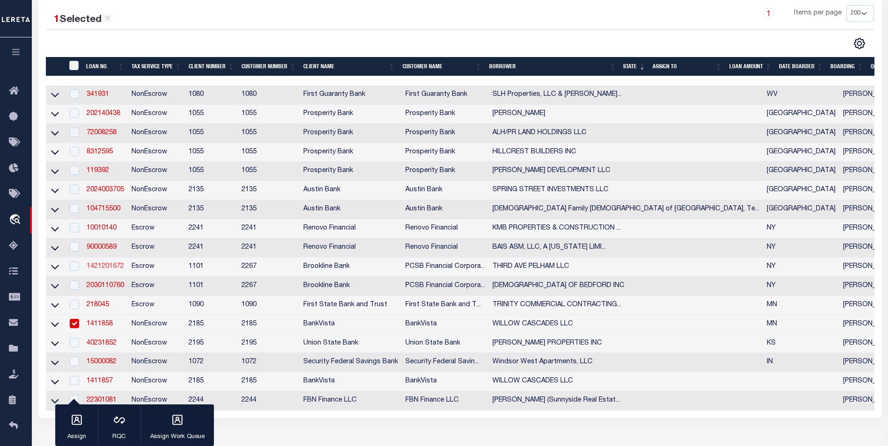
click at [110, 270] on link "1421201672" at bounding box center [105, 266] width 37 height 7
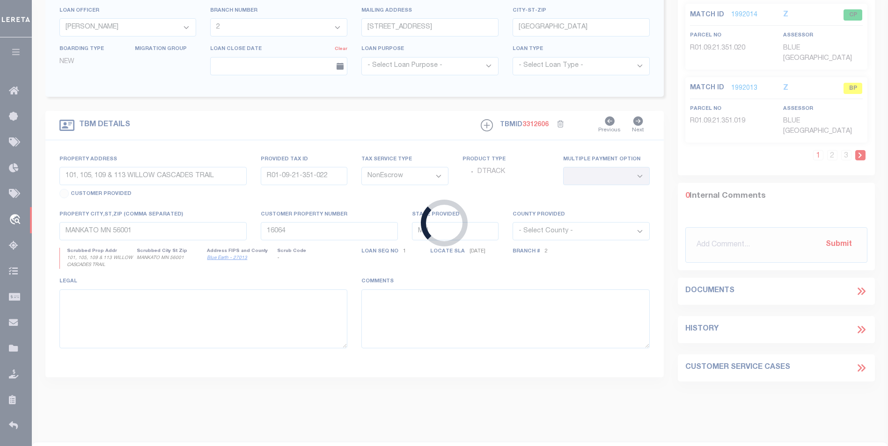
type input "1421201672"
type input "THIRD AVE PELHAM LLC"
select select
select select "Escrow"
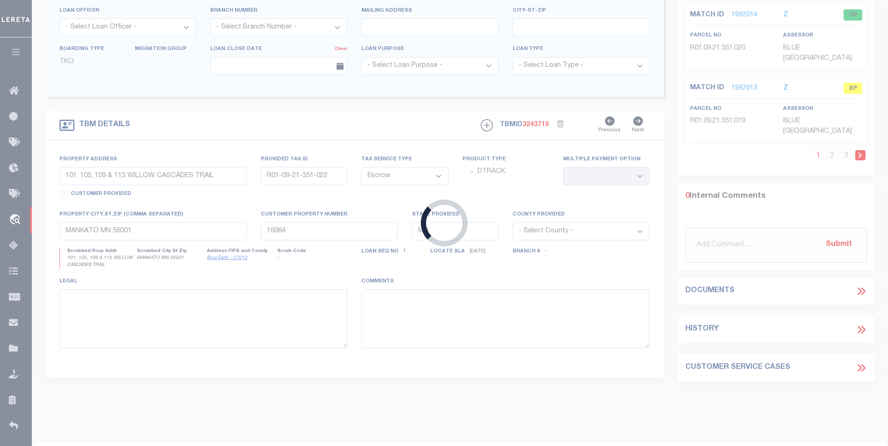
type input "112 THIRD AVE"
type input "5544031630360001052000"
type input "PELHAM NY 10803"
type input "14725"
type input "NY"
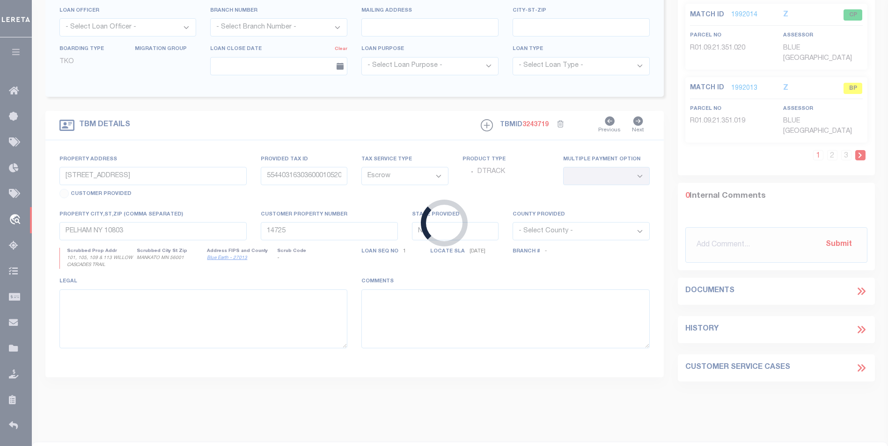
select select
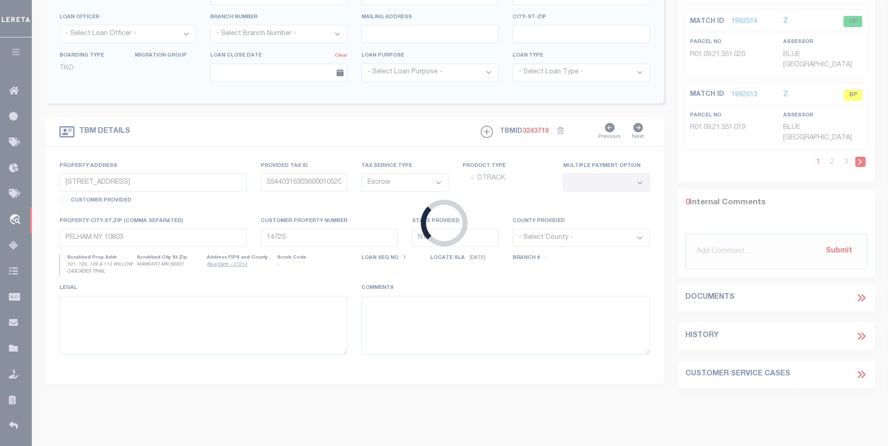
select select
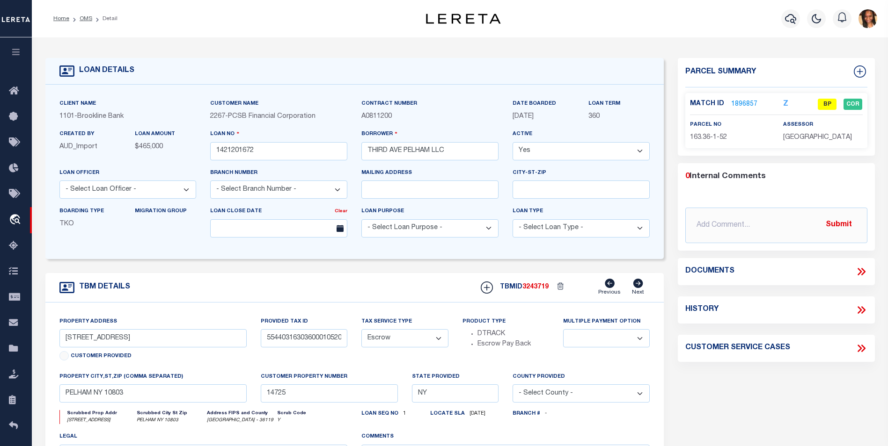
click at [744, 102] on link "1896857" at bounding box center [744, 105] width 26 height 10
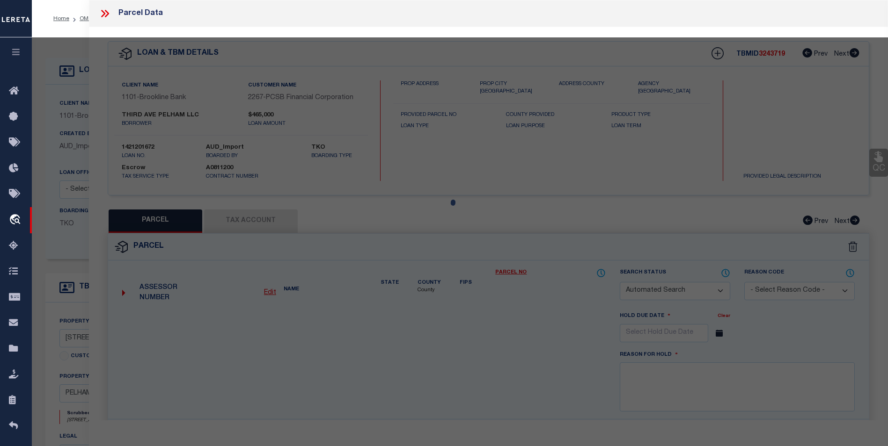
checkbox input "false"
select select "BP"
type input "112 Third Avenue Pelham, LLC"
select select
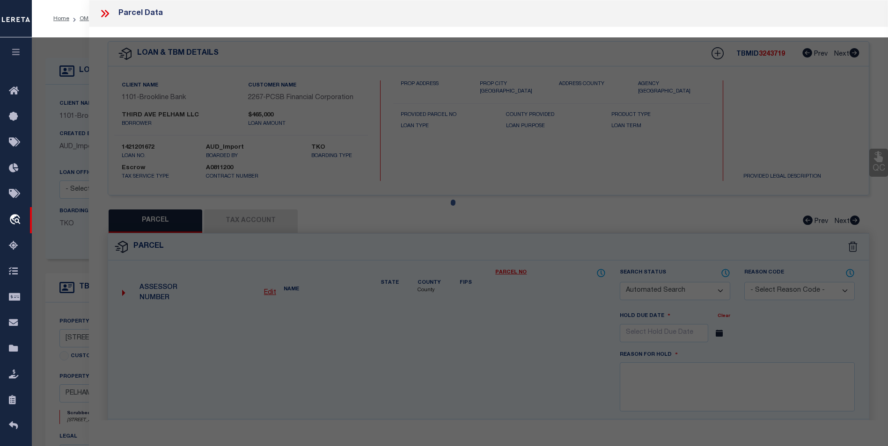
type input "112 3rd Ave"
checkbox input "false"
type input "PELHAM NY 10803"
type textarea "Property Description: Lot 2 5000 S F 1.-174-002 Total Acreage/Size: 50 x 100"
type textarea "Tax ID Special Project"
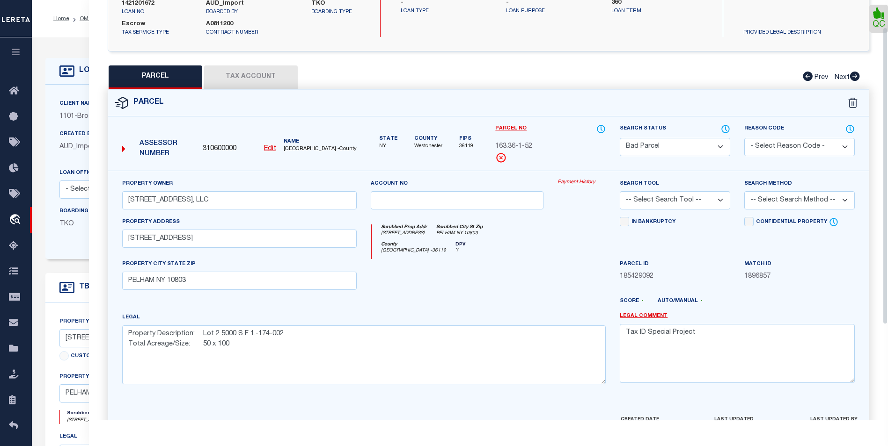
scroll to position [33, 0]
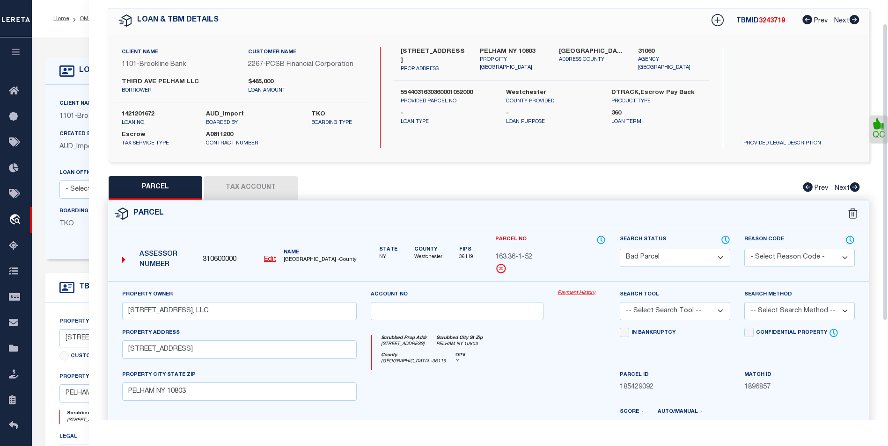
click at [266, 189] on button "Tax Account" at bounding box center [251, 187] width 94 height 23
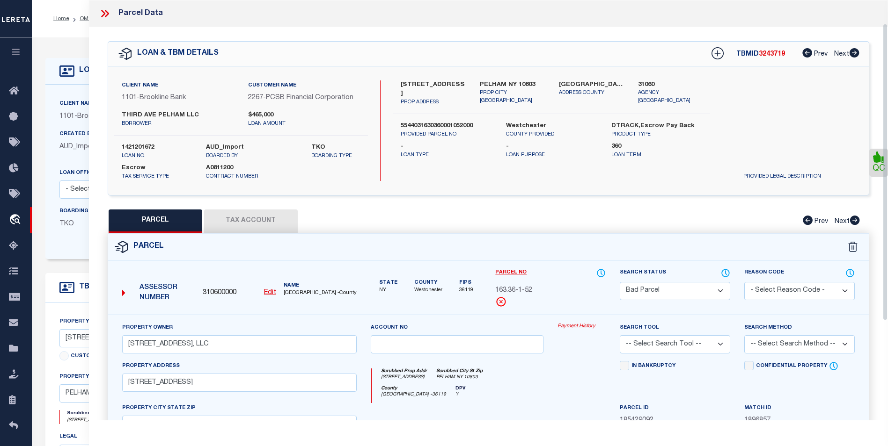
select select "100"
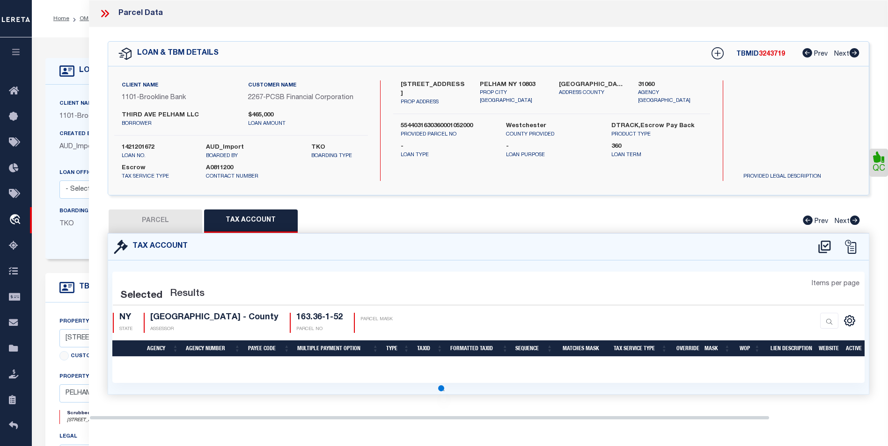
select select "100"
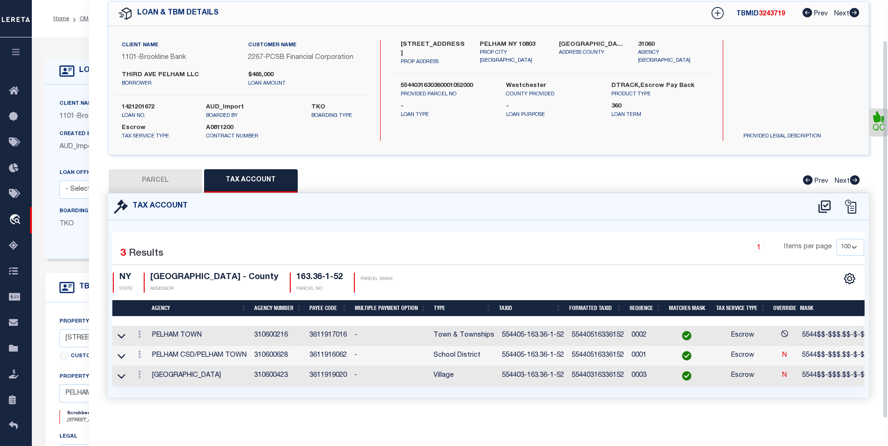
scroll to position [47, 0]
click at [138, 331] on icon at bounding box center [139, 334] width 3 height 7
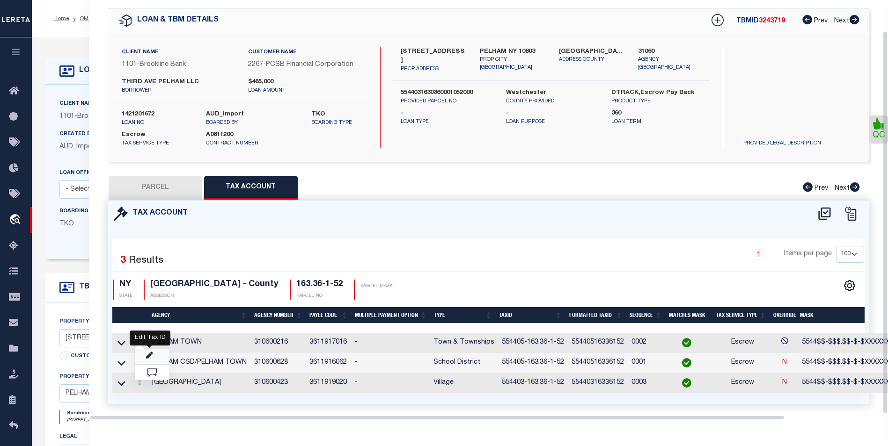
click at [152, 355] on icon "" at bounding box center [149, 355] width 7 height 7
type input "554405-163.36-1-52"
type textarea "5544$$-$$$.$$-$-$XXXXXX#"
checkbox input "true"
type input "XXXXXXXXXXXXXXXXXXXXXXXX*"
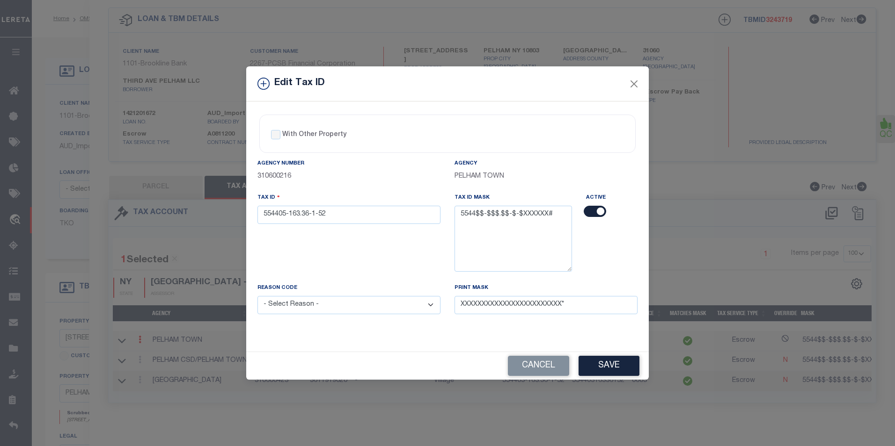
click at [673, 90] on div "Edit Tax ID With Other Property With Other Property Type Temporary" at bounding box center [447, 223] width 895 height 446
click at [629, 83] on button "Close" at bounding box center [634, 84] width 12 height 12
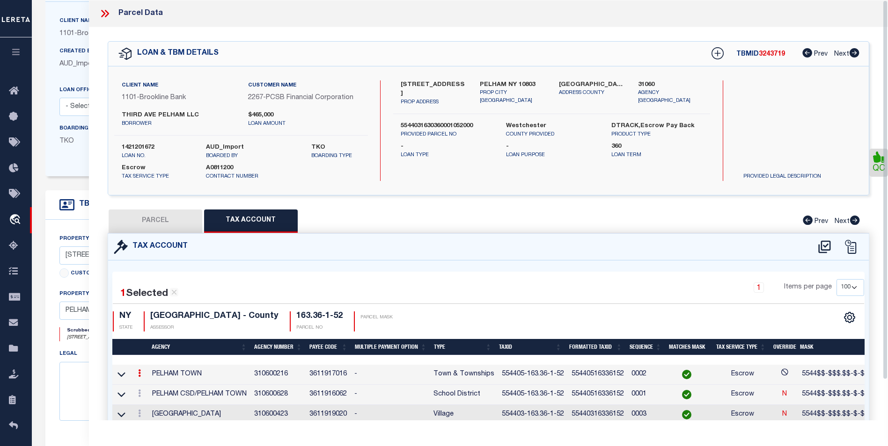
scroll to position [47, 0]
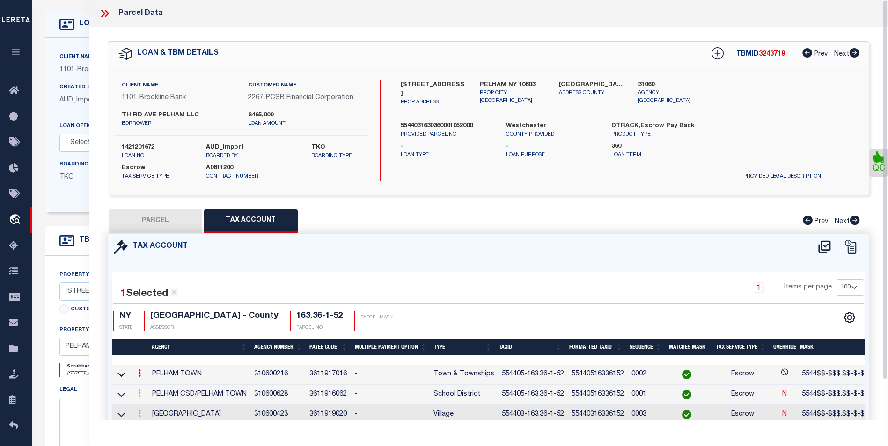
click at [102, 15] on icon at bounding box center [105, 13] width 12 height 12
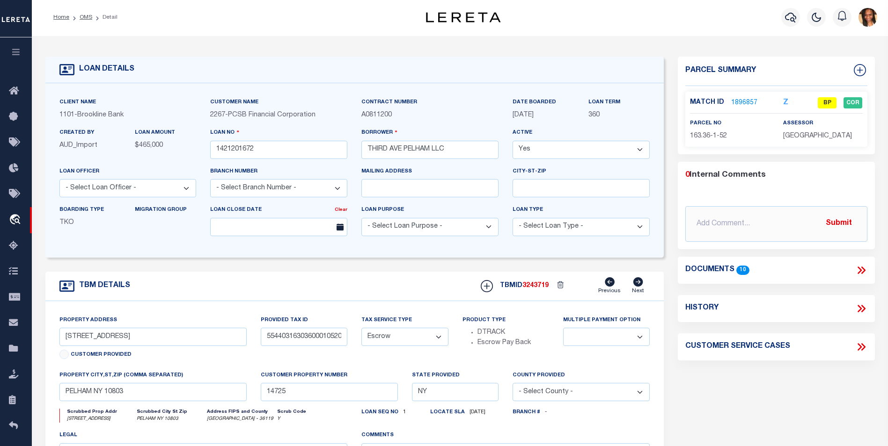
scroll to position [0, 0]
click at [78, 20] on li "OMS" at bounding box center [80, 19] width 23 height 8
click at [91, 18] on link "OMS" at bounding box center [86, 19] width 13 height 6
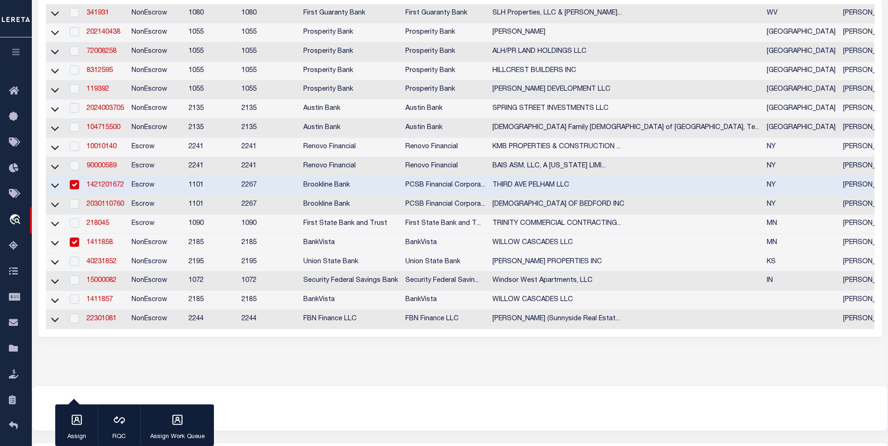
scroll to position [209, 0]
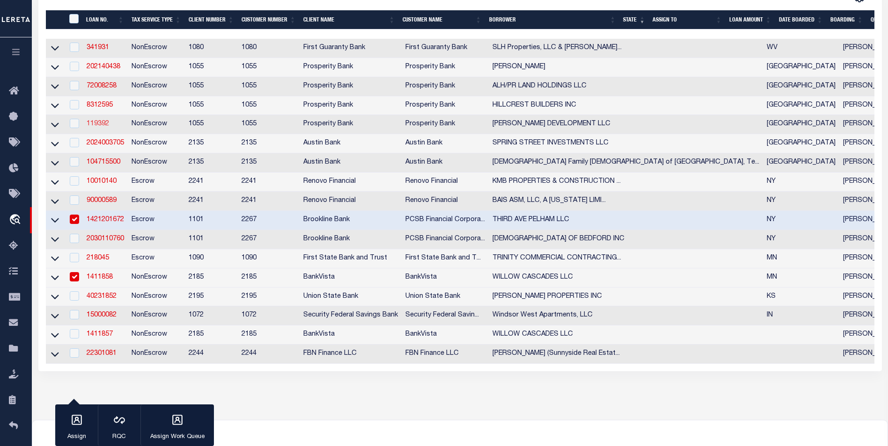
click at [101, 127] on link "119392" at bounding box center [98, 124] width 22 height 7
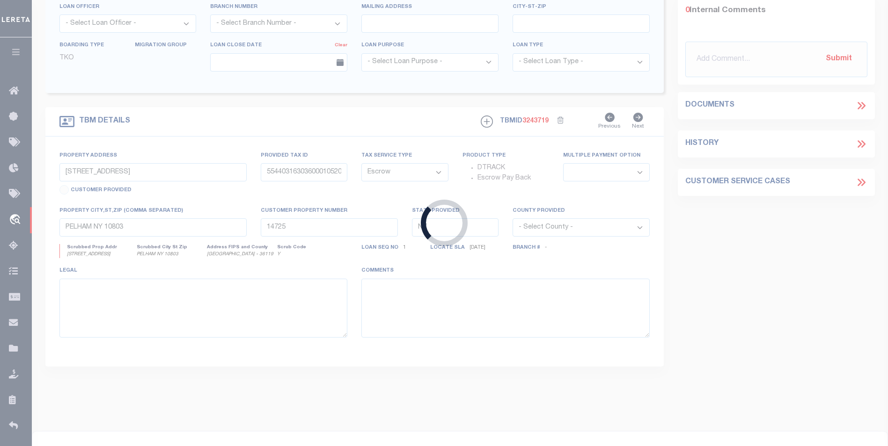
type input "119392"
type input "[PERSON_NAME] DEVELOPMENT LLC"
select select
type input "2111 N FRAZIER ST"
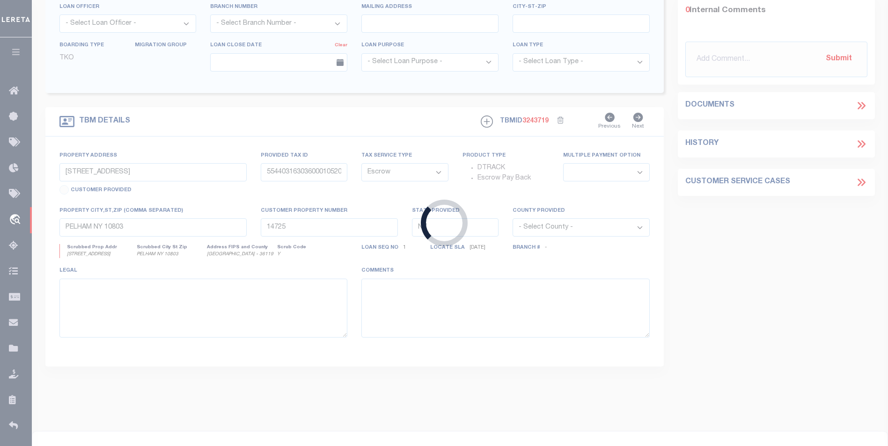
type input "CONROE TX 77301"
select select
select select "NonEscrow"
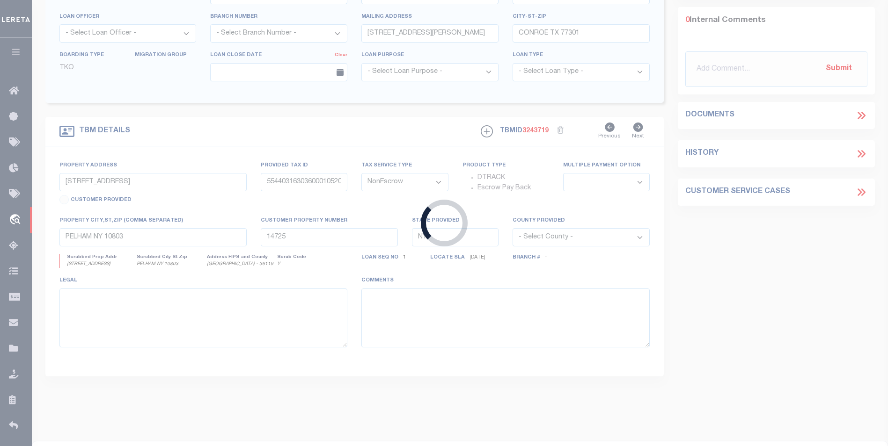
type input "S LINE OF LOS CABOS DRIVE"
select select
type input "CONROE, TX 77306"
type input "[GEOGRAPHIC_DATA]"
type textarea "TRACT 1: BEING A 34.458 ACRE TRACT OF LAND SITUATED IN THE H.S. WILLIAMSON SURV…"
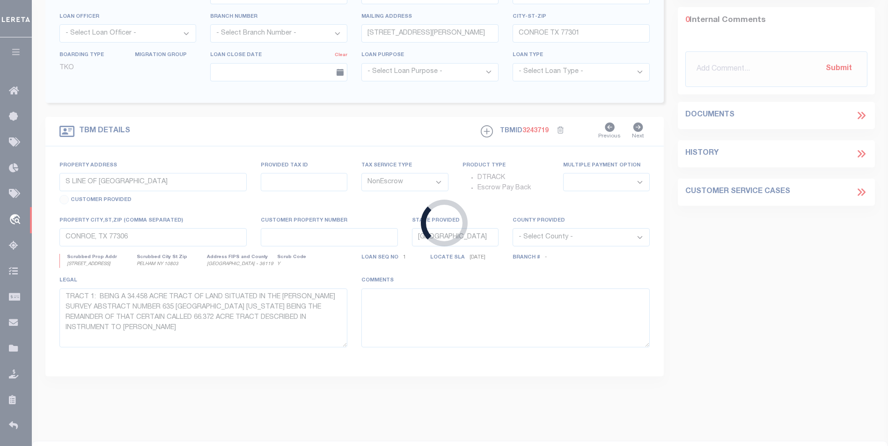
select select "10726"
select select "3839"
